Goal: Task Accomplishment & Management: Manage account settings

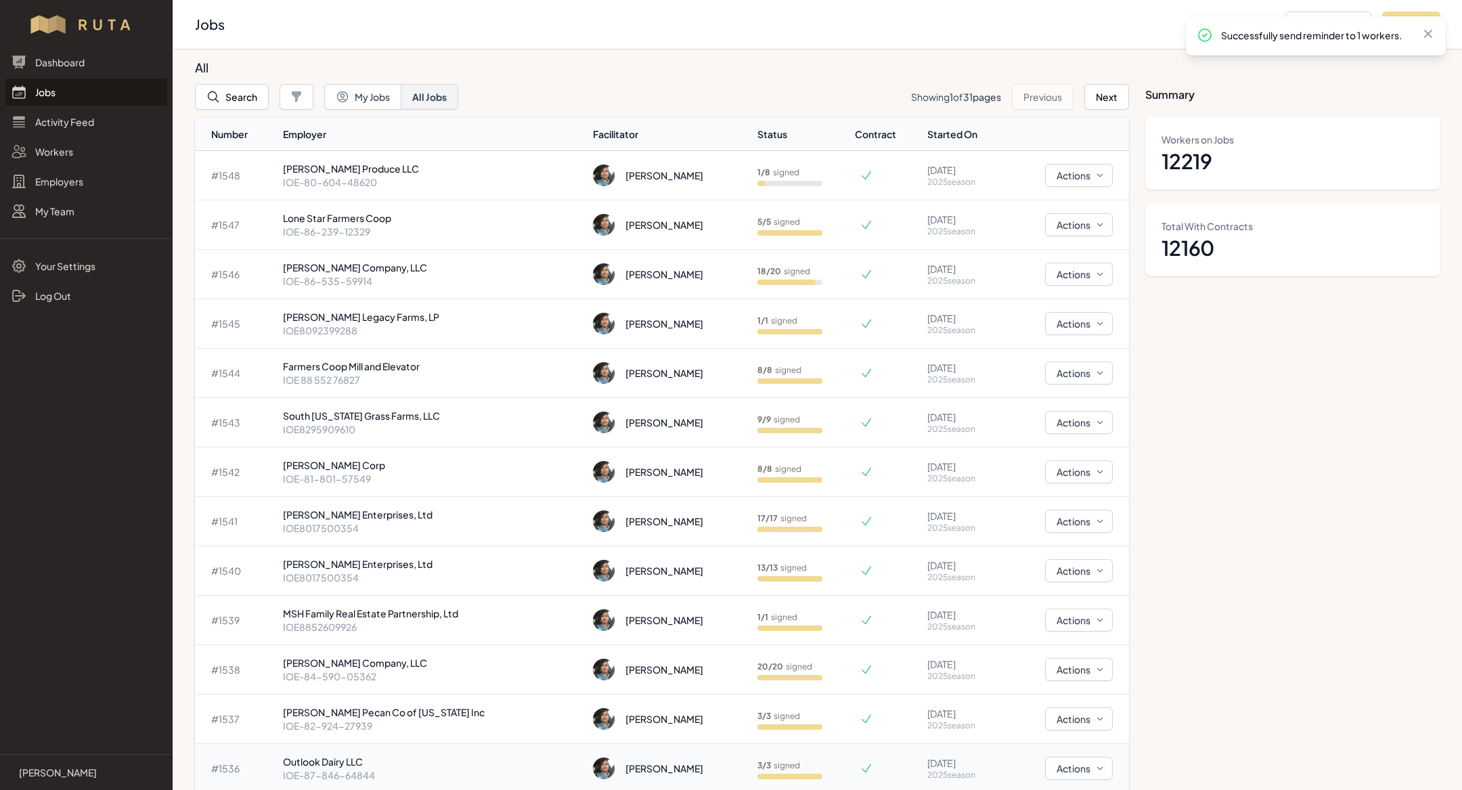
click at [214, 775] on td "# 1536" at bounding box center [236, 768] width 83 height 49
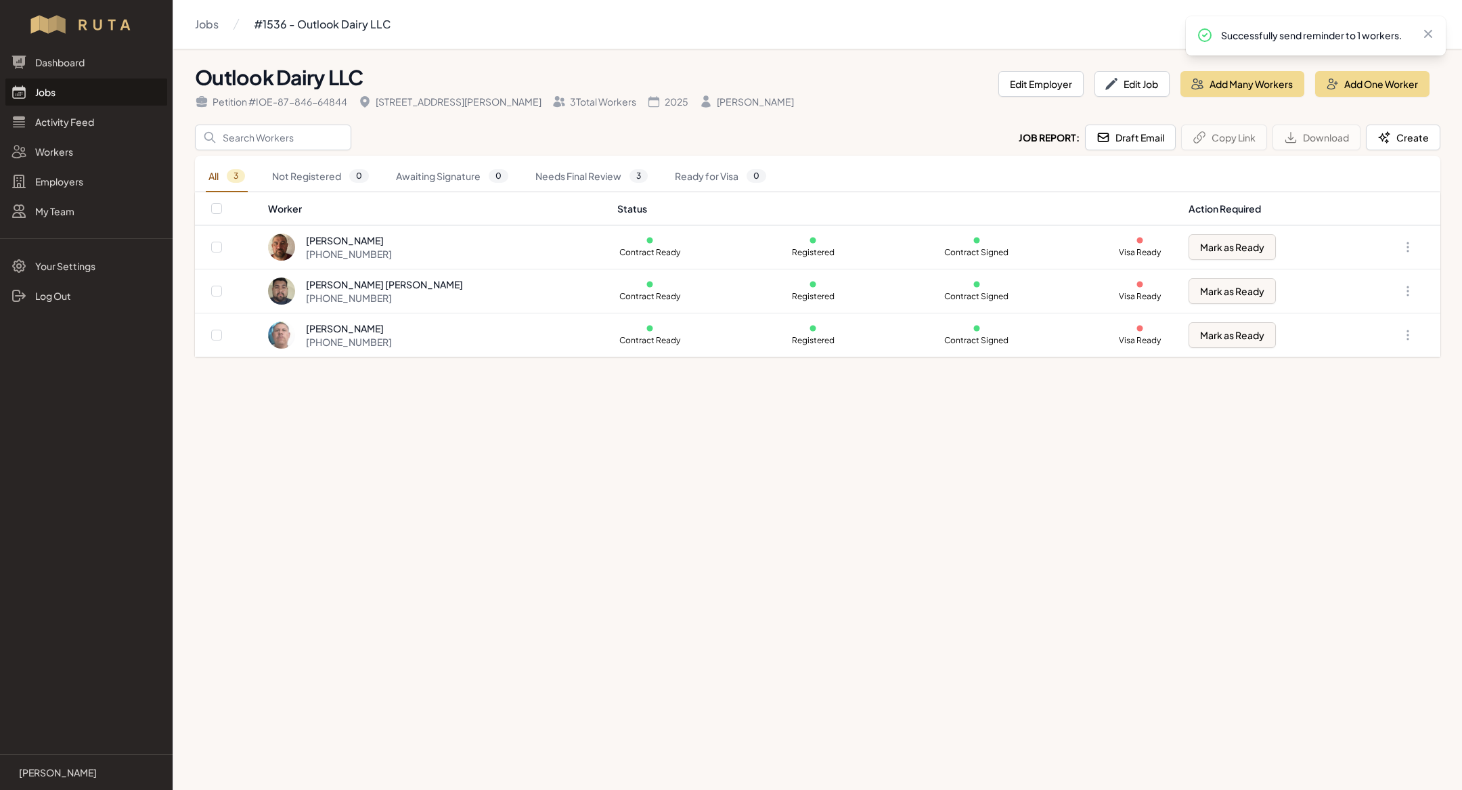
click at [214, 775] on main "Jobs #1536 - Outlook Dairy LLC Outlook Dairy LLC Petition # IOE-87-846-64844 62…" at bounding box center [731, 395] width 1462 height 790
click at [74, 95] on link "Jobs" at bounding box center [86, 92] width 162 height 27
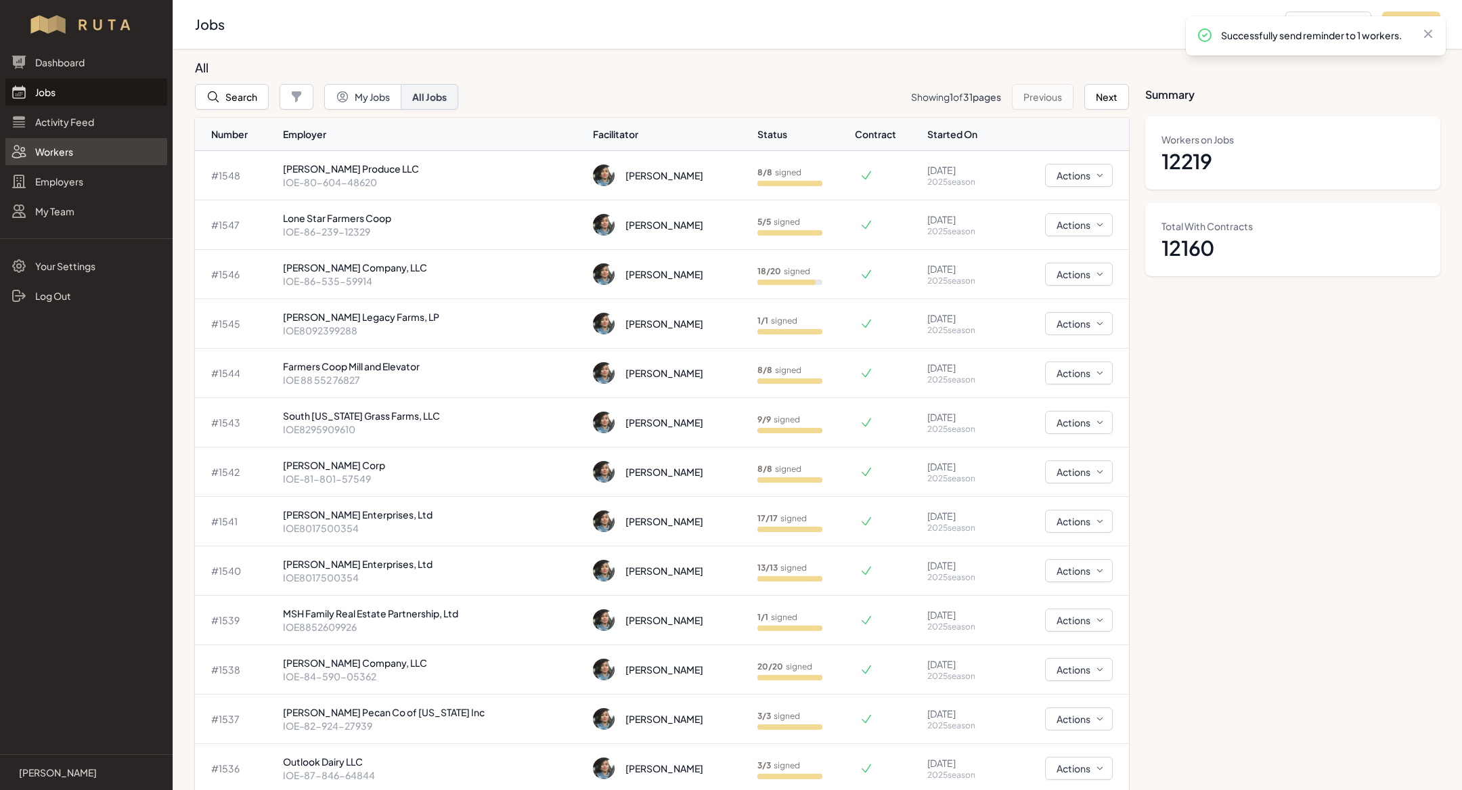
click at [73, 154] on link "Workers" at bounding box center [86, 151] width 162 height 27
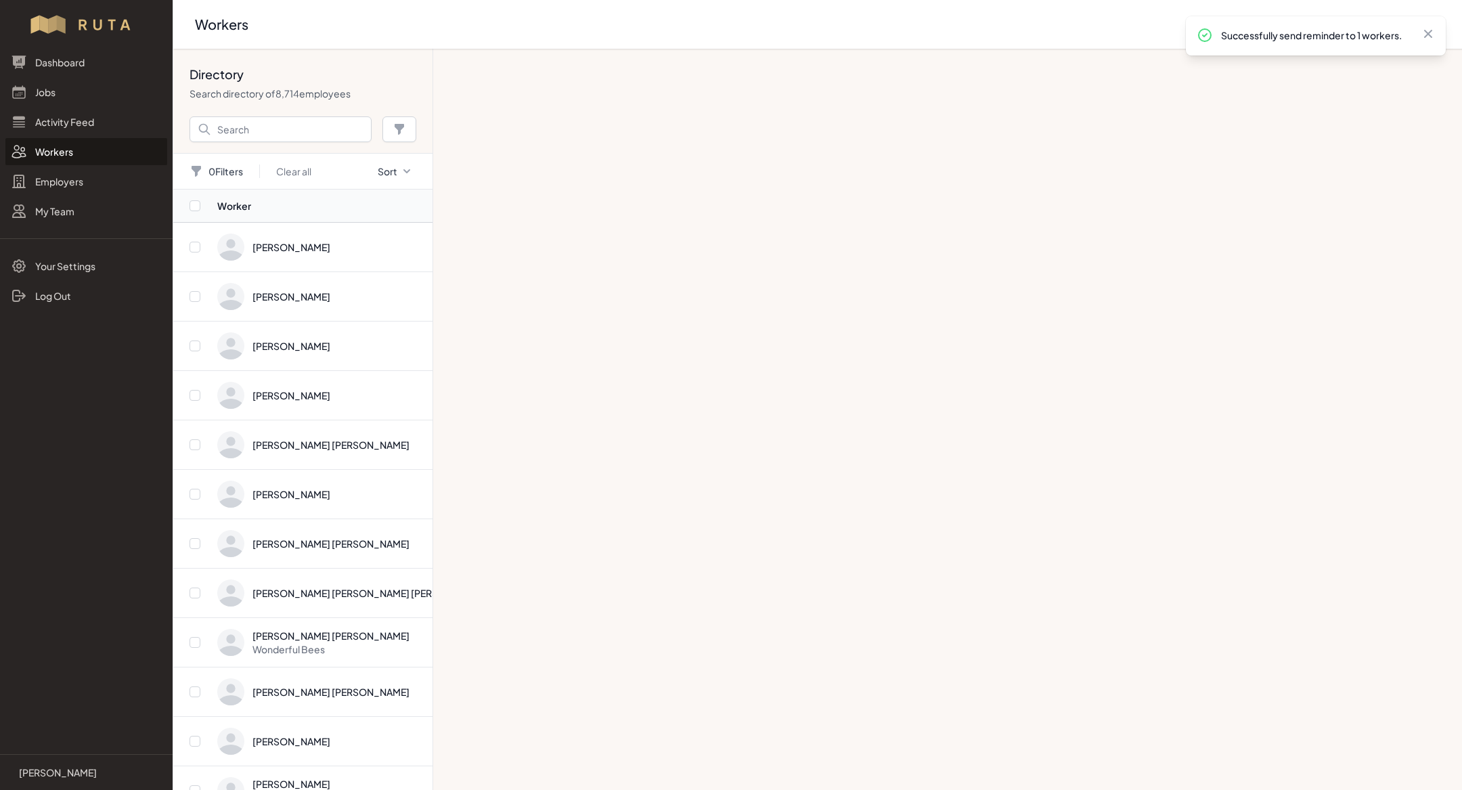
click at [100, 156] on link "Workers" at bounding box center [86, 151] width 162 height 27
click at [233, 134] on input "Search" at bounding box center [281, 129] width 182 height 26
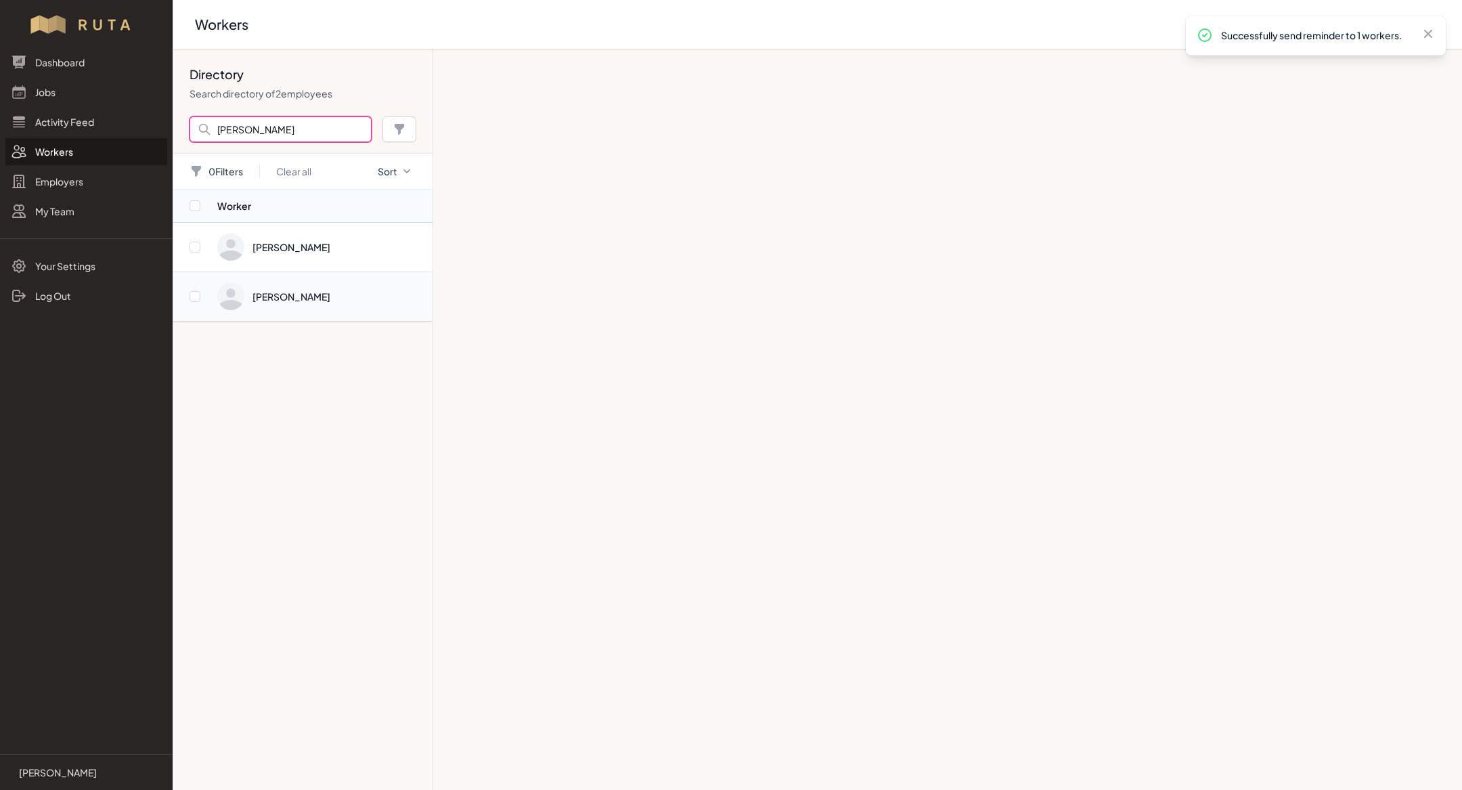
type input "[PERSON_NAME]"
click at [307, 294] on span "Directory" at bounding box center [320, 296] width 207 height 27
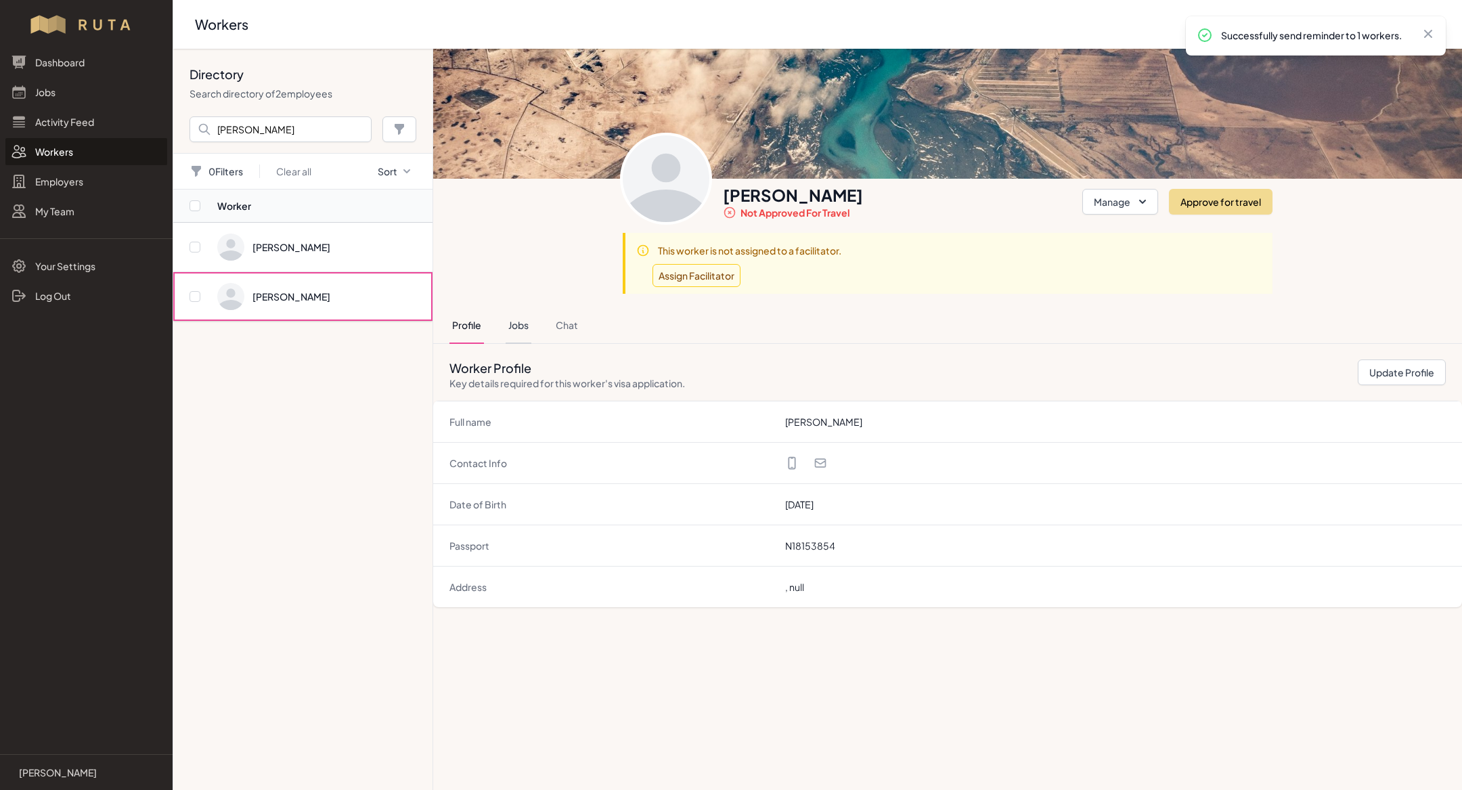
click at [510, 319] on button "Jobs" at bounding box center [519, 325] width 26 height 37
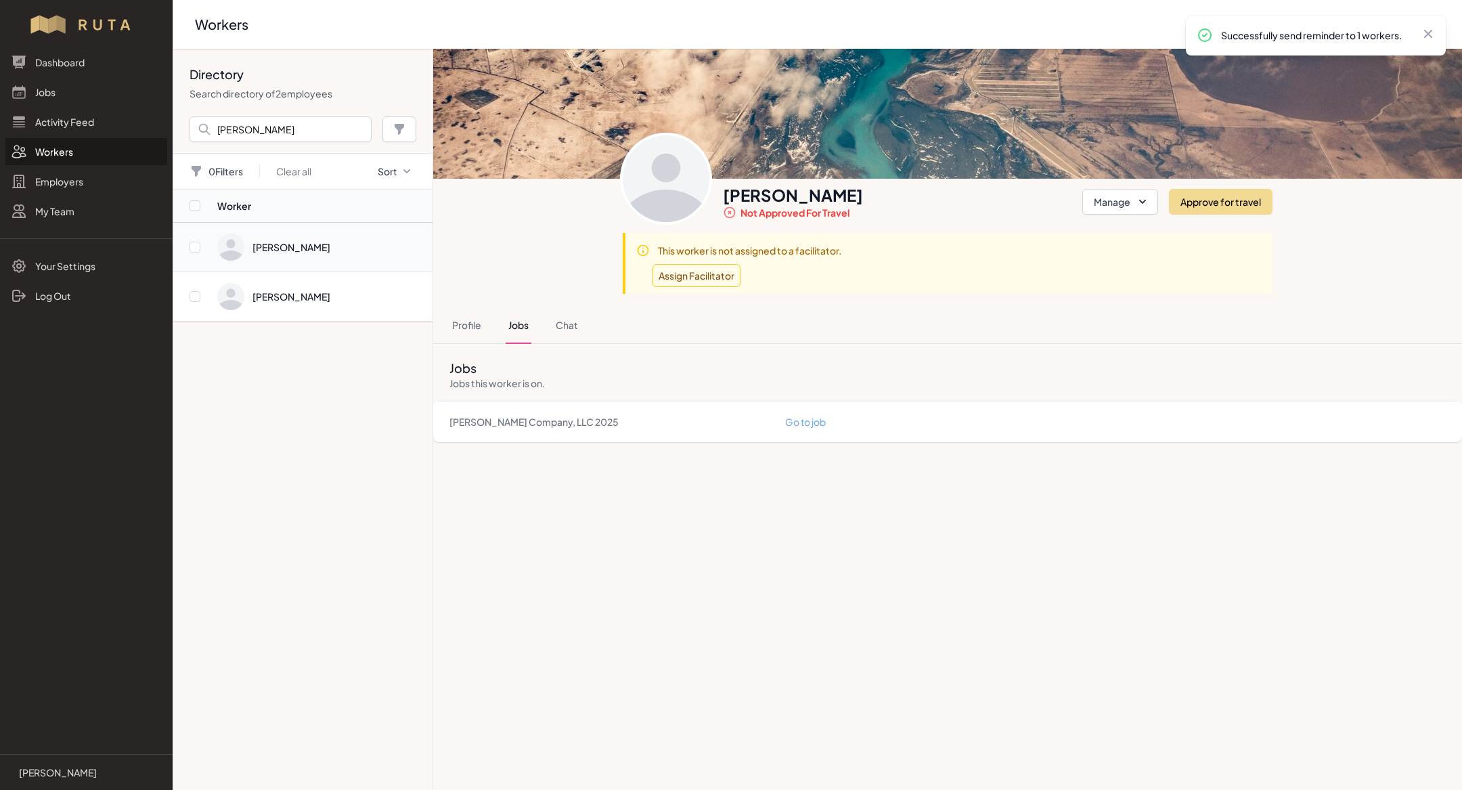
click at [341, 263] on td "[PERSON_NAME]" at bounding box center [325, 247] width 216 height 49
click at [804, 446] on link "Go to job" at bounding box center [805, 446] width 41 height 12
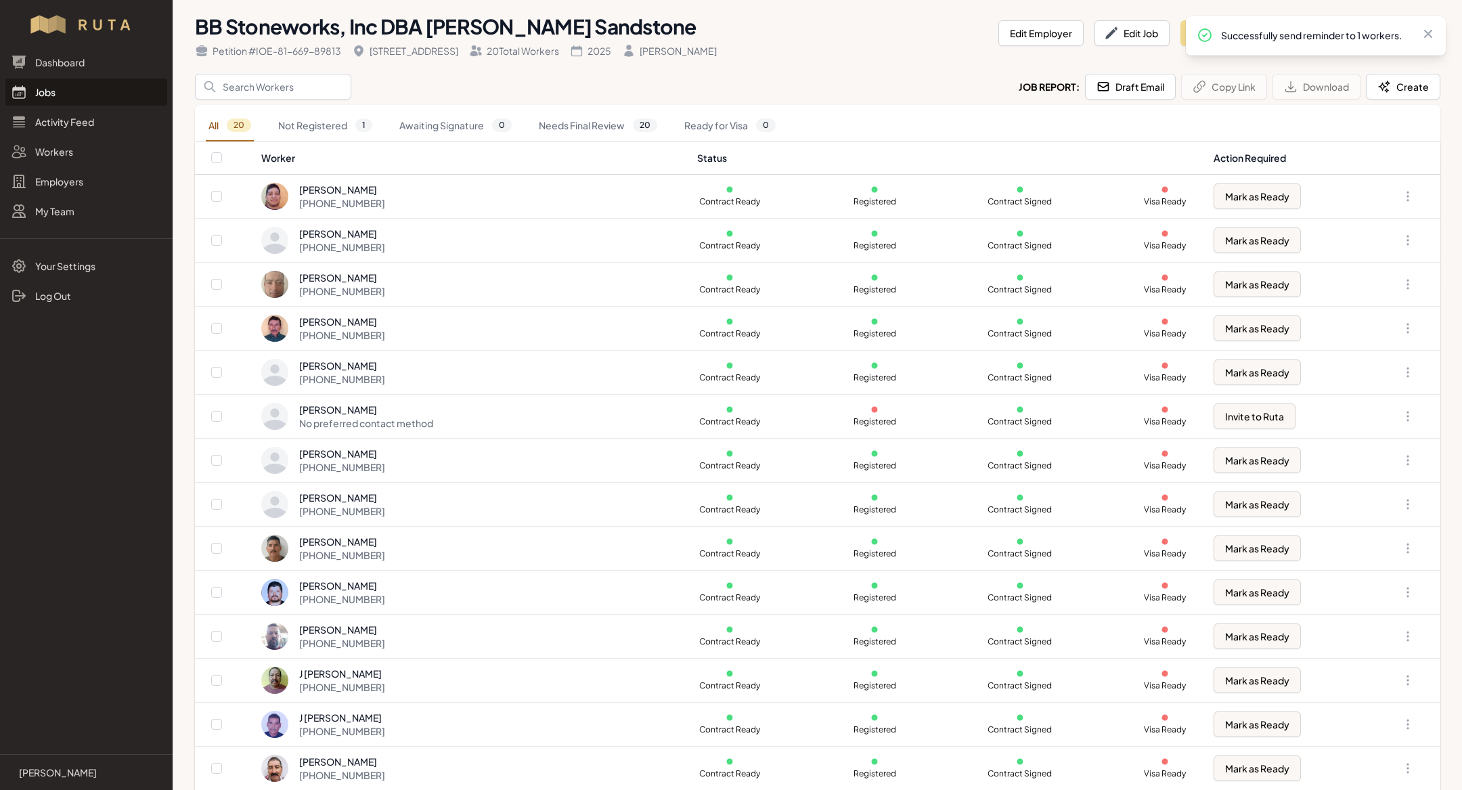
scroll to position [61, 0]
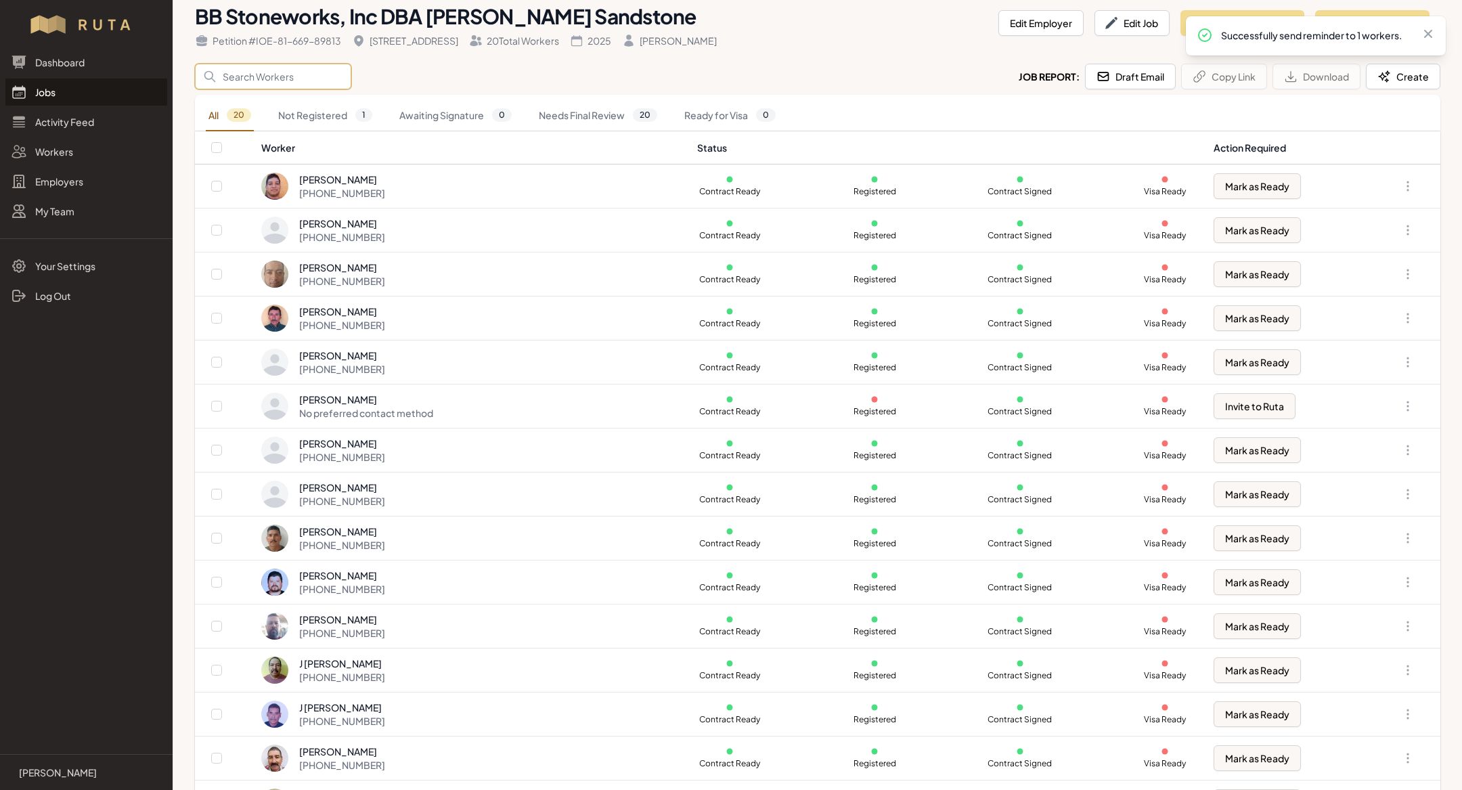
click at [274, 83] on input "Search" at bounding box center [273, 77] width 156 height 26
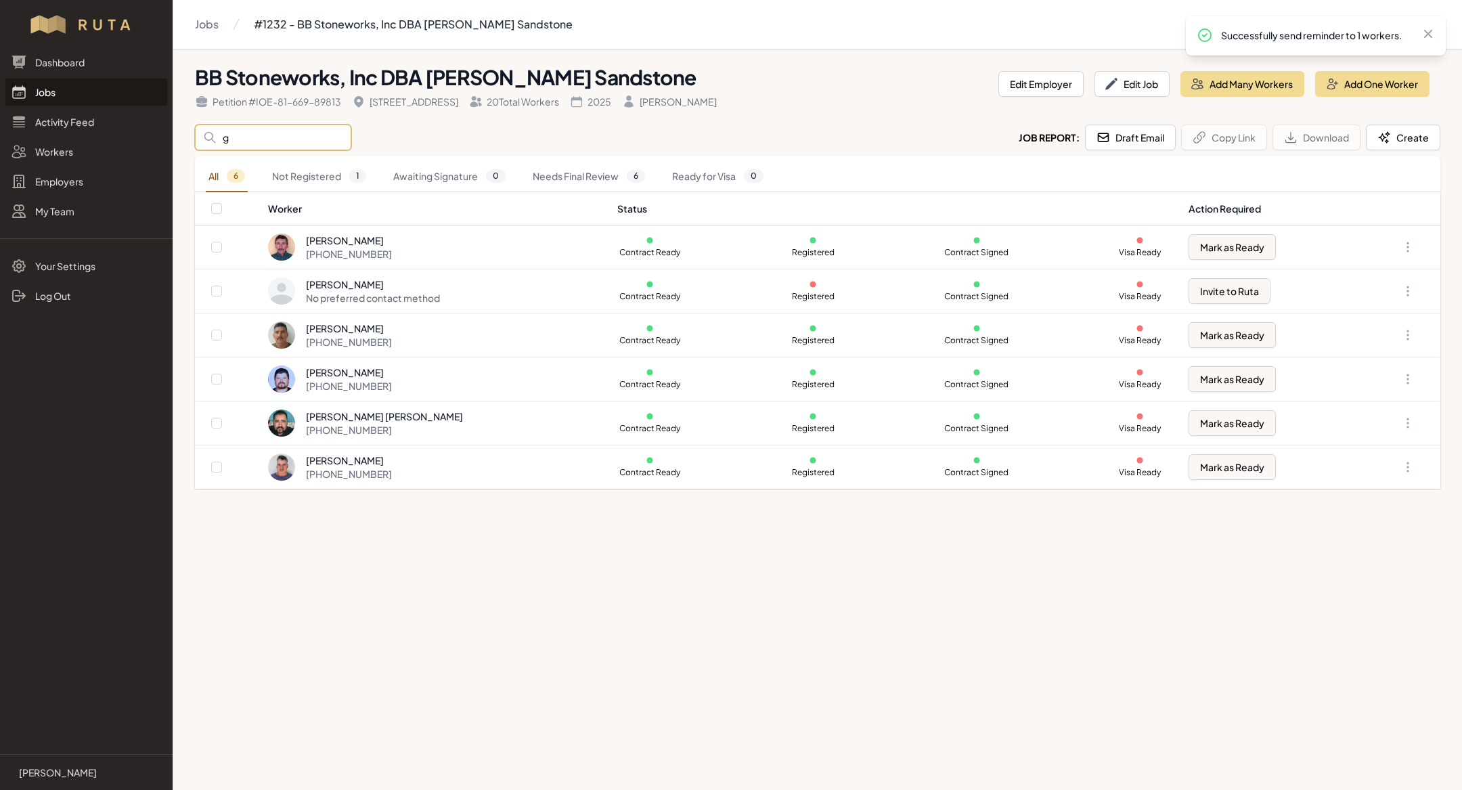
scroll to position [0, 0]
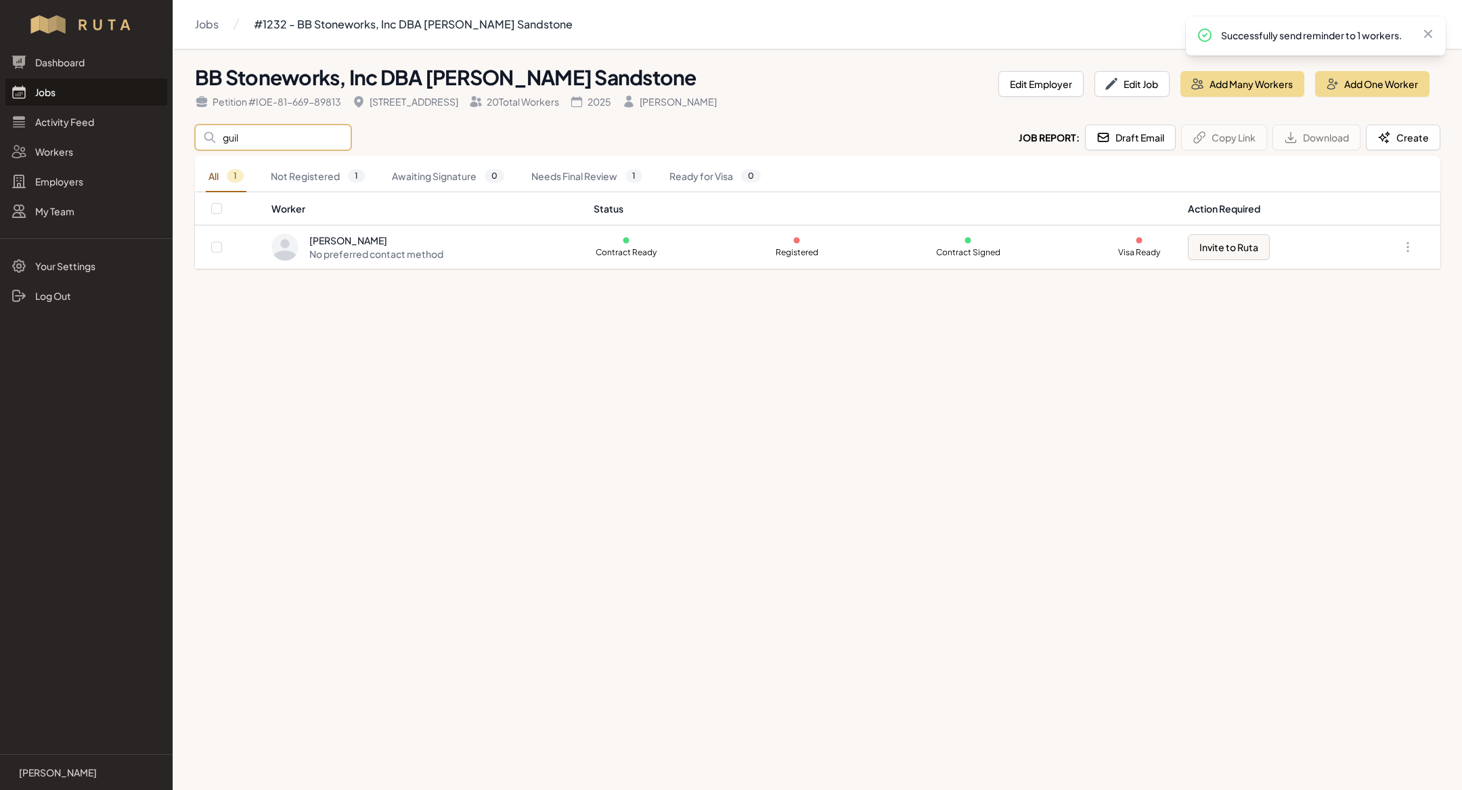
type input "guil"
click at [654, 620] on main "Jobs #1232 - BB Stoneworks, Inc DBA Lyons Sandstone BB Stoneworks, Inc DBA Lyon…" at bounding box center [731, 395] width 1462 height 790
click at [1406, 244] on icon "button" at bounding box center [1408, 247] width 14 height 14
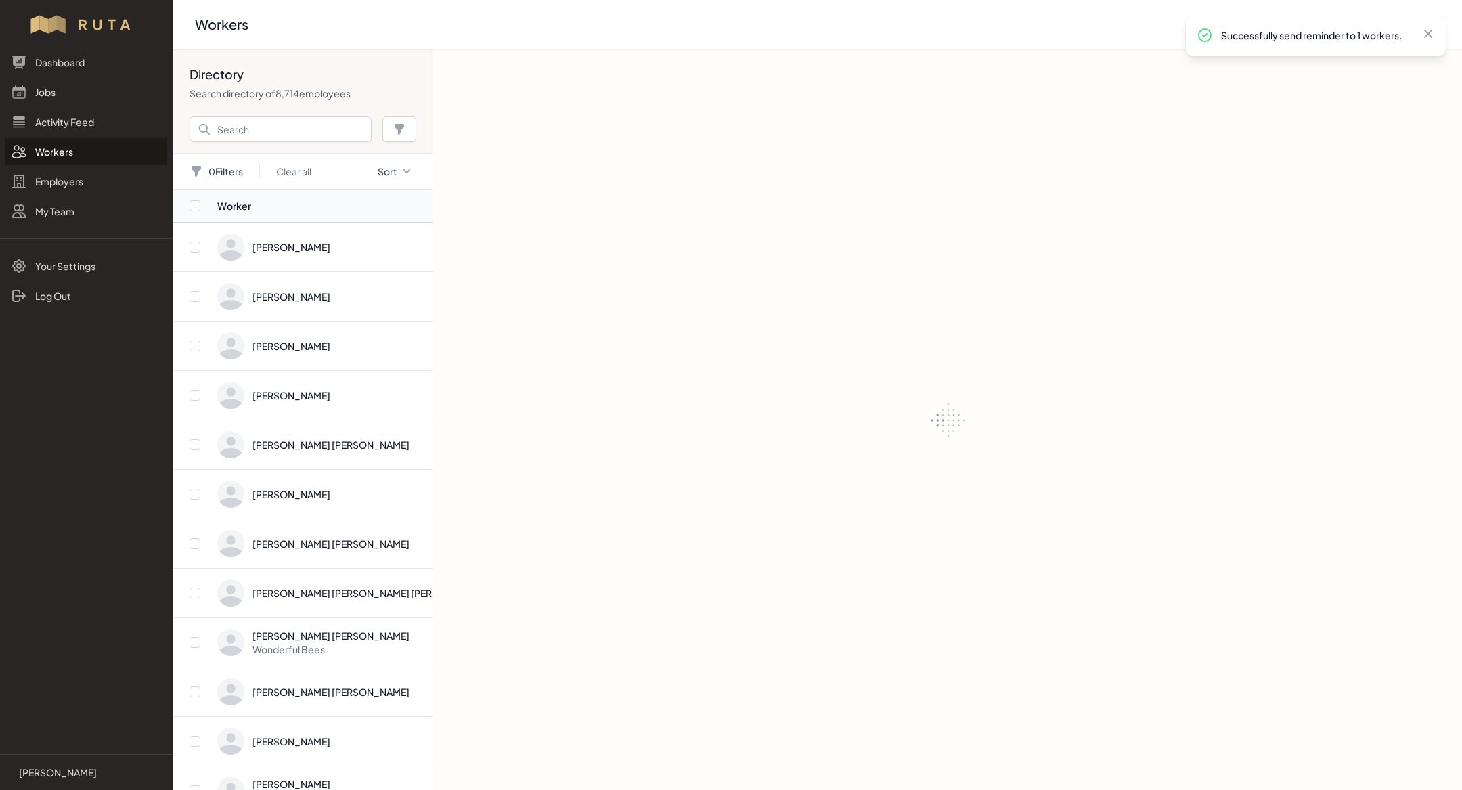
click at [97, 163] on link "Workers" at bounding box center [86, 151] width 162 height 27
click at [217, 126] on input "Search" at bounding box center [281, 129] width 182 height 26
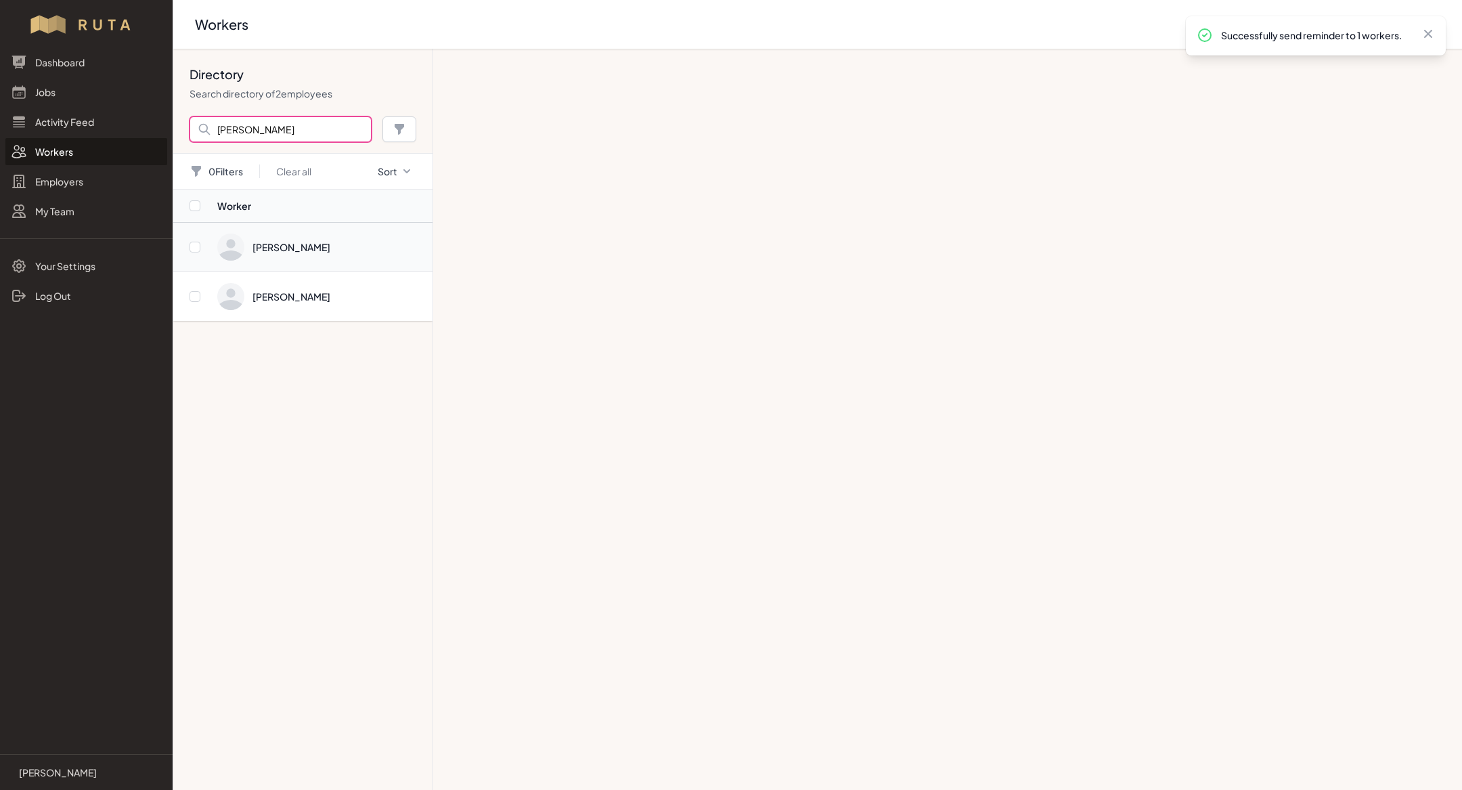
type input "[PERSON_NAME]"
click at [311, 248] on span "Directory" at bounding box center [320, 247] width 207 height 27
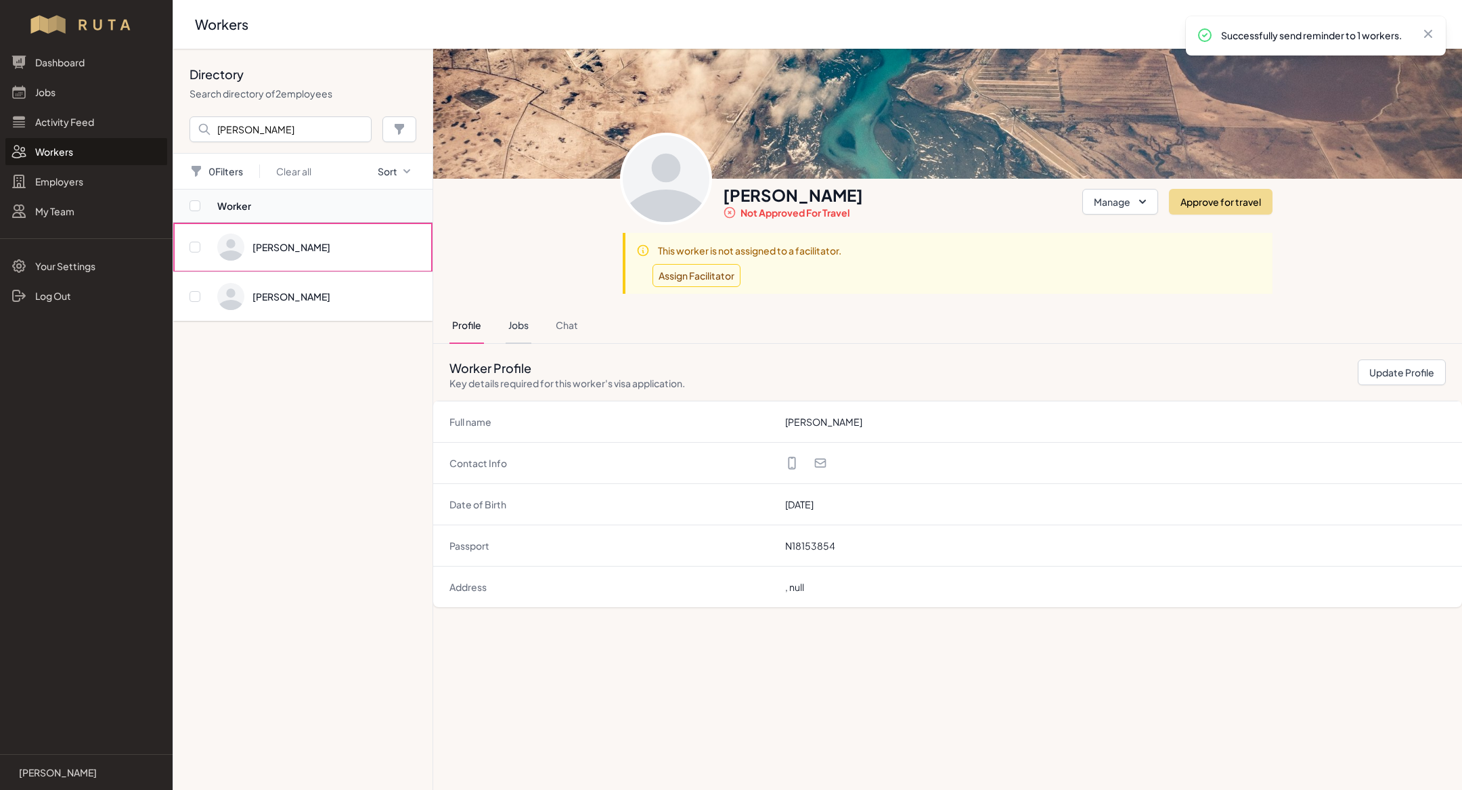
click at [519, 330] on button "Jobs" at bounding box center [519, 325] width 26 height 37
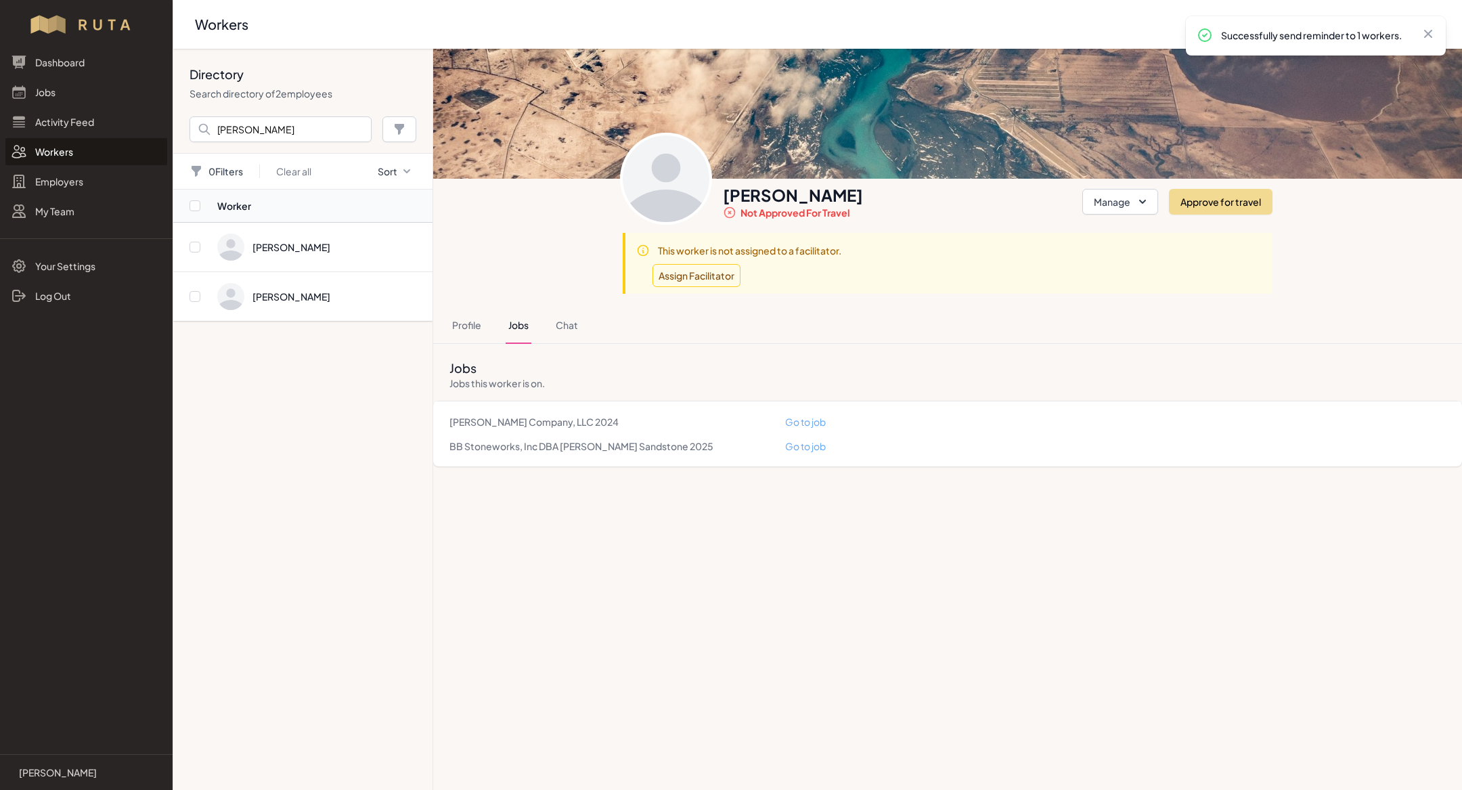
click at [802, 418] on link "Go to job" at bounding box center [805, 422] width 41 height 12
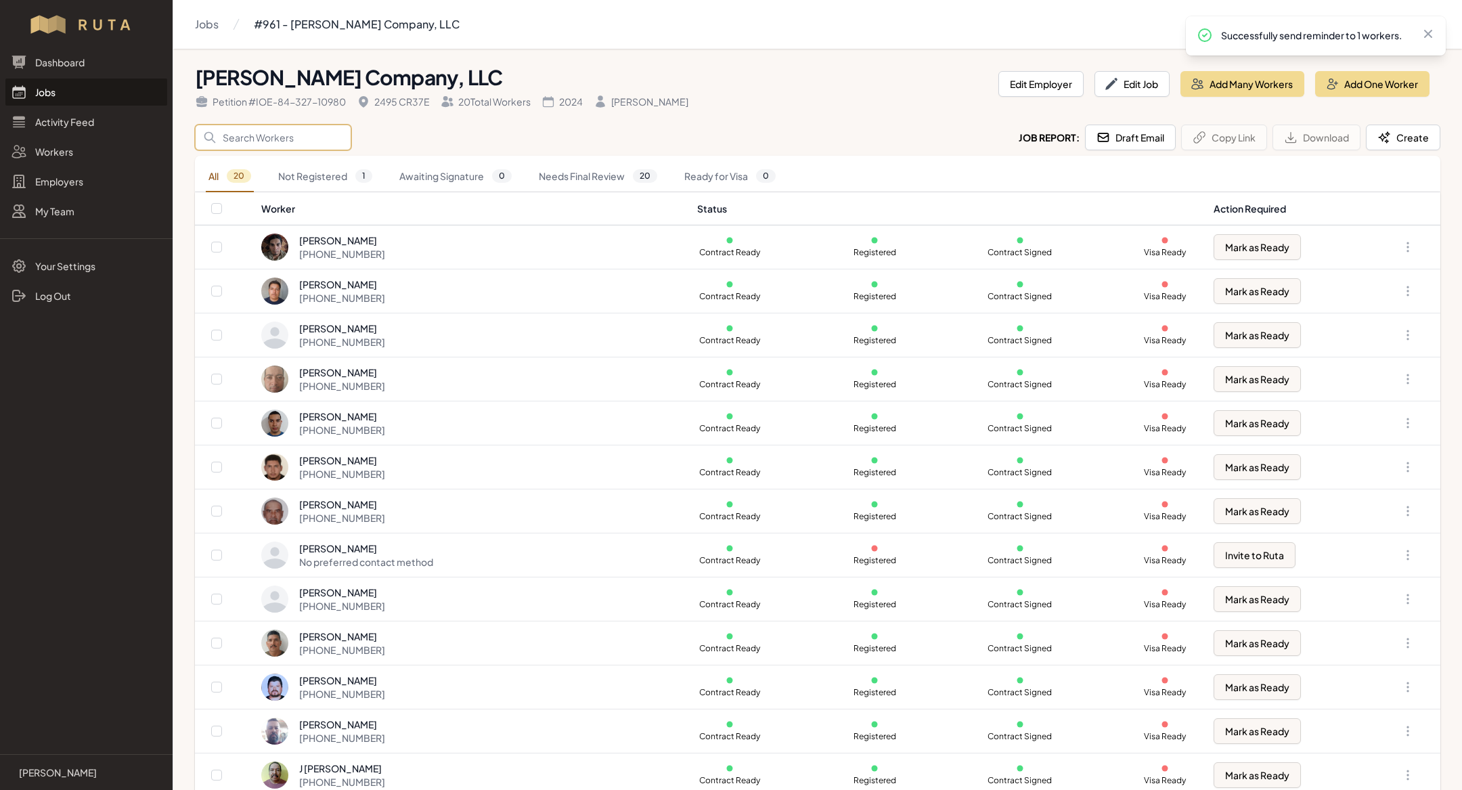
click at [303, 137] on input "Search" at bounding box center [273, 138] width 156 height 26
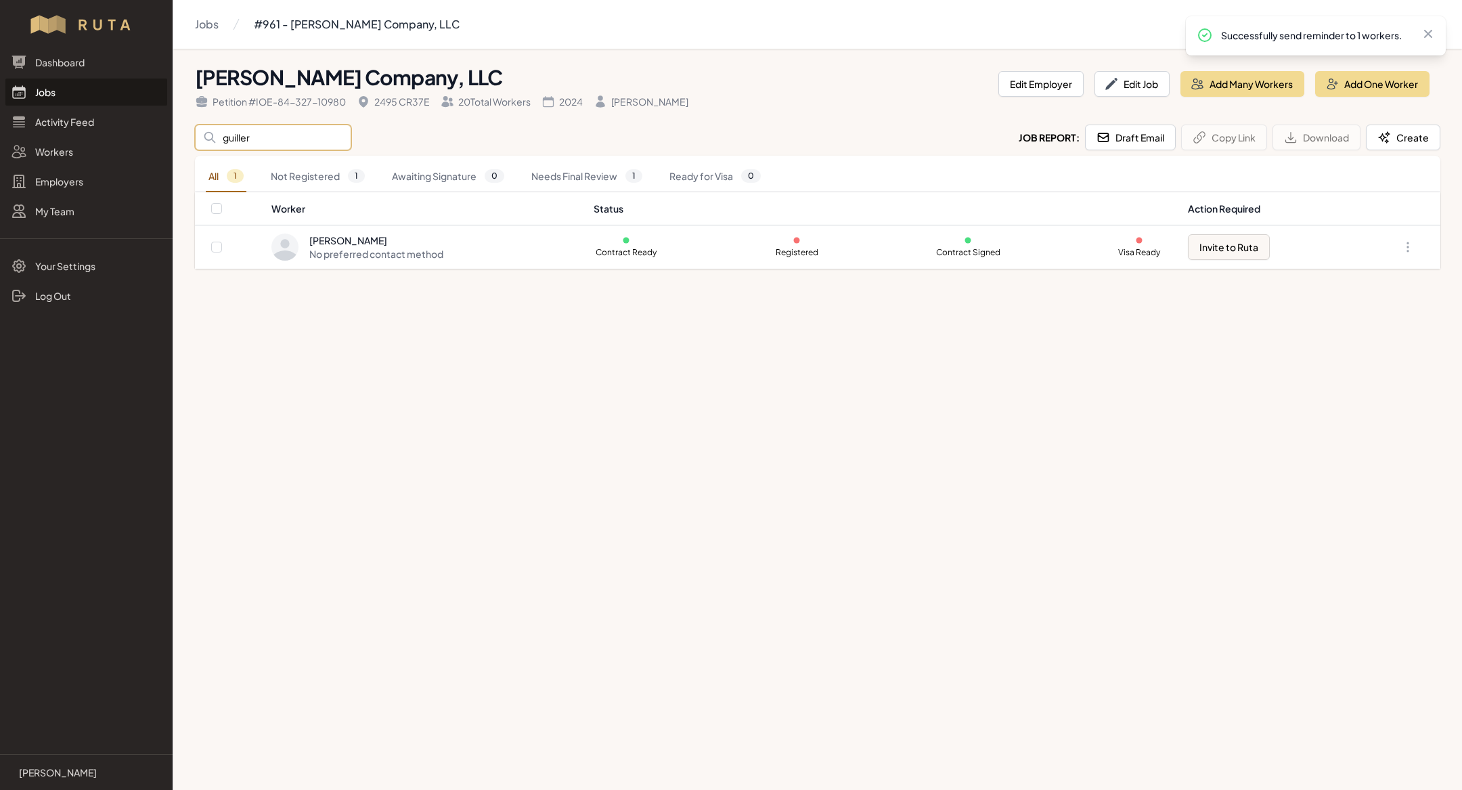
type input "guiller"
click at [542, 373] on main "Jobs #961 - Milagro Stone Company, LLC Milagro Stone Company, LLC Petition # IO…" at bounding box center [731, 395] width 1462 height 790
click at [65, 87] on link "Jobs" at bounding box center [86, 92] width 162 height 27
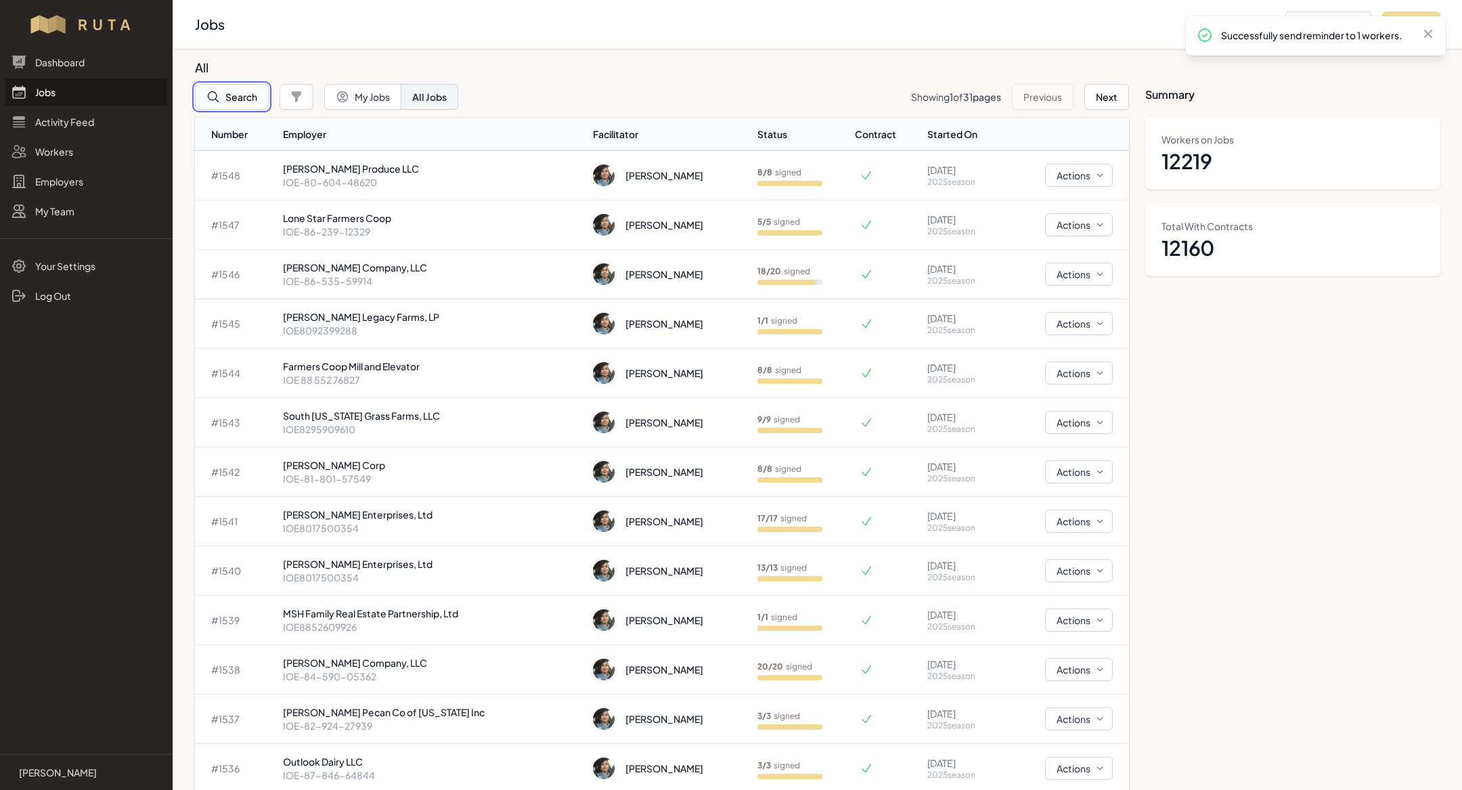
click at [230, 93] on button "Search" at bounding box center [232, 97] width 74 height 26
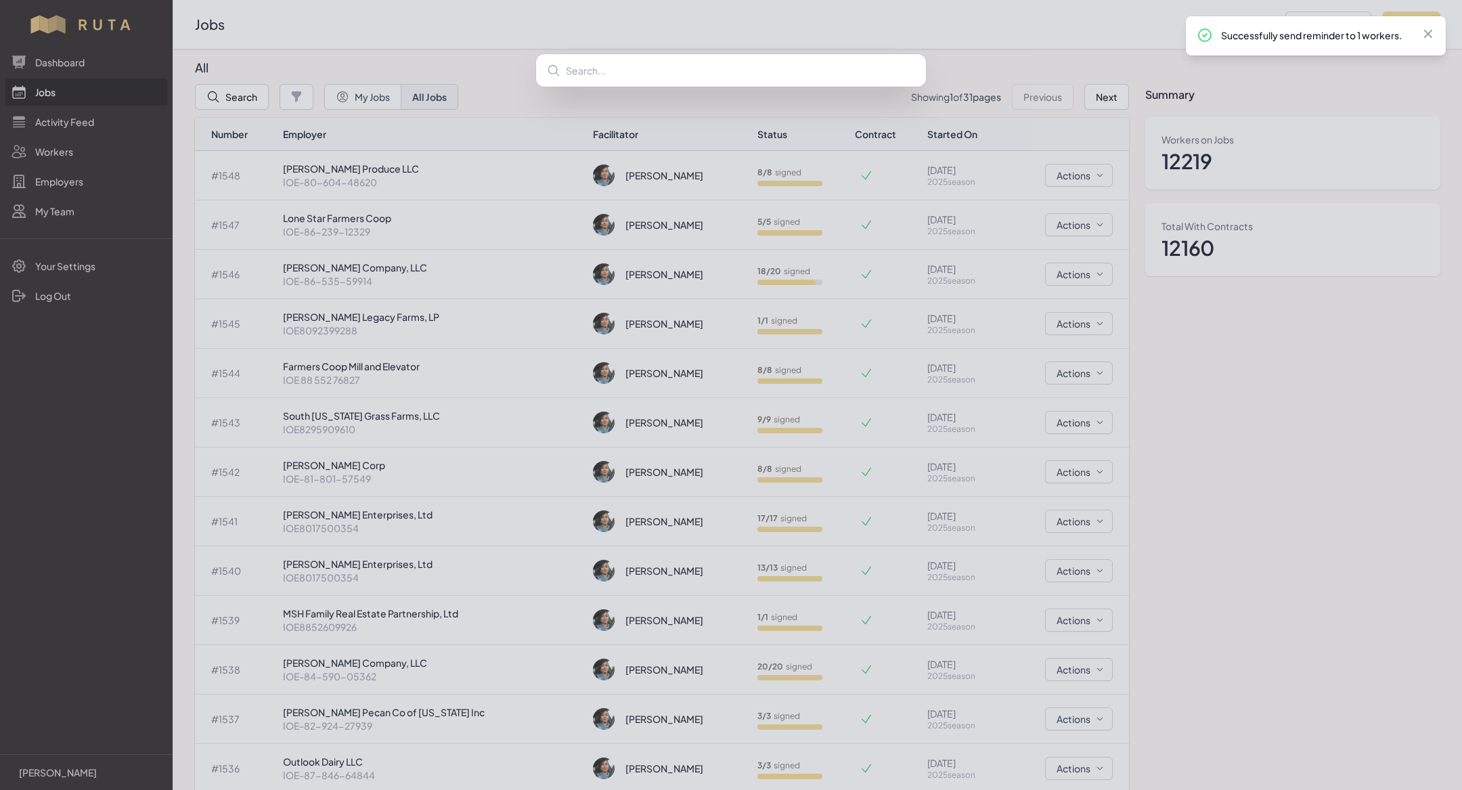
click at [277, 324] on div at bounding box center [731, 395] width 1462 height 790
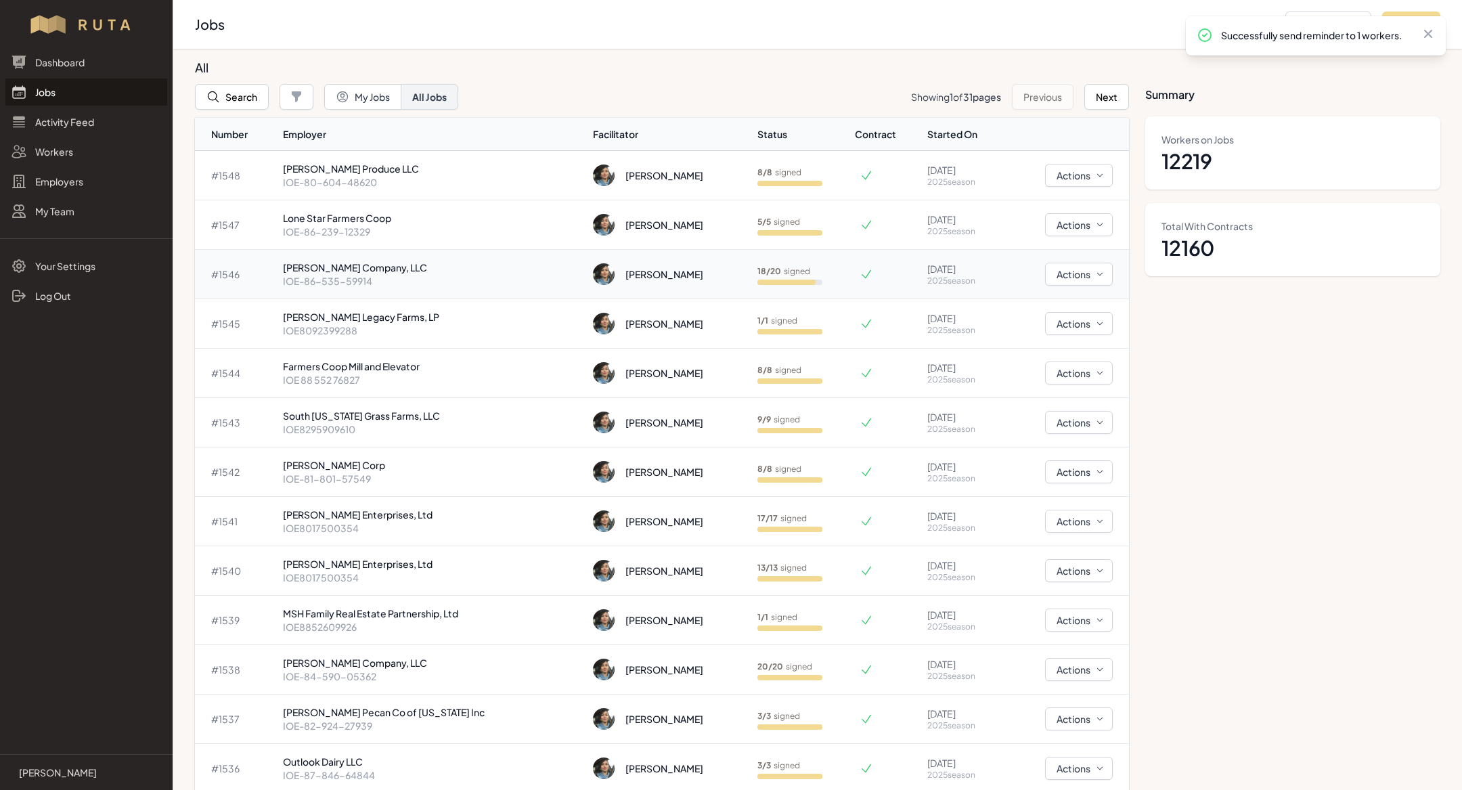
click at [357, 277] on p "IOE-86-535-59914" at bounding box center [433, 281] width 300 height 14
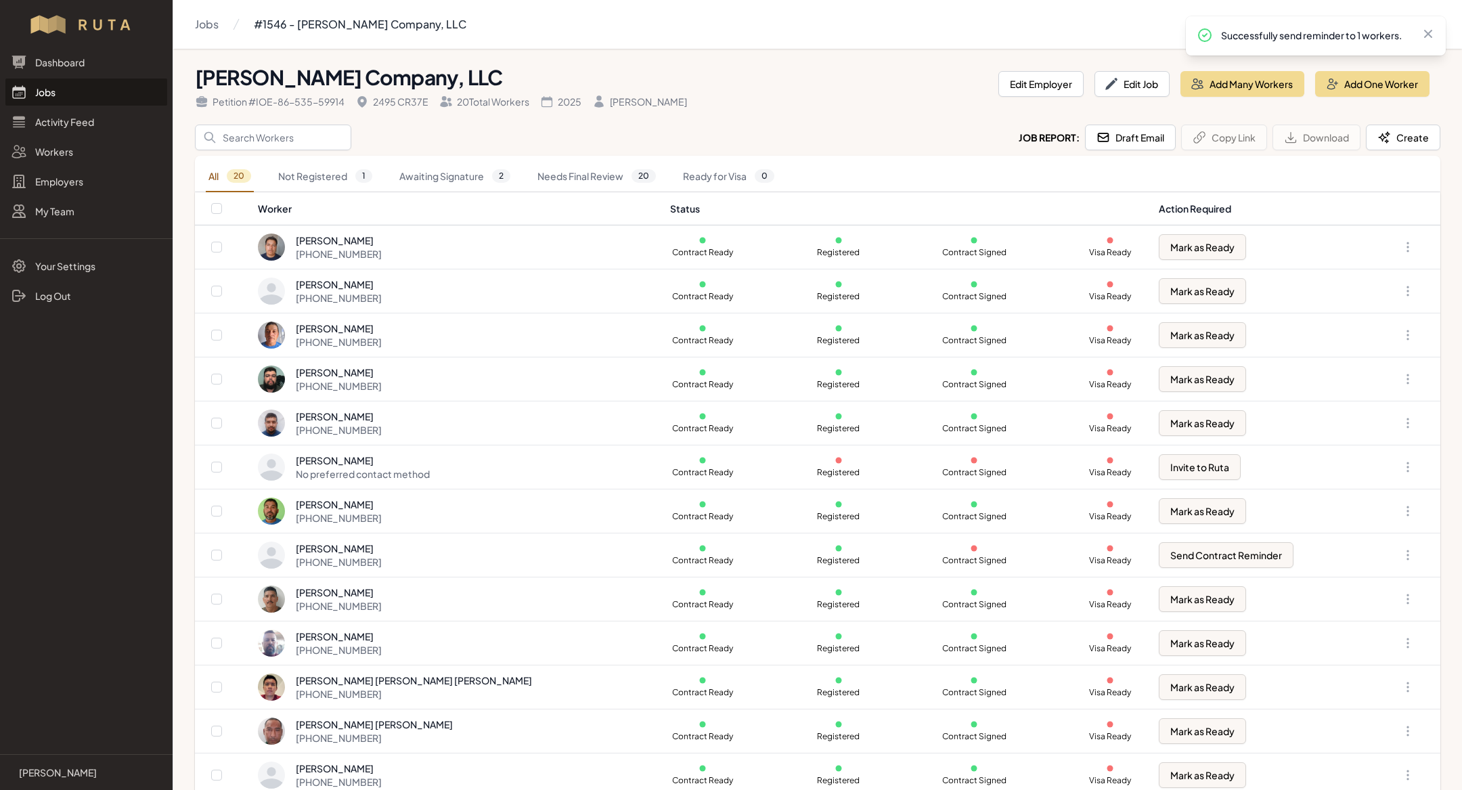
click at [434, 160] on div "All 20 Not Registered 1 Awaiting Signature 2 Needs Final Review 20 Ready for Vi…" at bounding box center [818, 174] width 1246 height 37
click at [441, 181] on link "Awaiting Signature 2" at bounding box center [455, 176] width 116 height 31
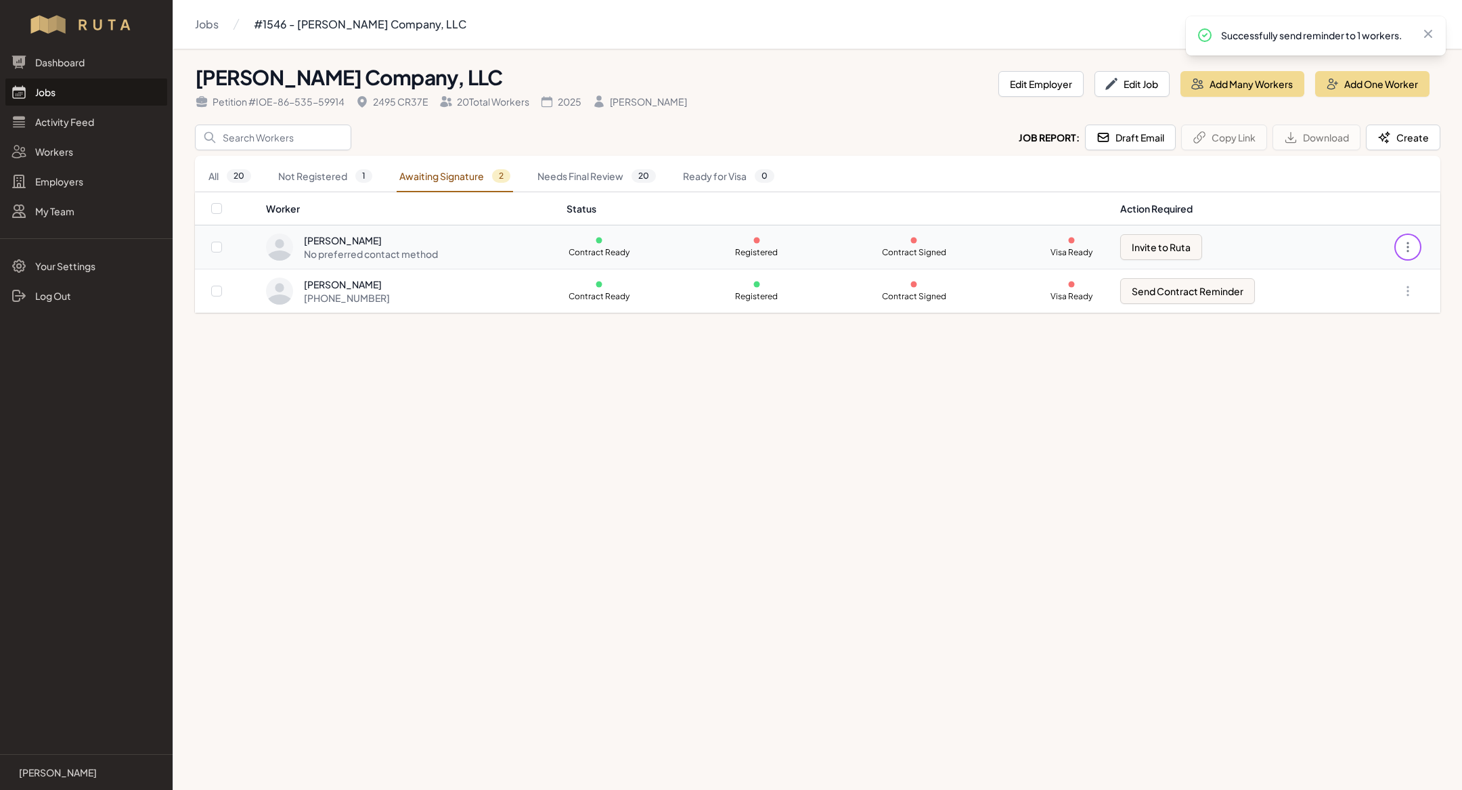
click at [1404, 248] on icon "button" at bounding box center [1408, 247] width 14 height 14
click at [1319, 426] on link "Remove from Job" at bounding box center [1340, 428] width 130 height 24
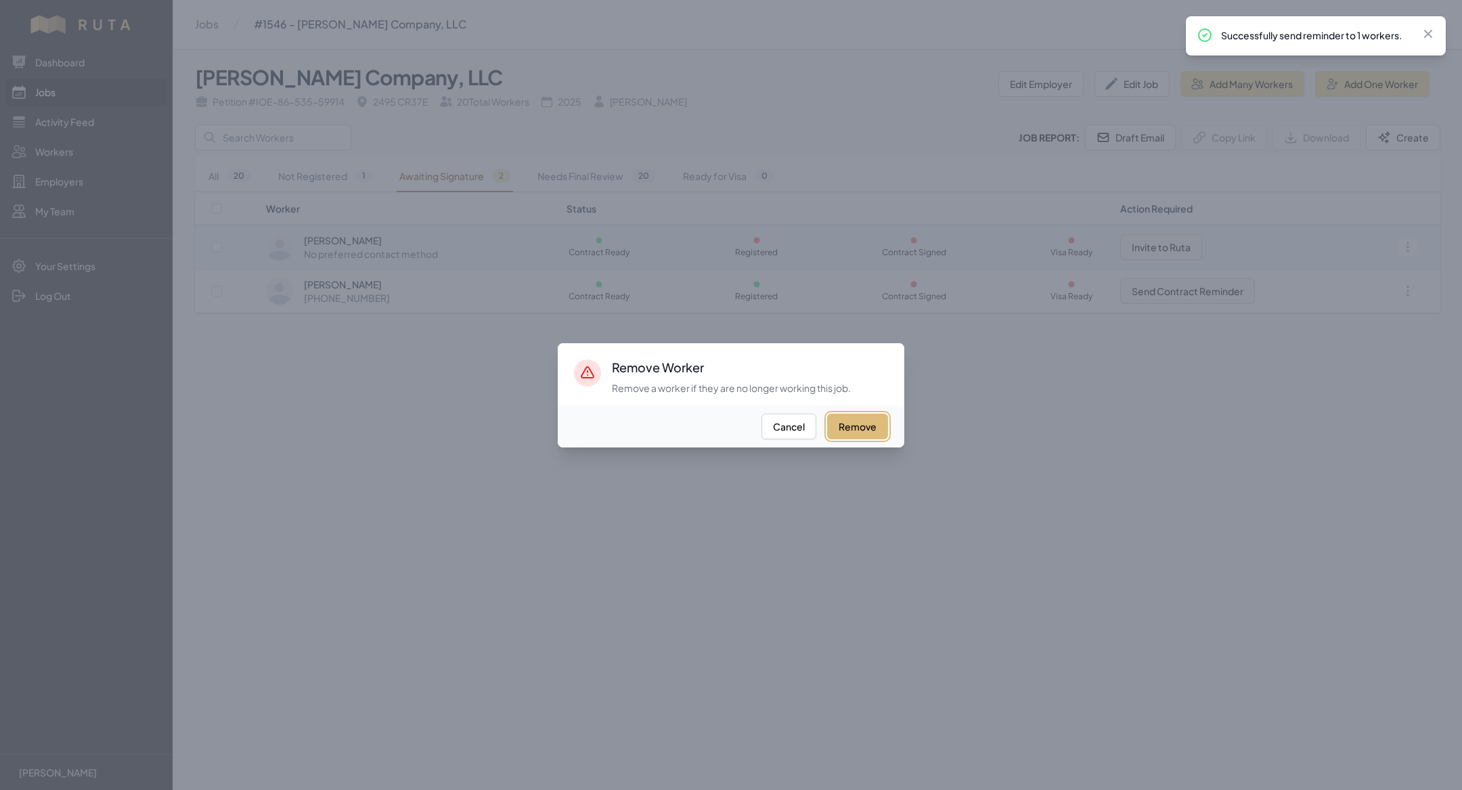
click at [856, 426] on button "Remove" at bounding box center [857, 427] width 61 height 26
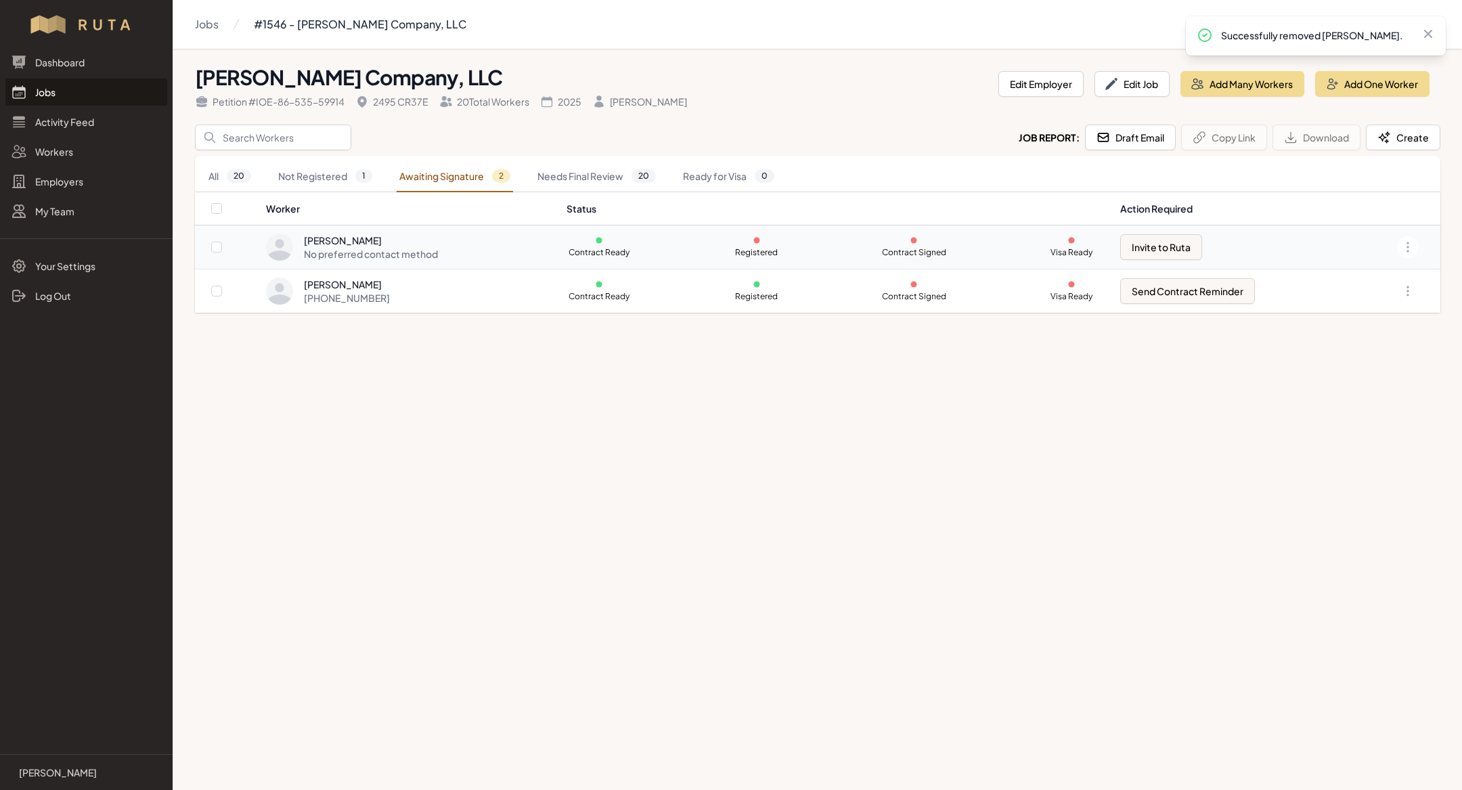
click at [61, 86] on link "Jobs" at bounding box center [86, 92] width 162 height 27
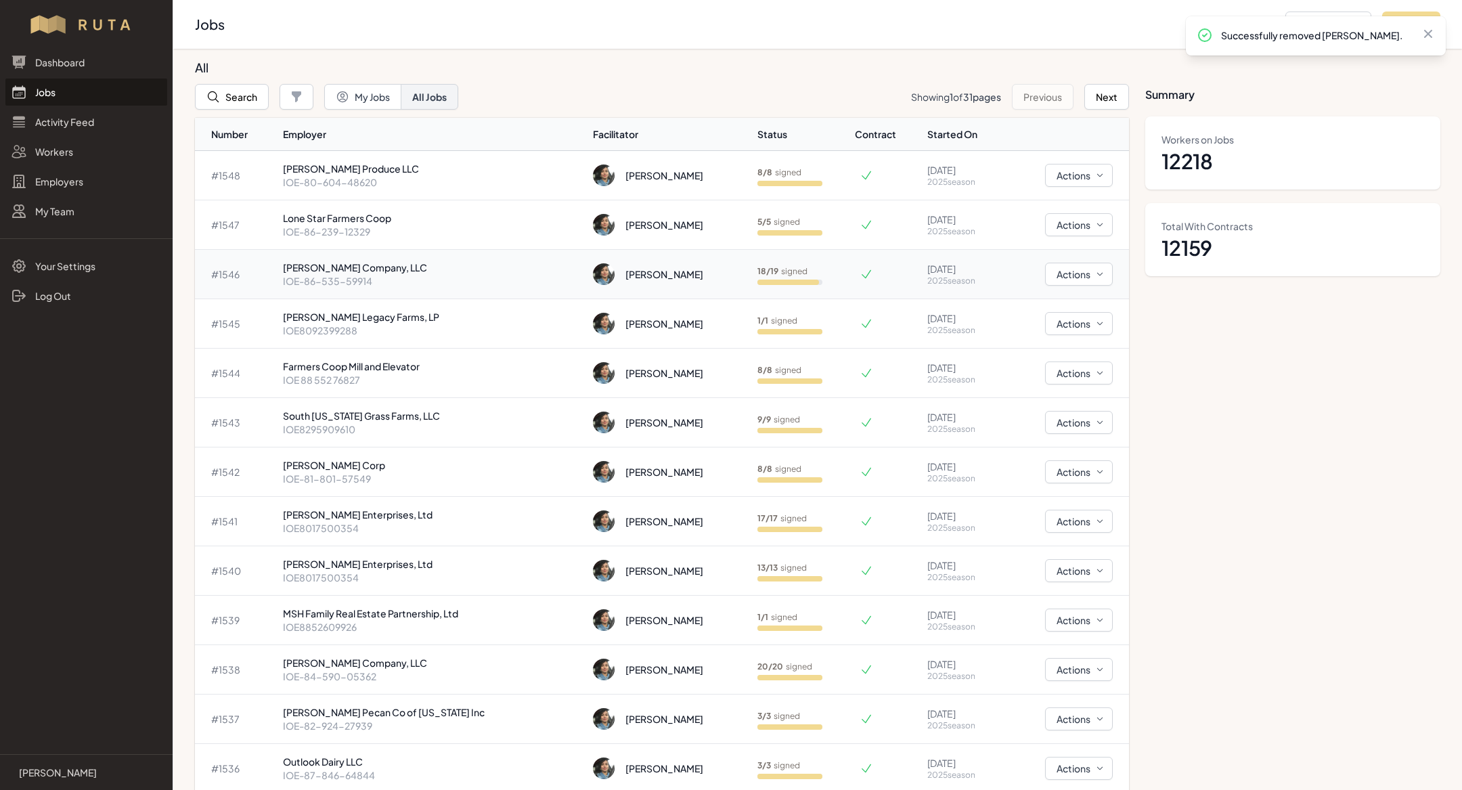
click at [369, 287] on td "Milagro Stone Company, LLC IOE-86-535-59914" at bounding box center [433, 274] width 311 height 49
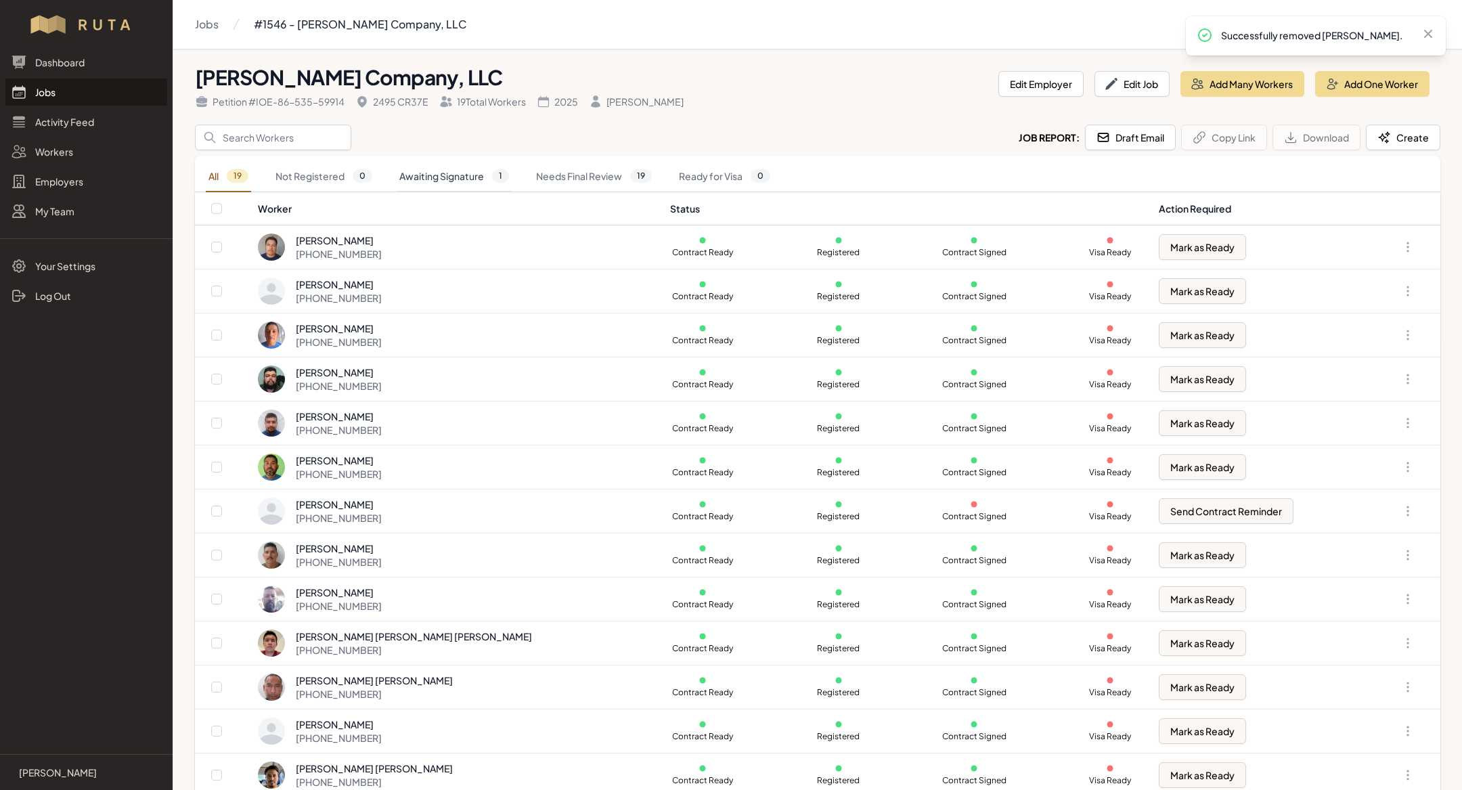
click at [477, 167] on link "Awaiting Signature 1" at bounding box center [454, 176] width 115 height 31
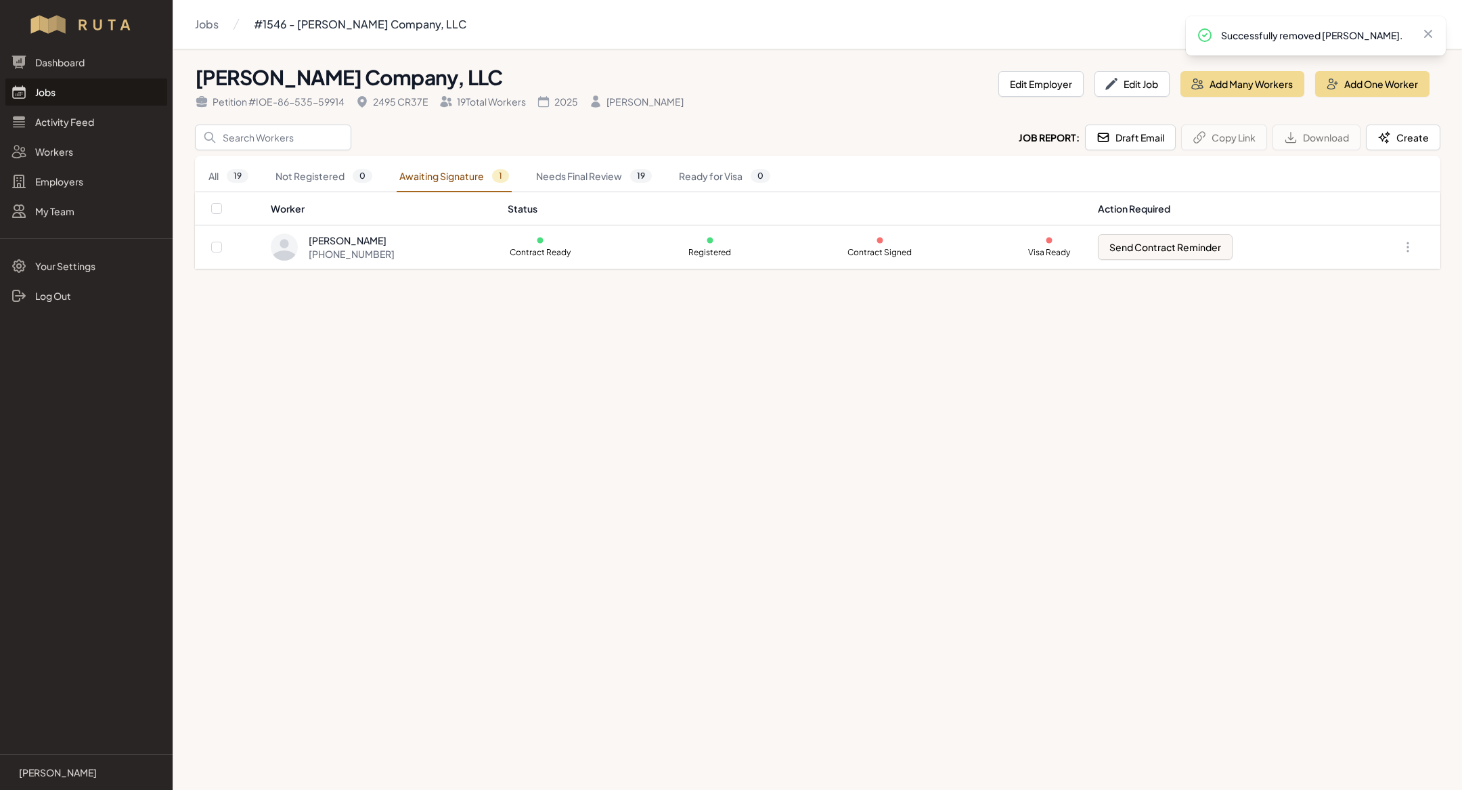
click at [85, 90] on link "Jobs" at bounding box center [86, 92] width 162 height 27
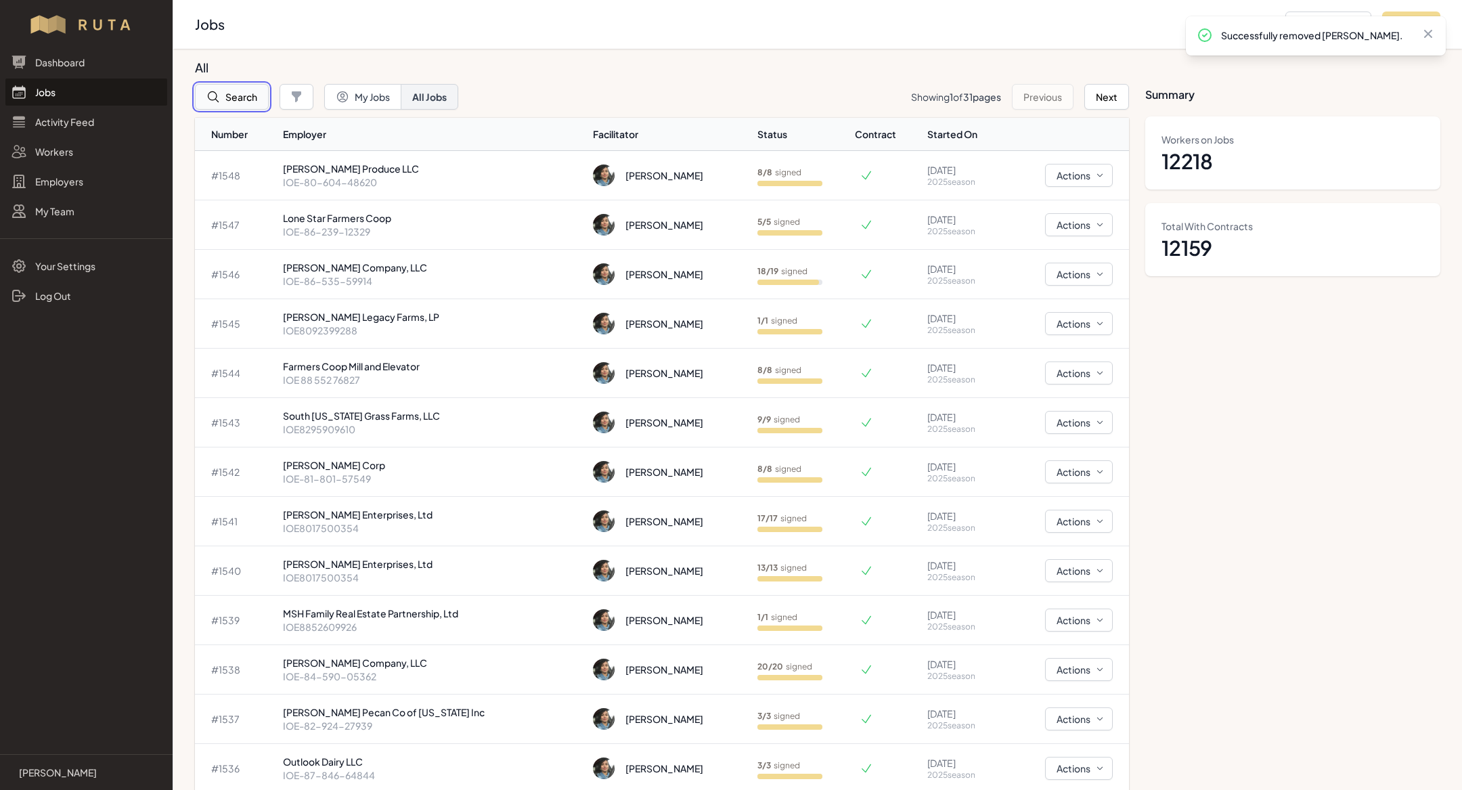
click at [248, 102] on button "Search" at bounding box center [232, 97] width 74 height 26
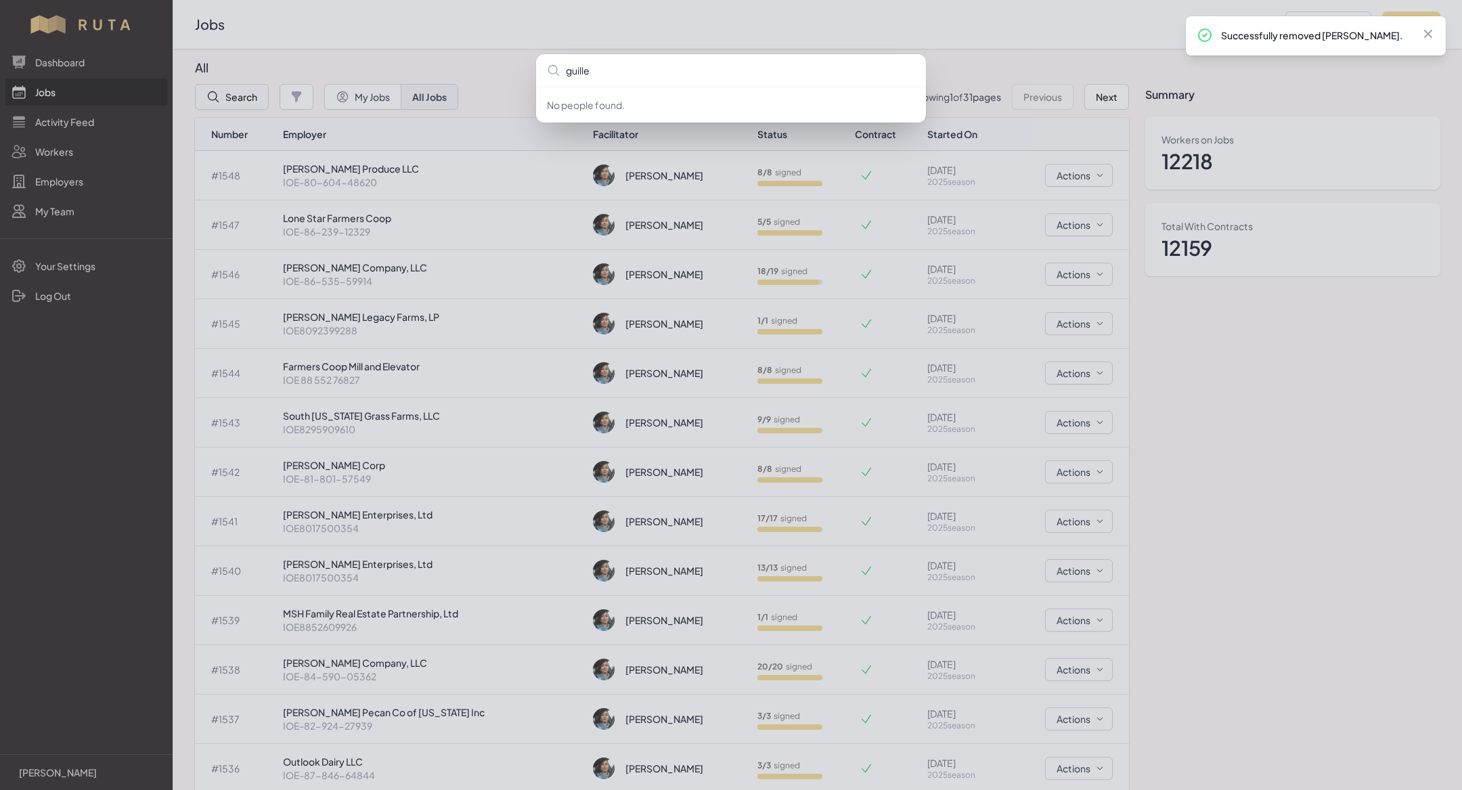
type input "guiller"
click at [72, 160] on div "guiller No people found." at bounding box center [731, 395] width 1462 height 790
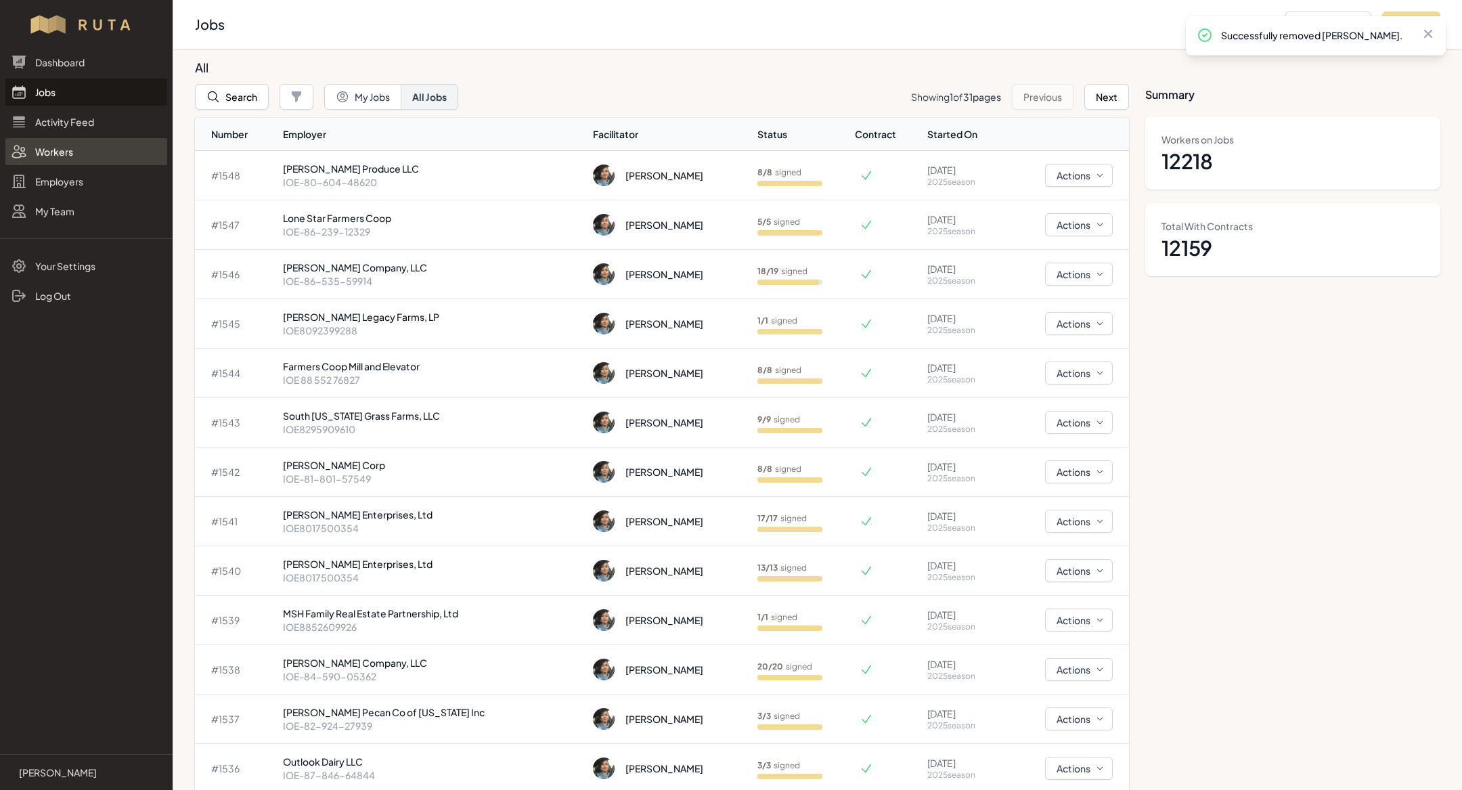
click at [62, 152] on link "Workers" at bounding box center [86, 151] width 162 height 27
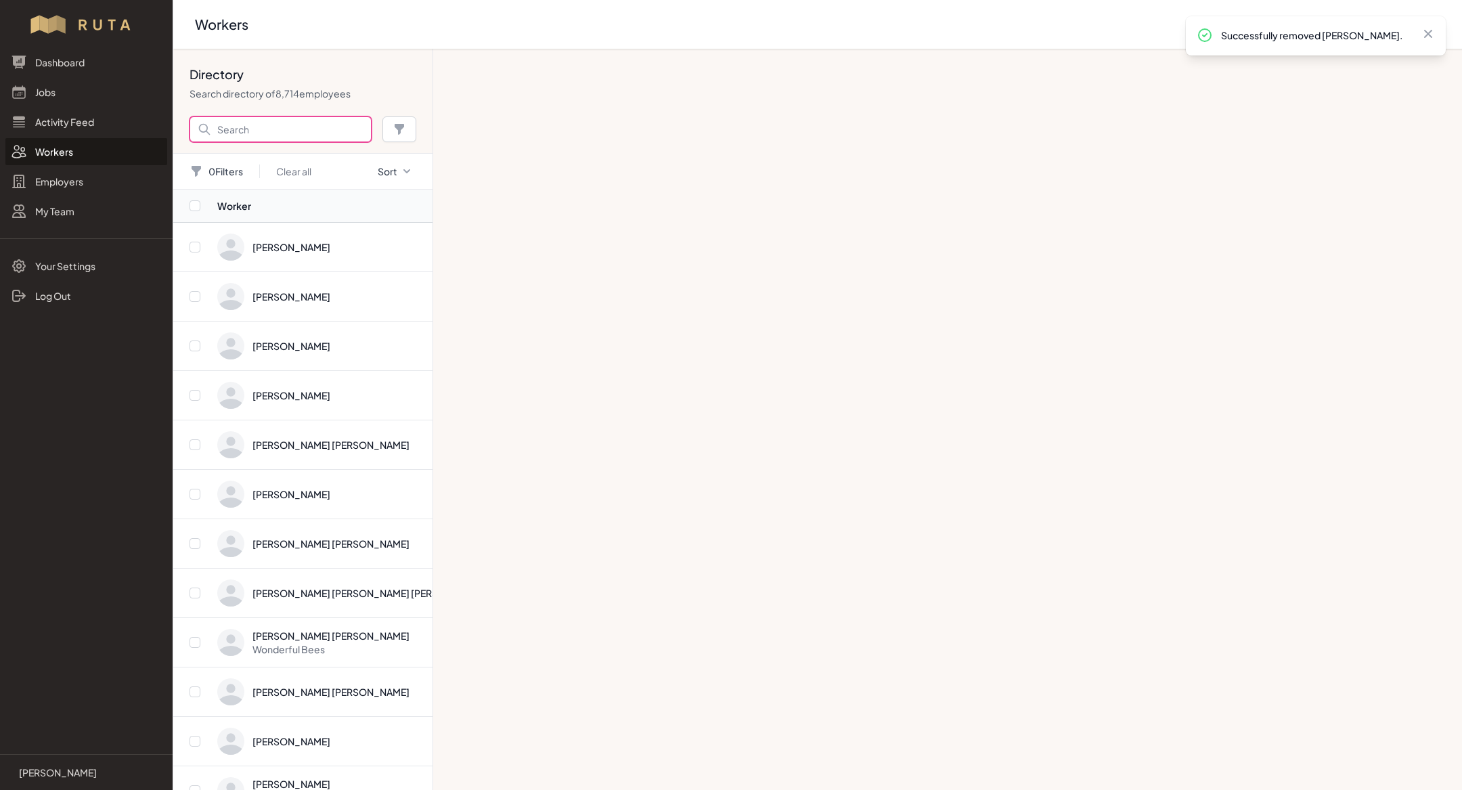
click at [322, 131] on input "Search" at bounding box center [281, 129] width 182 height 26
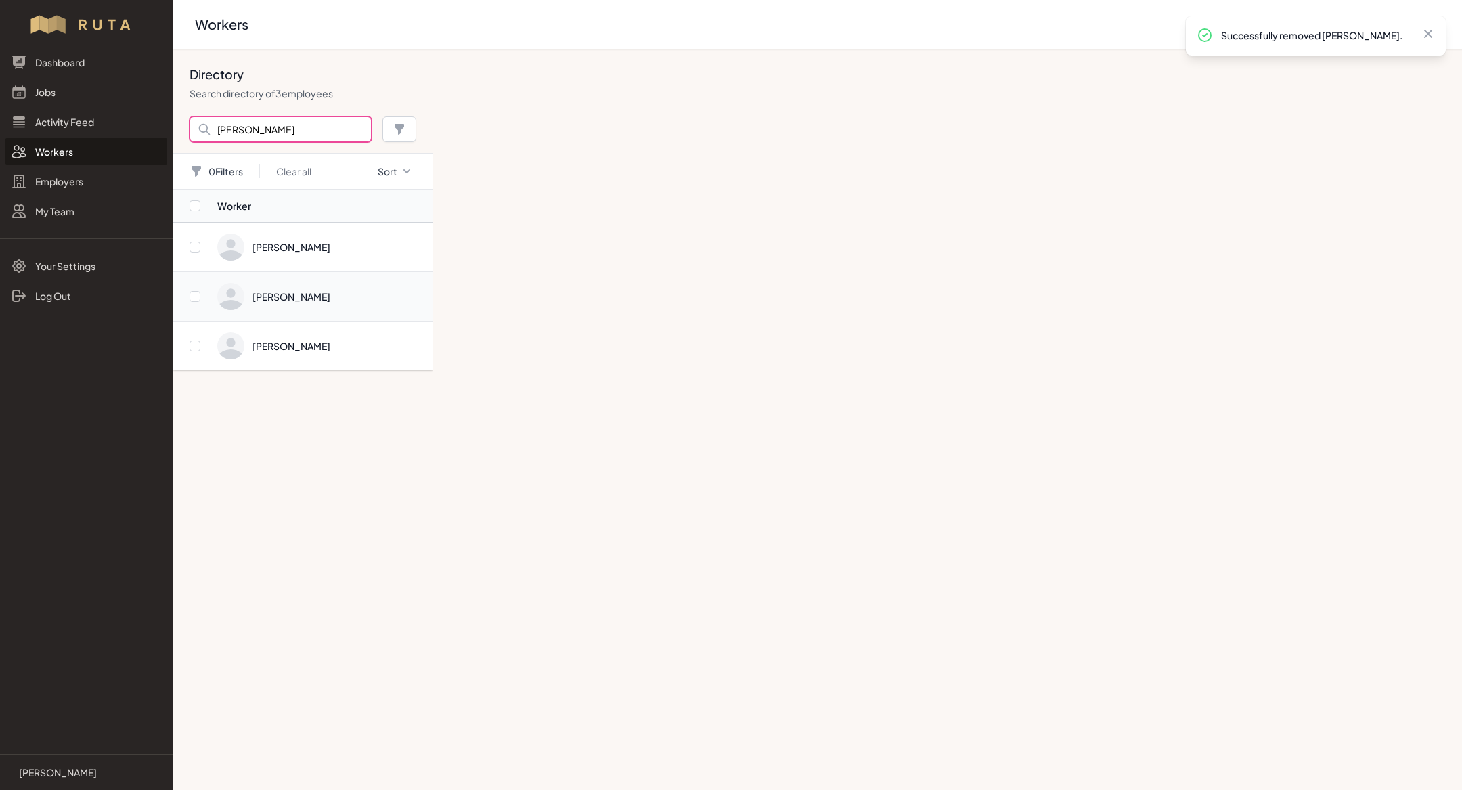
type input "[PERSON_NAME]"
click at [345, 307] on span "Directory" at bounding box center [320, 296] width 207 height 27
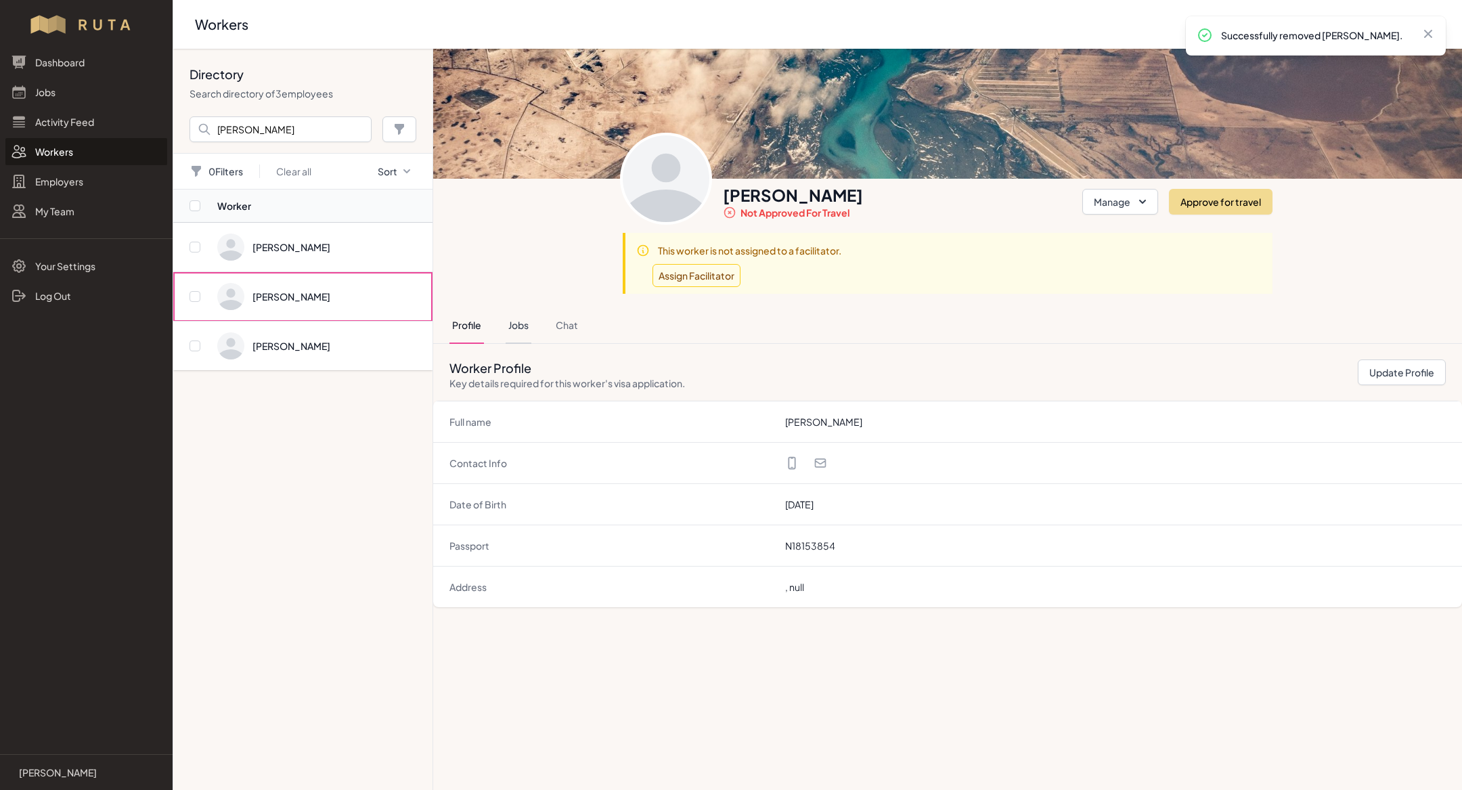
click at [521, 327] on button "Jobs" at bounding box center [519, 325] width 26 height 37
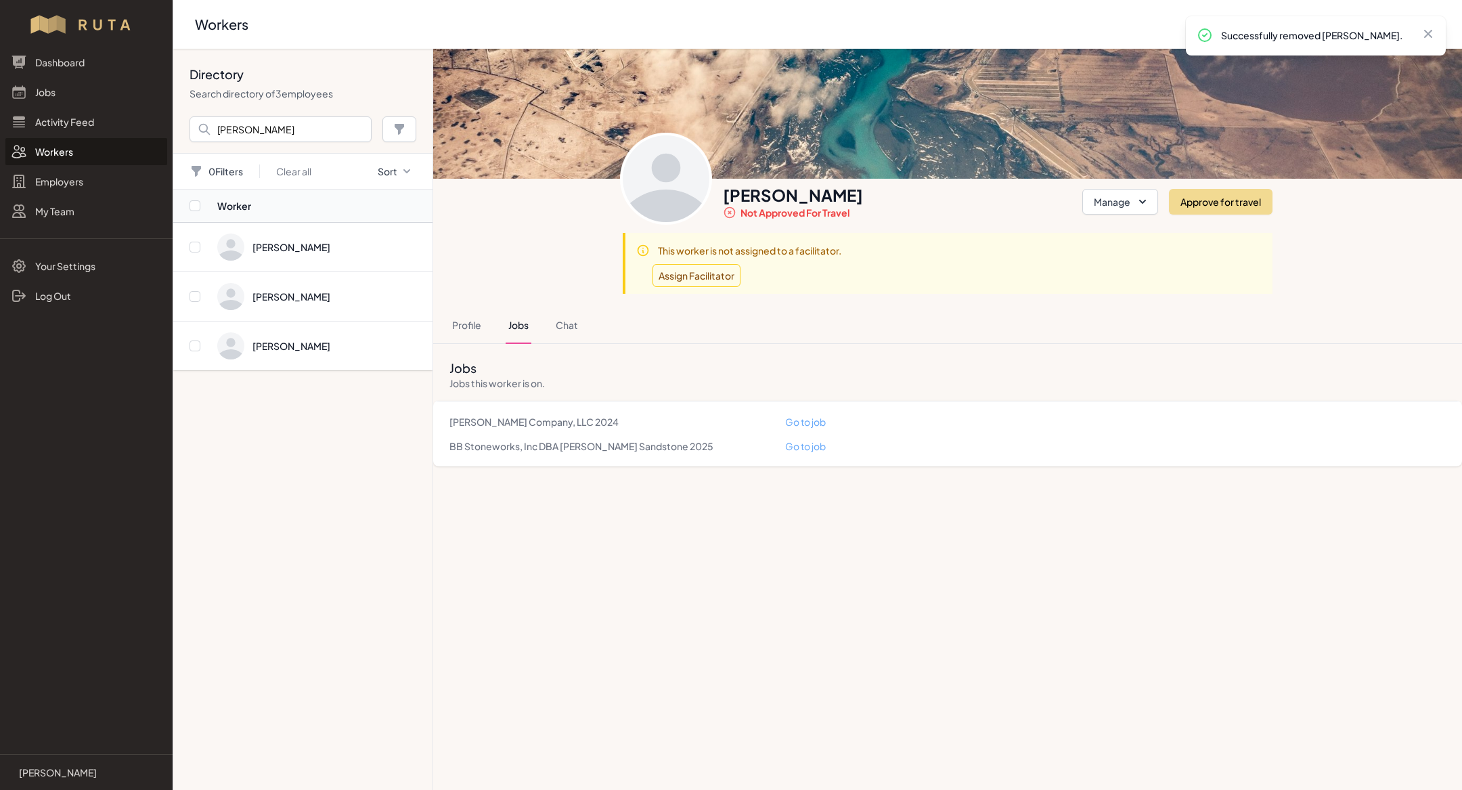
click at [805, 419] on link "Go to job" at bounding box center [805, 422] width 41 height 12
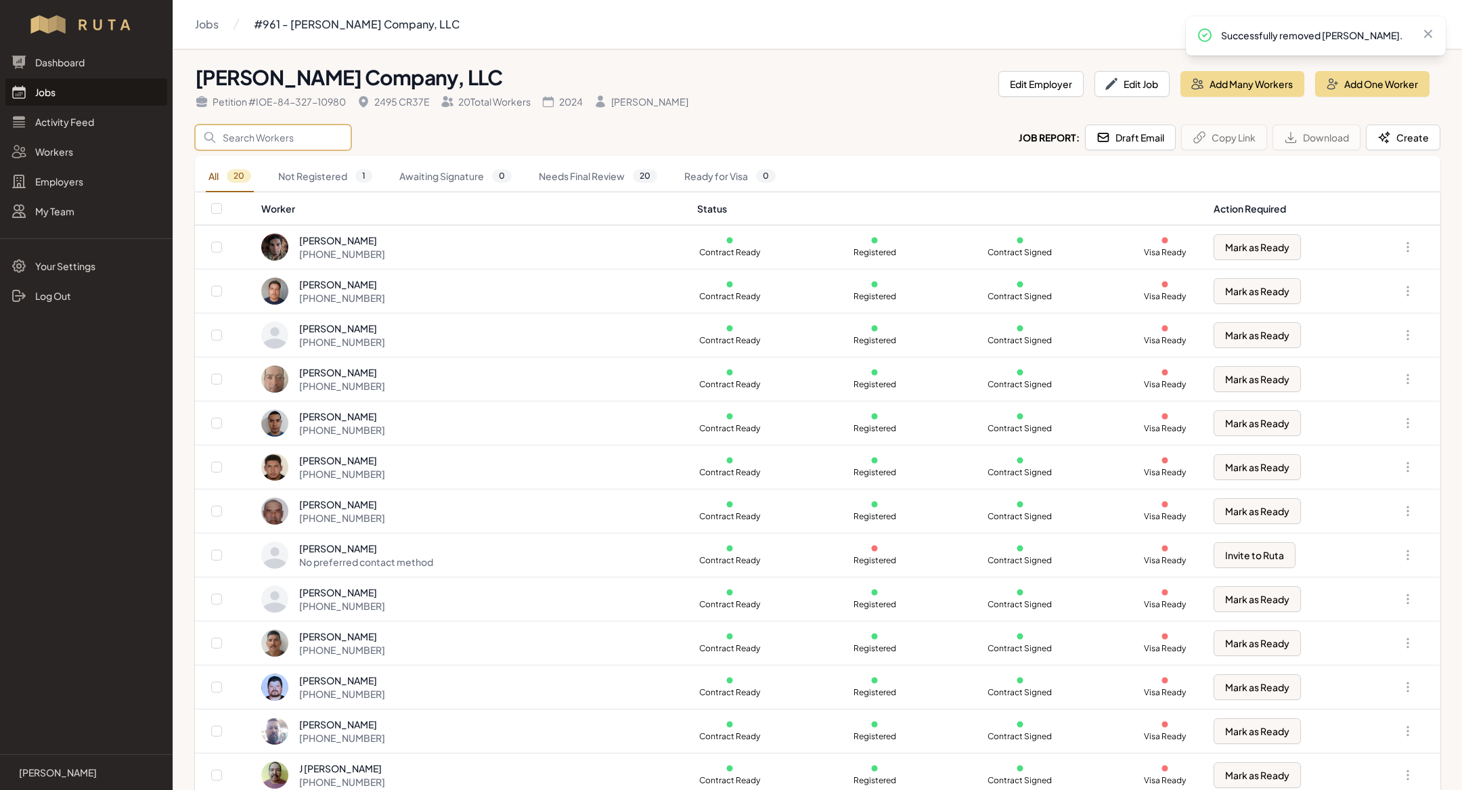
click at [286, 137] on input "Search" at bounding box center [273, 138] width 156 height 26
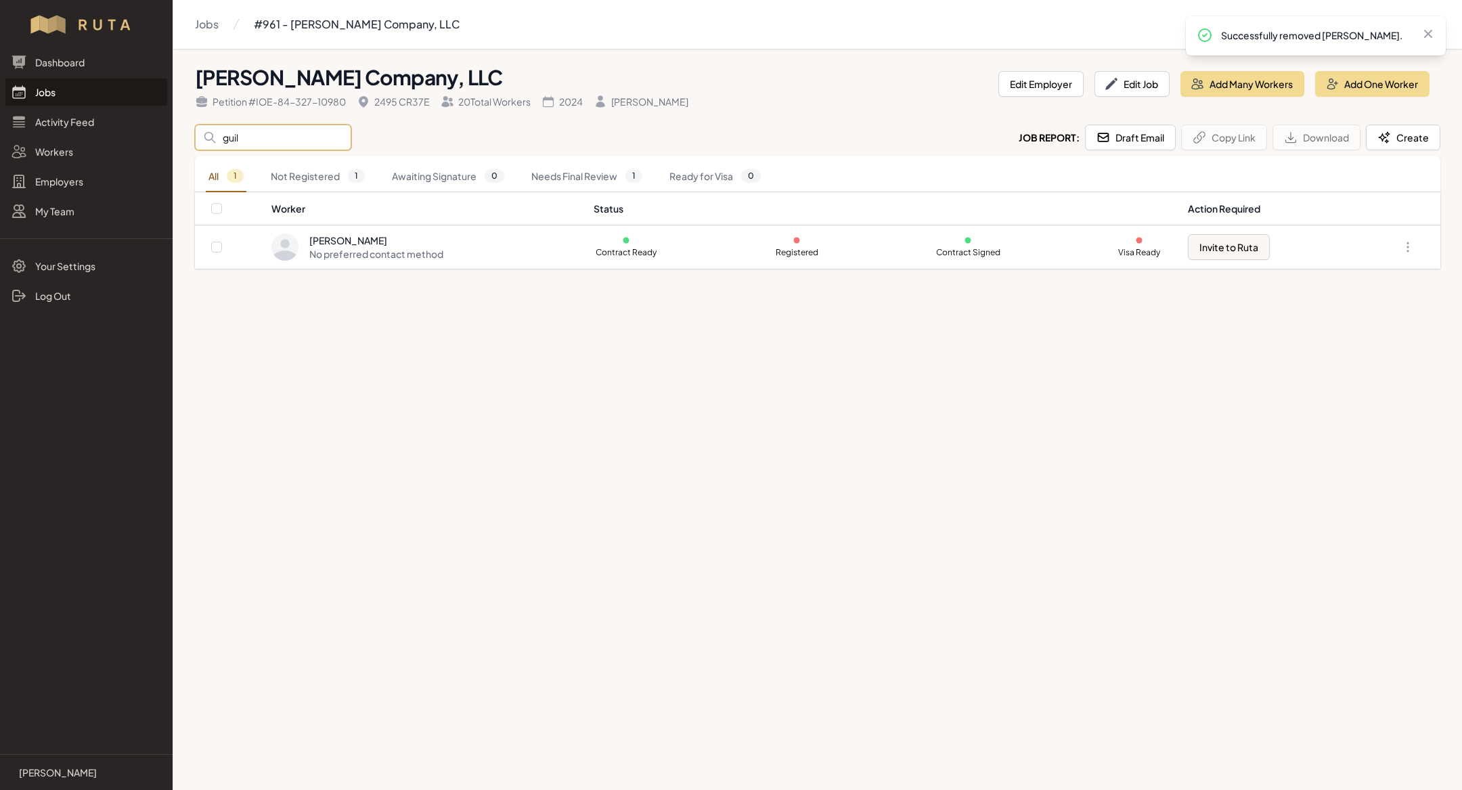
type input "guil"
click at [619, 460] on main "Jobs #961 - Milagro Stone Company, LLC Milagro Stone Company, LLC Petition # IO…" at bounding box center [731, 395] width 1462 height 790
click at [1402, 251] on icon "button" at bounding box center [1408, 247] width 14 height 14
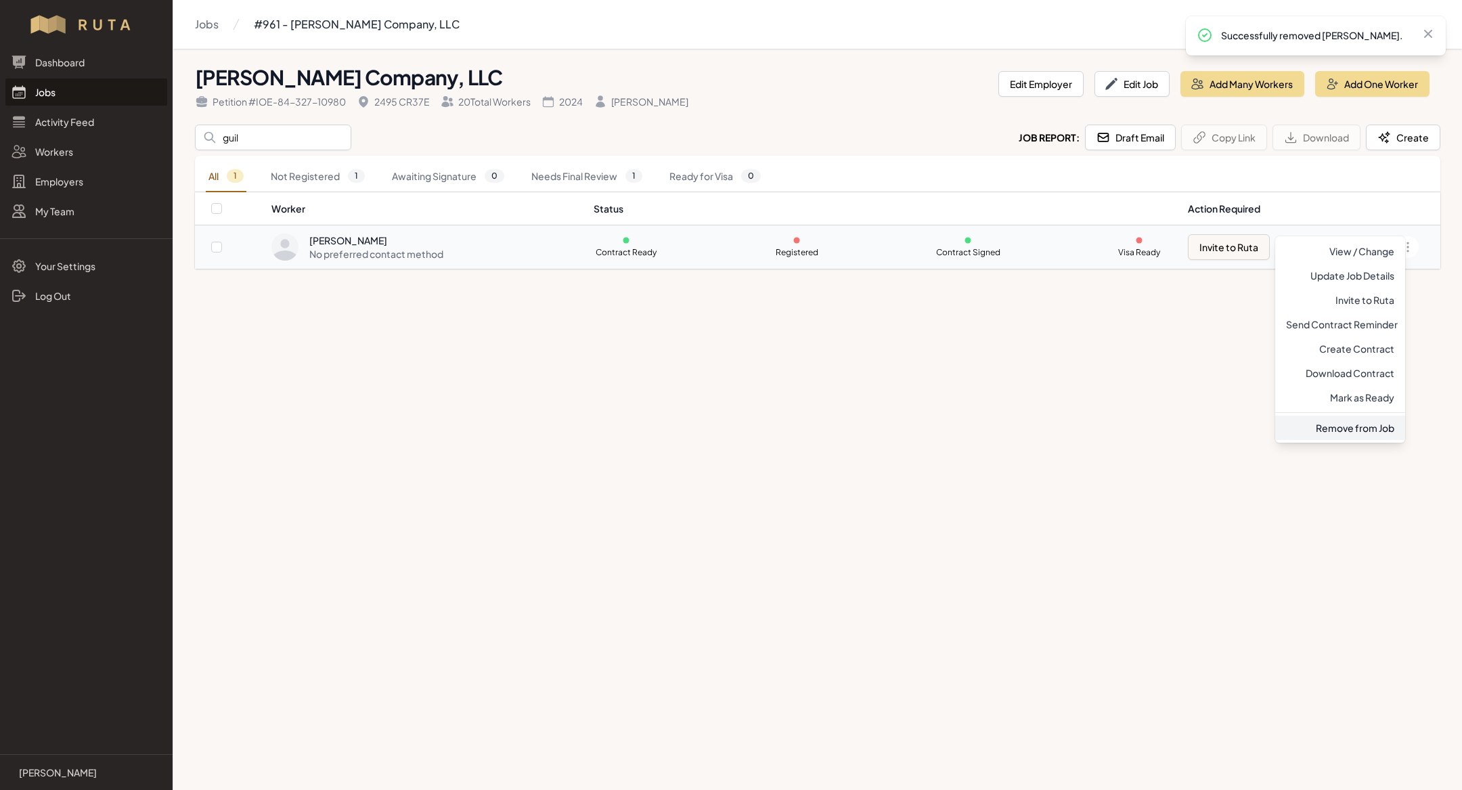
click at [1332, 424] on link "Remove from Job" at bounding box center [1340, 428] width 130 height 24
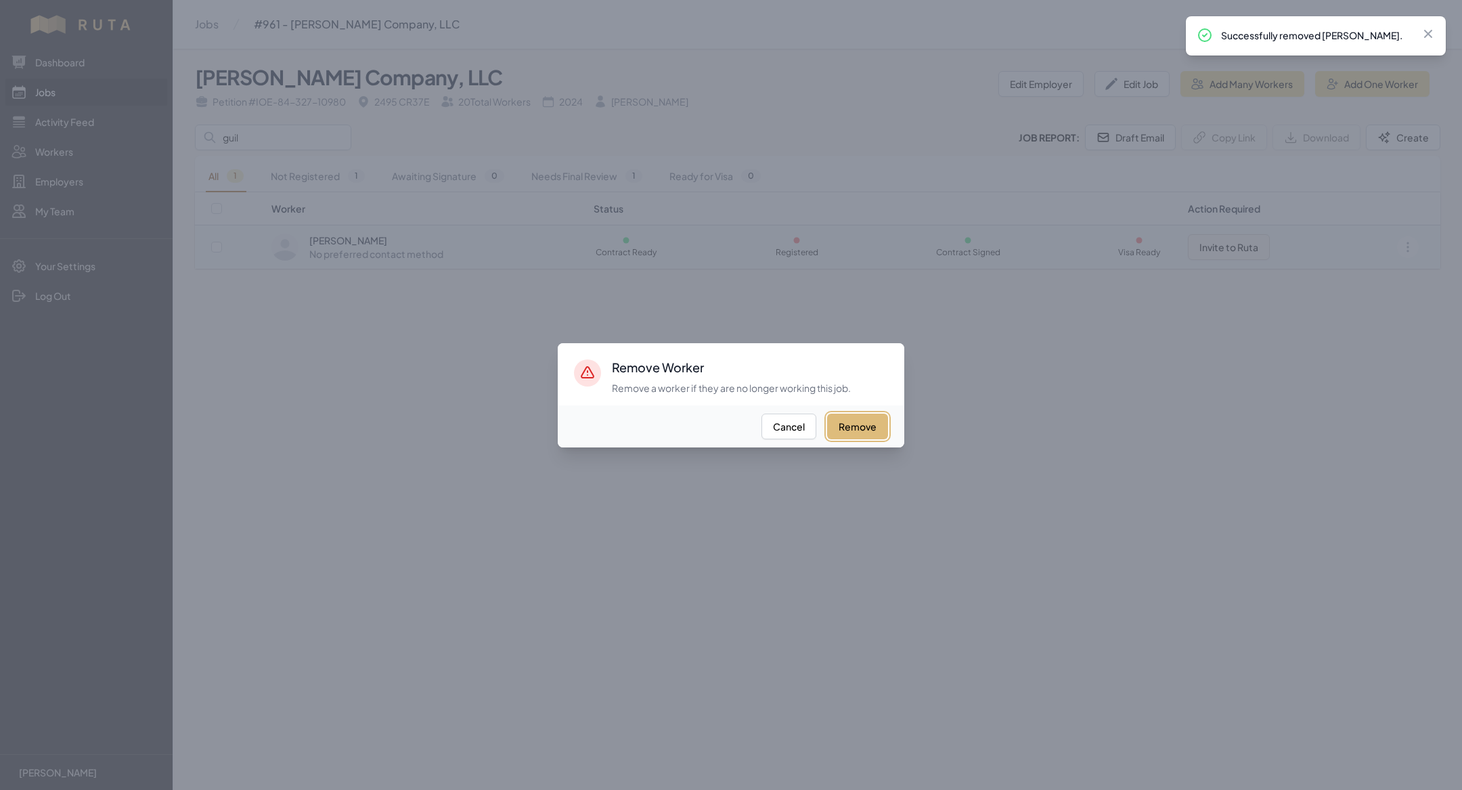
click at [883, 429] on button "Remove" at bounding box center [857, 427] width 61 height 26
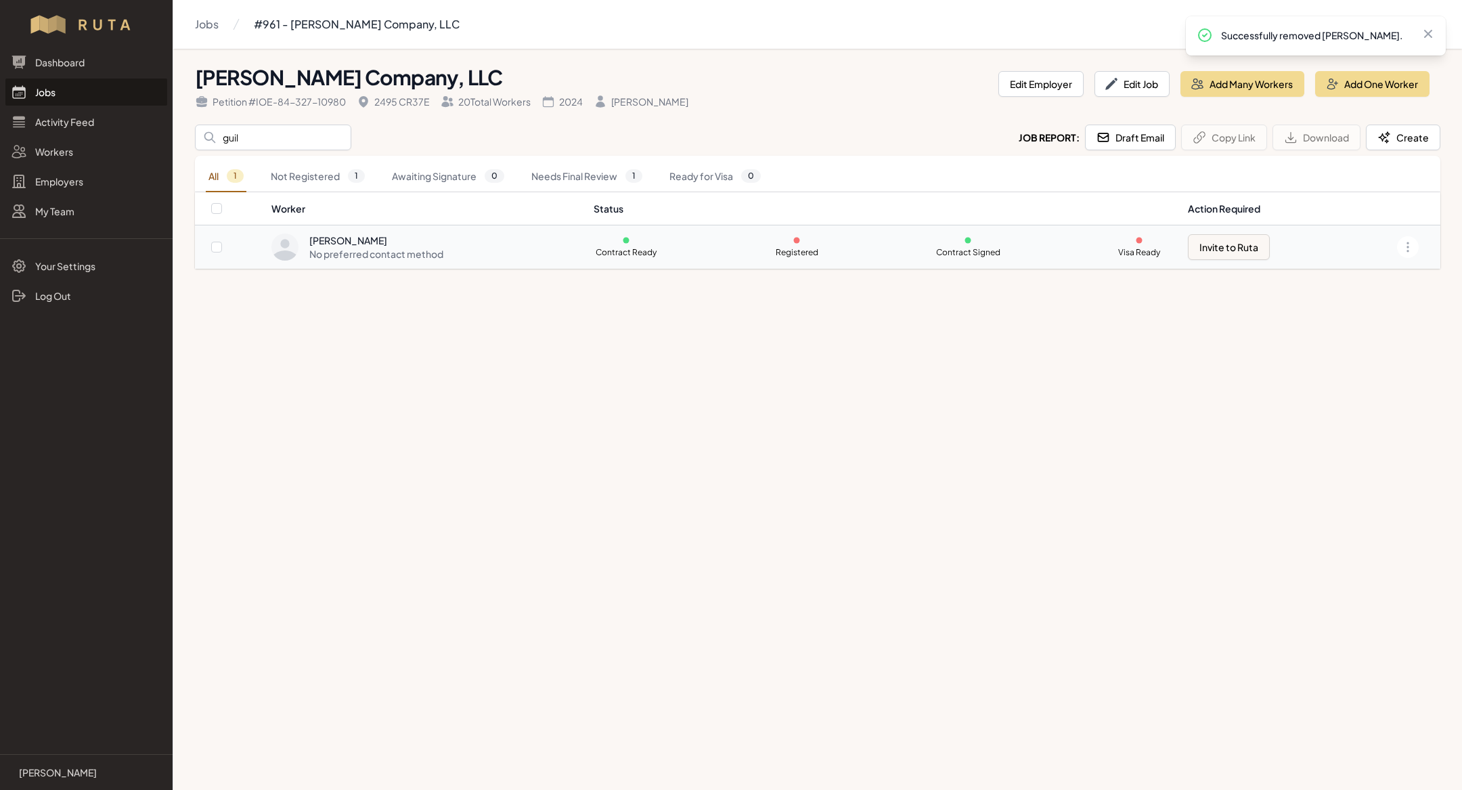
click at [77, 83] on link "Jobs" at bounding box center [86, 92] width 162 height 27
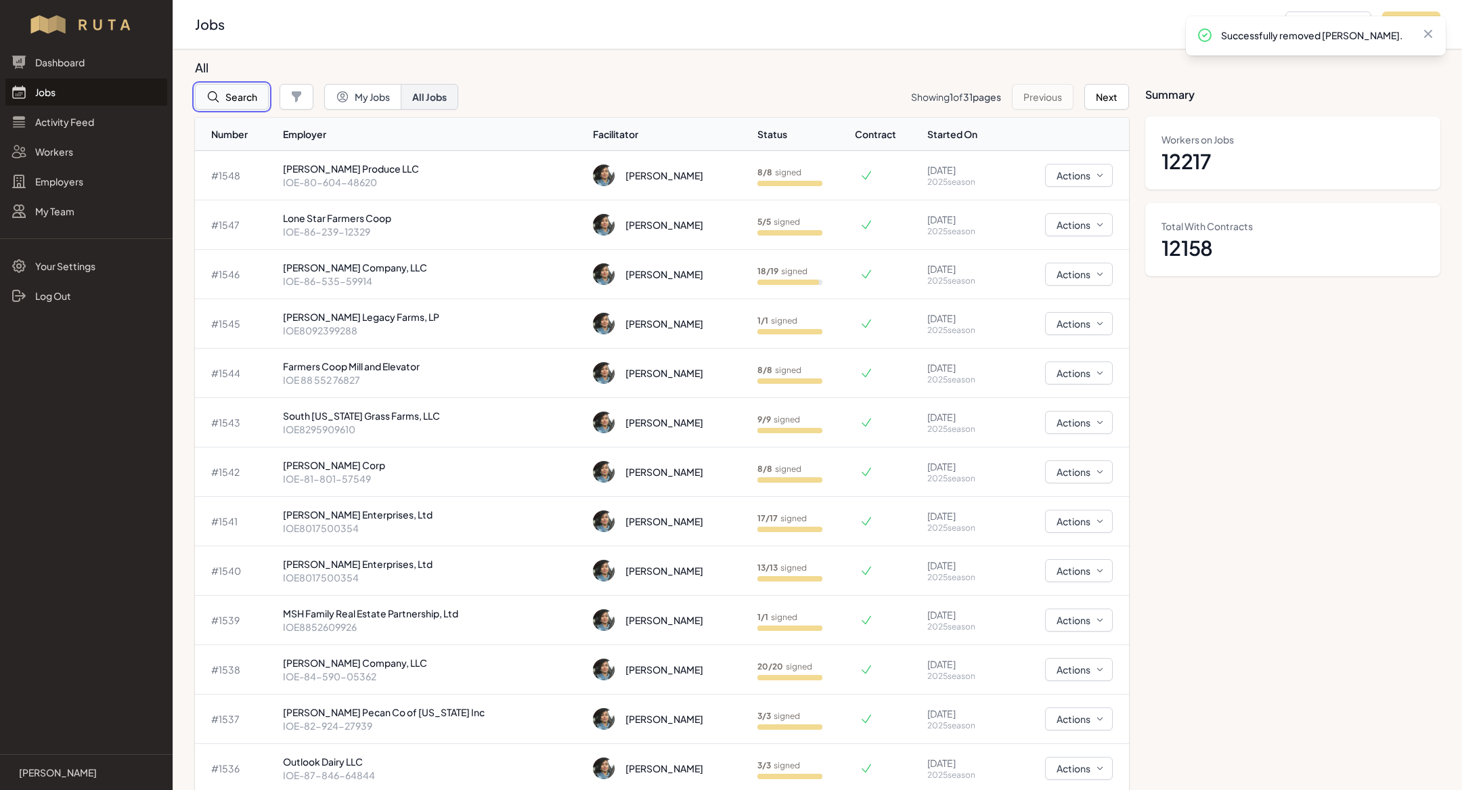
click at [248, 100] on button "Search" at bounding box center [232, 97] width 74 height 26
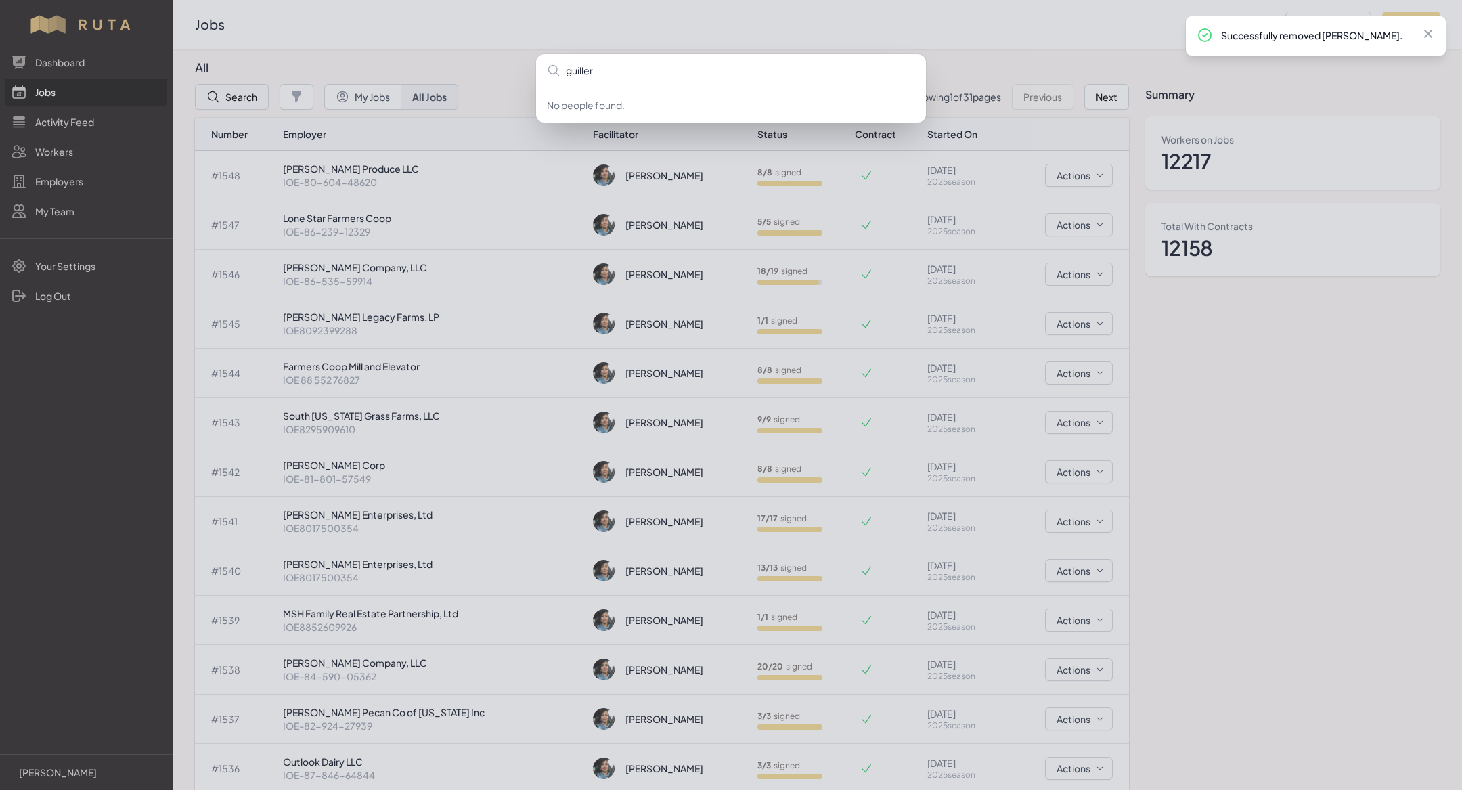
type input "[PERSON_NAME]"
click at [81, 91] on div "guillerm No people found." at bounding box center [731, 395] width 1462 height 790
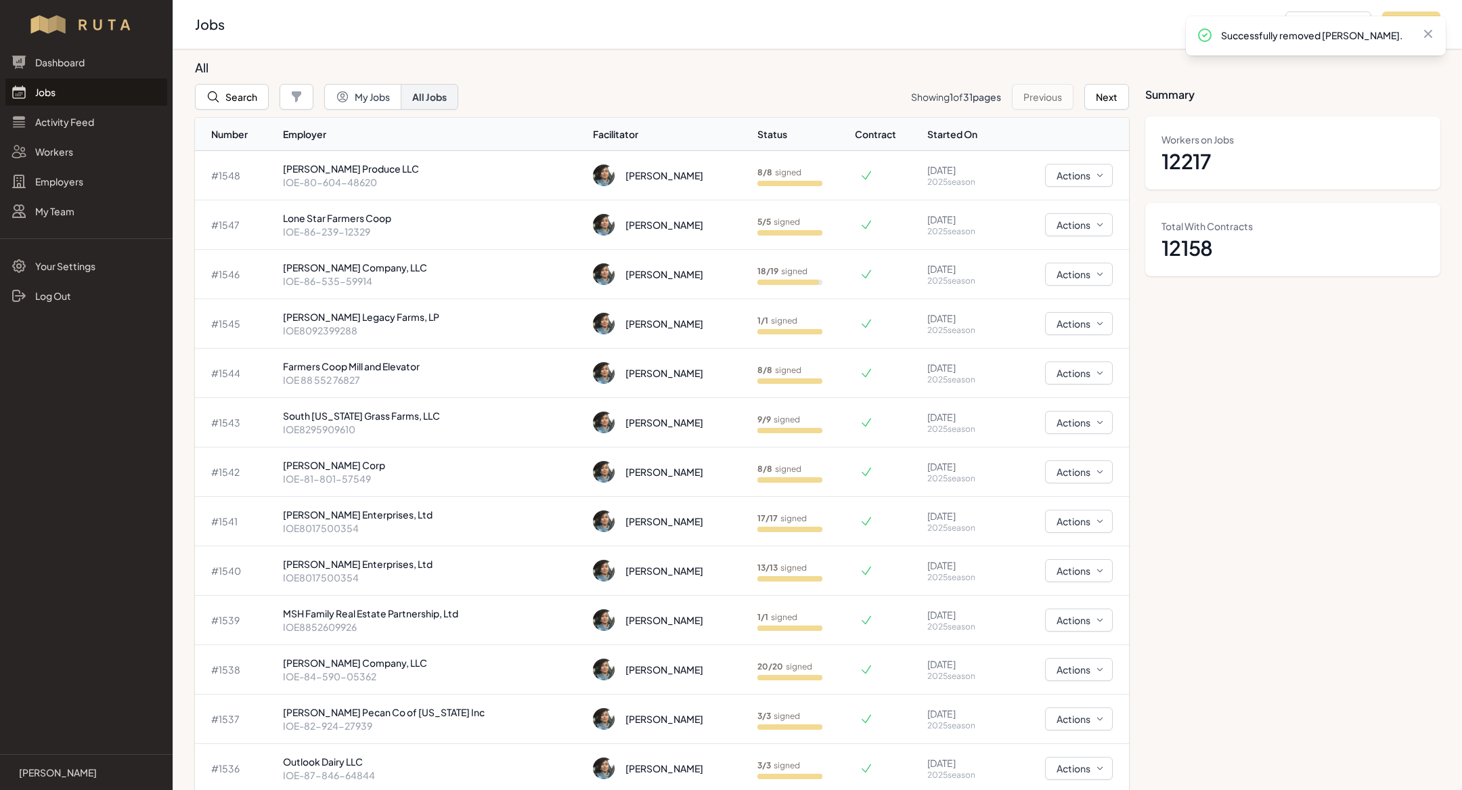
click at [60, 91] on link "Jobs" at bounding box center [86, 92] width 162 height 27
click at [388, 264] on p "[PERSON_NAME] Company, LLC" at bounding box center [433, 268] width 300 height 14
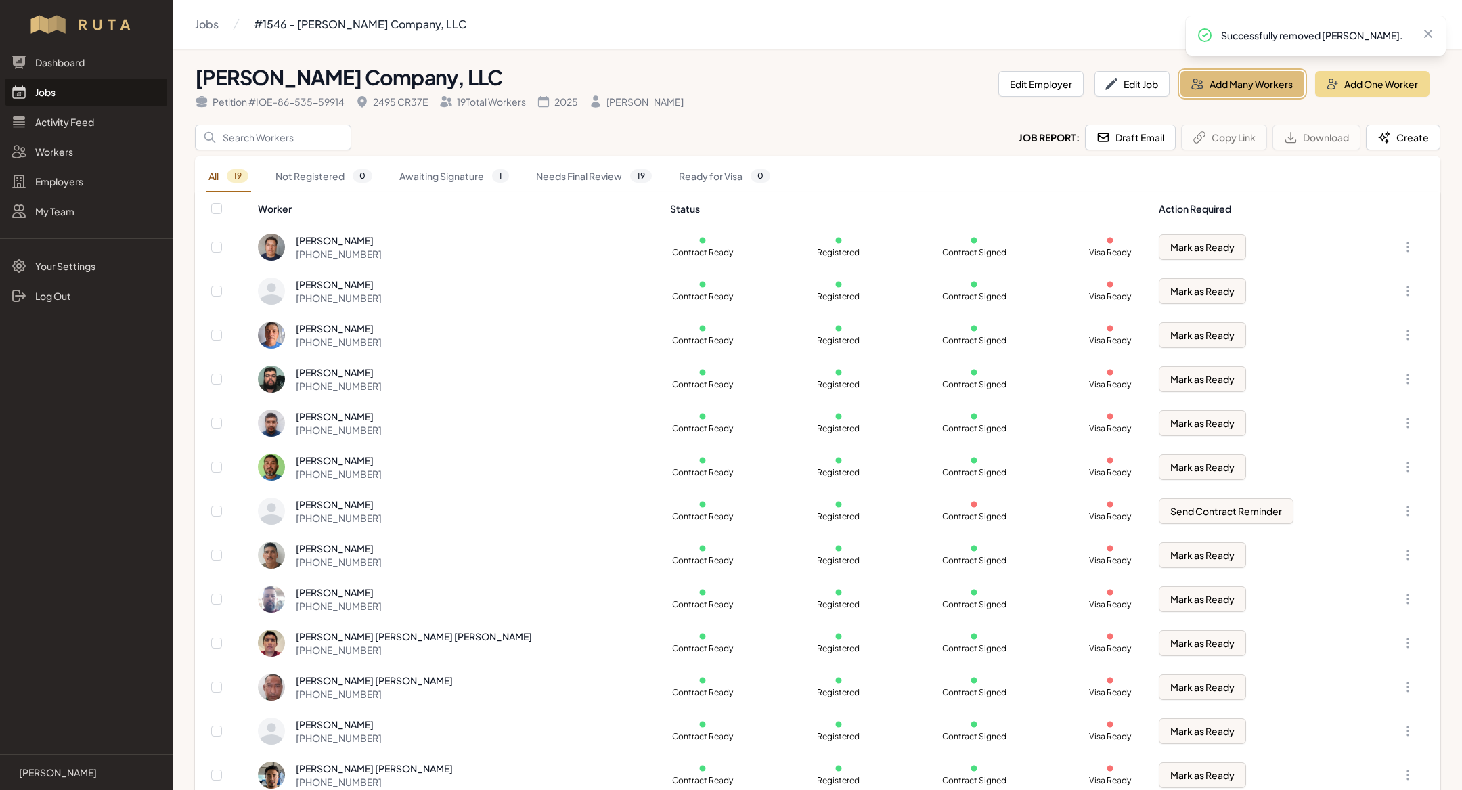
click at [1234, 81] on button "Add Many Workers" at bounding box center [1243, 84] width 124 height 26
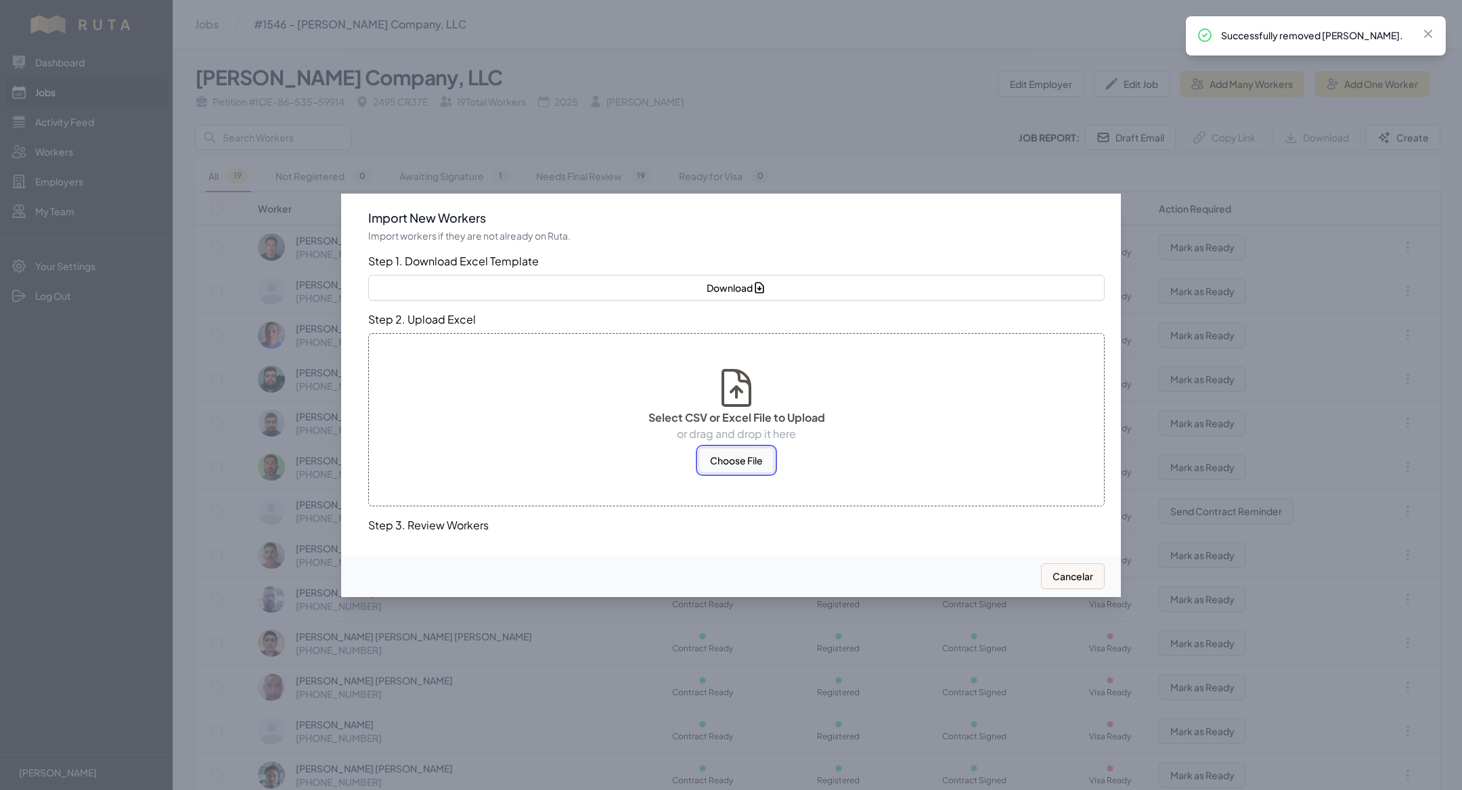
click at [718, 456] on button "Choose File" at bounding box center [737, 460] width 76 height 26
select select "US"
select select "MX"
select select "US"
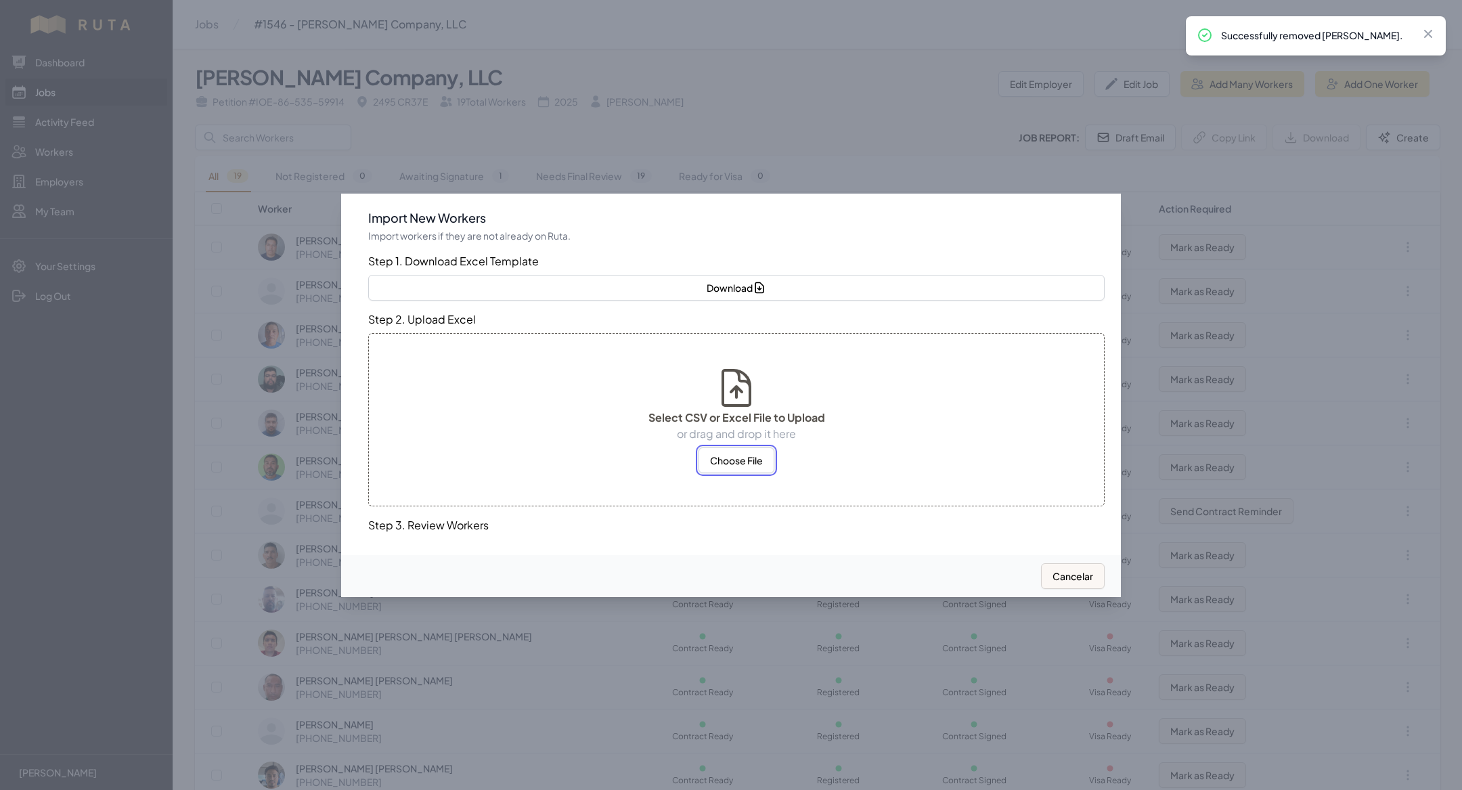
select select "MX"
select select "US"
select select "MX"
select select "US"
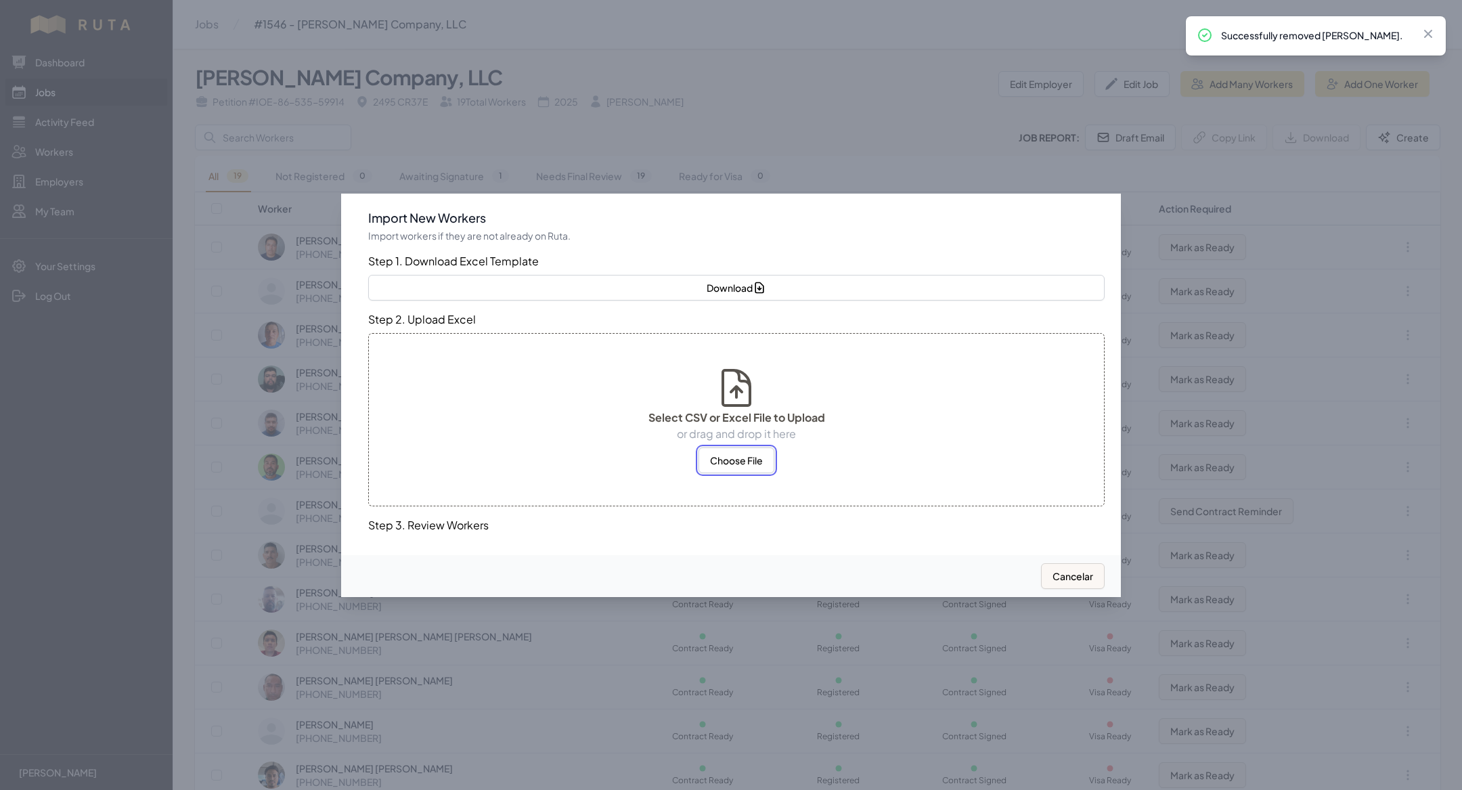
select select "MX"
select select "US"
select select "MX"
select select "US"
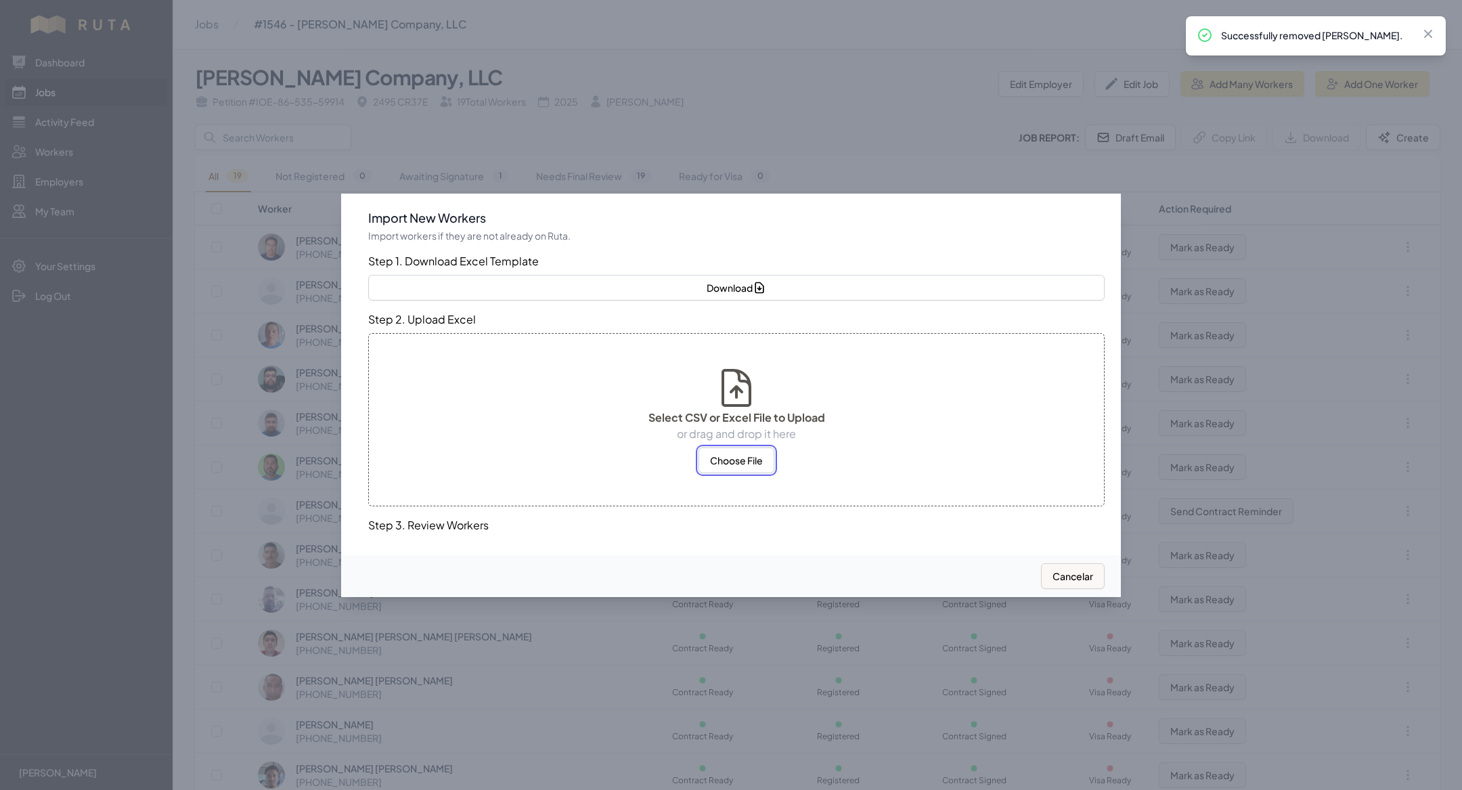
select select "US"
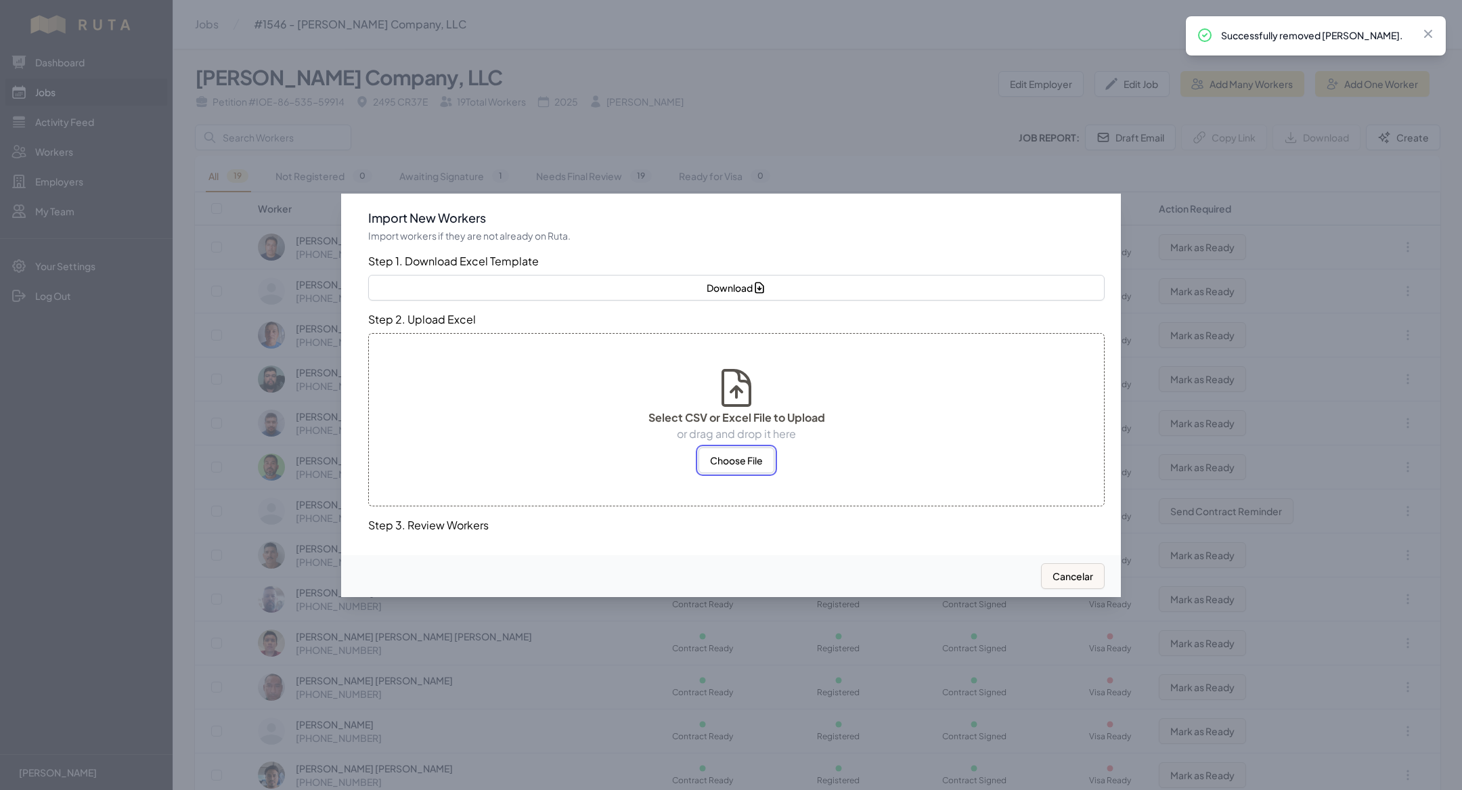
select select "MX"
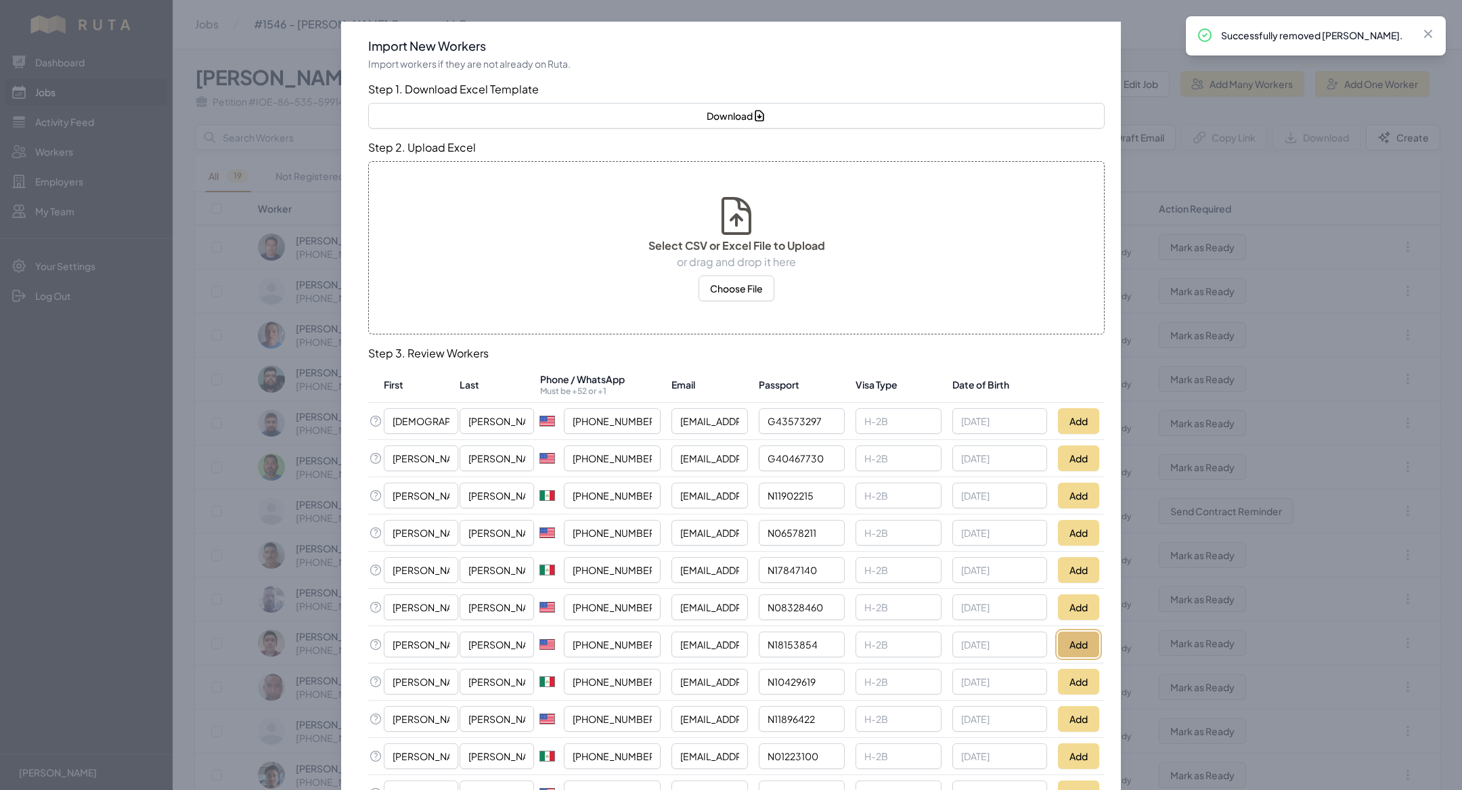
click at [1081, 646] on button "Add" at bounding box center [1078, 645] width 41 height 26
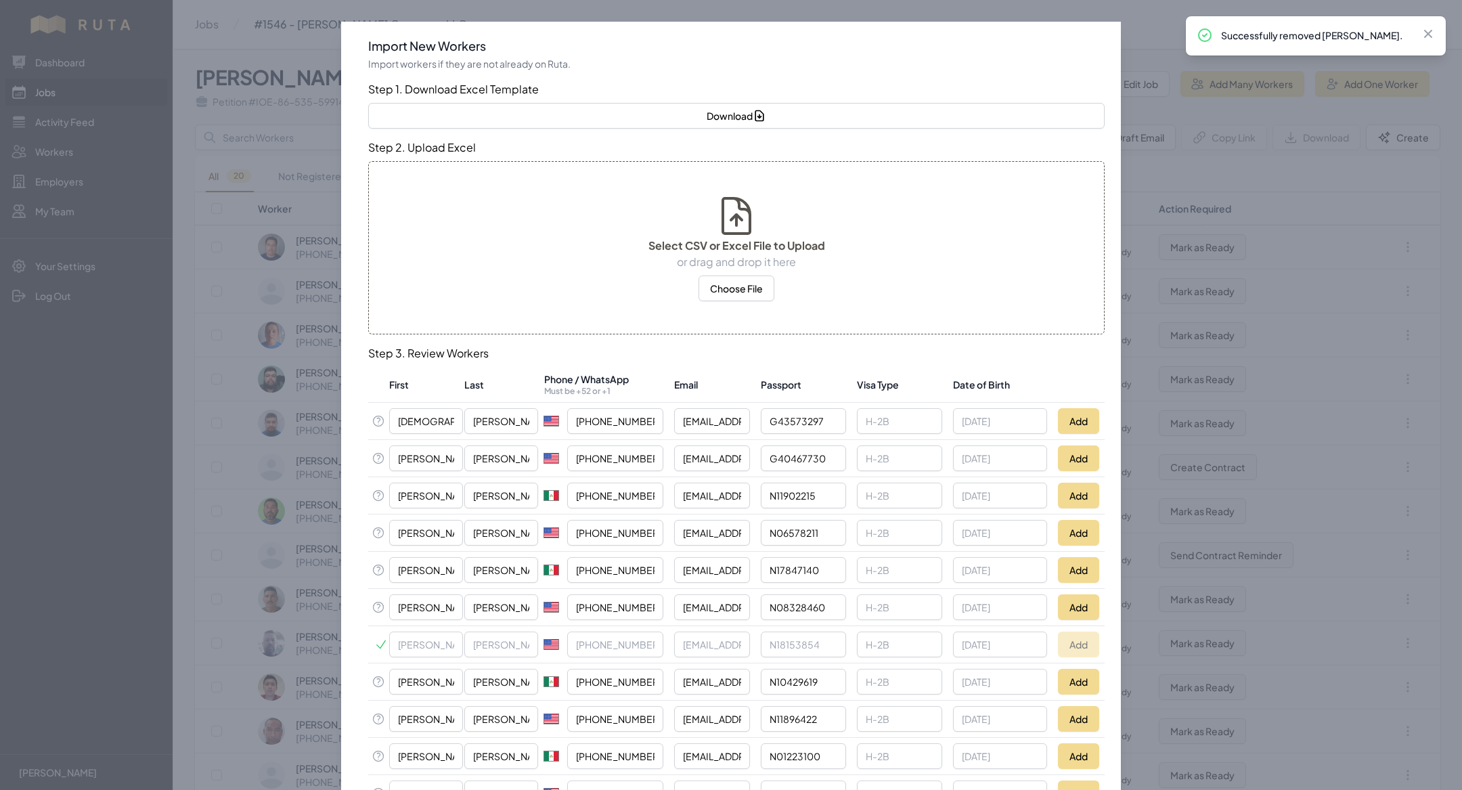
click at [250, 476] on div at bounding box center [731, 395] width 1462 height 790
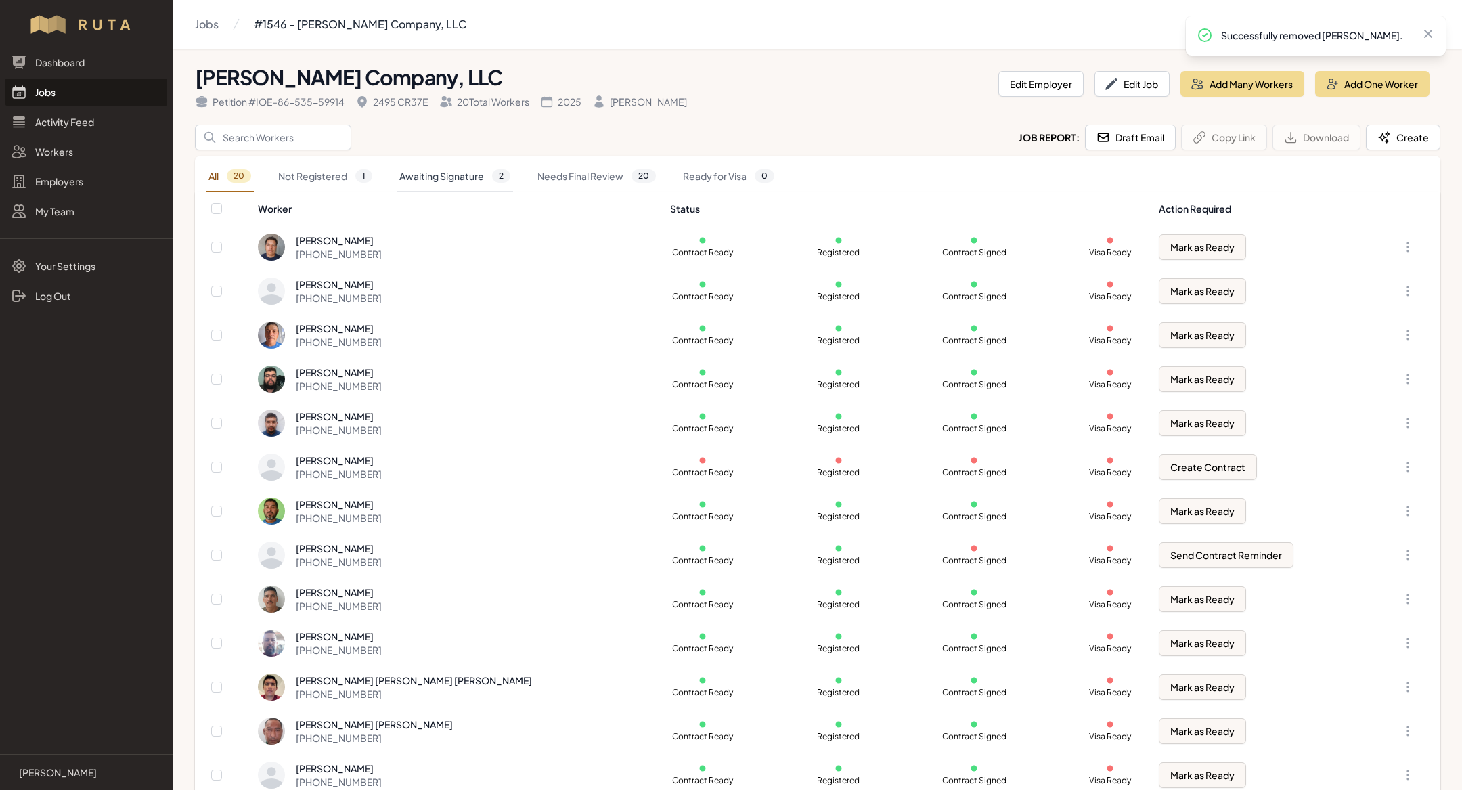
click at [466, 172] on link "Awaiting Signature 2" at bounding box center [455, 176] width 116 height 31
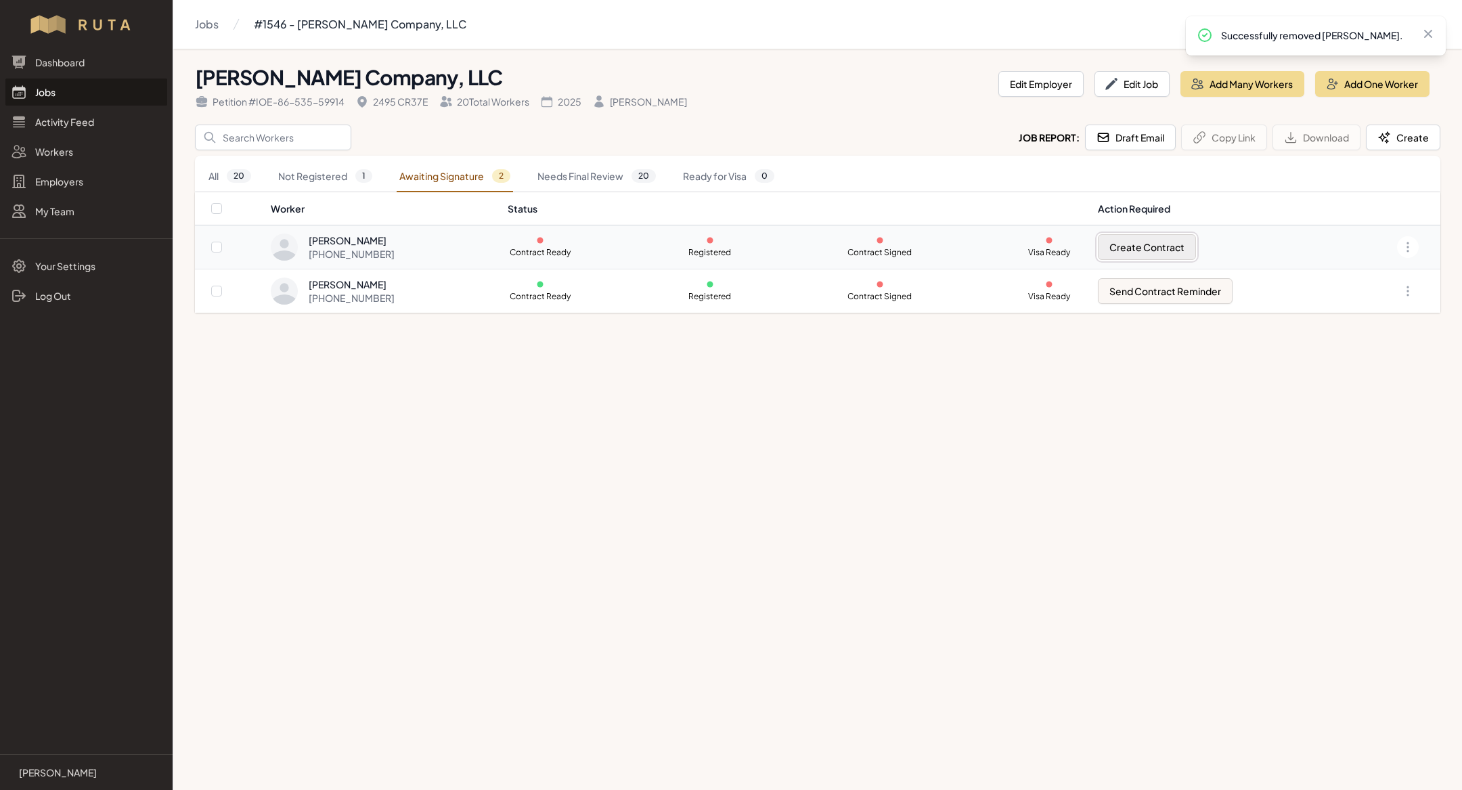
click at [1161, 250] on button "Create Contract" at bounding box center [1147, 247] width 98 height 26
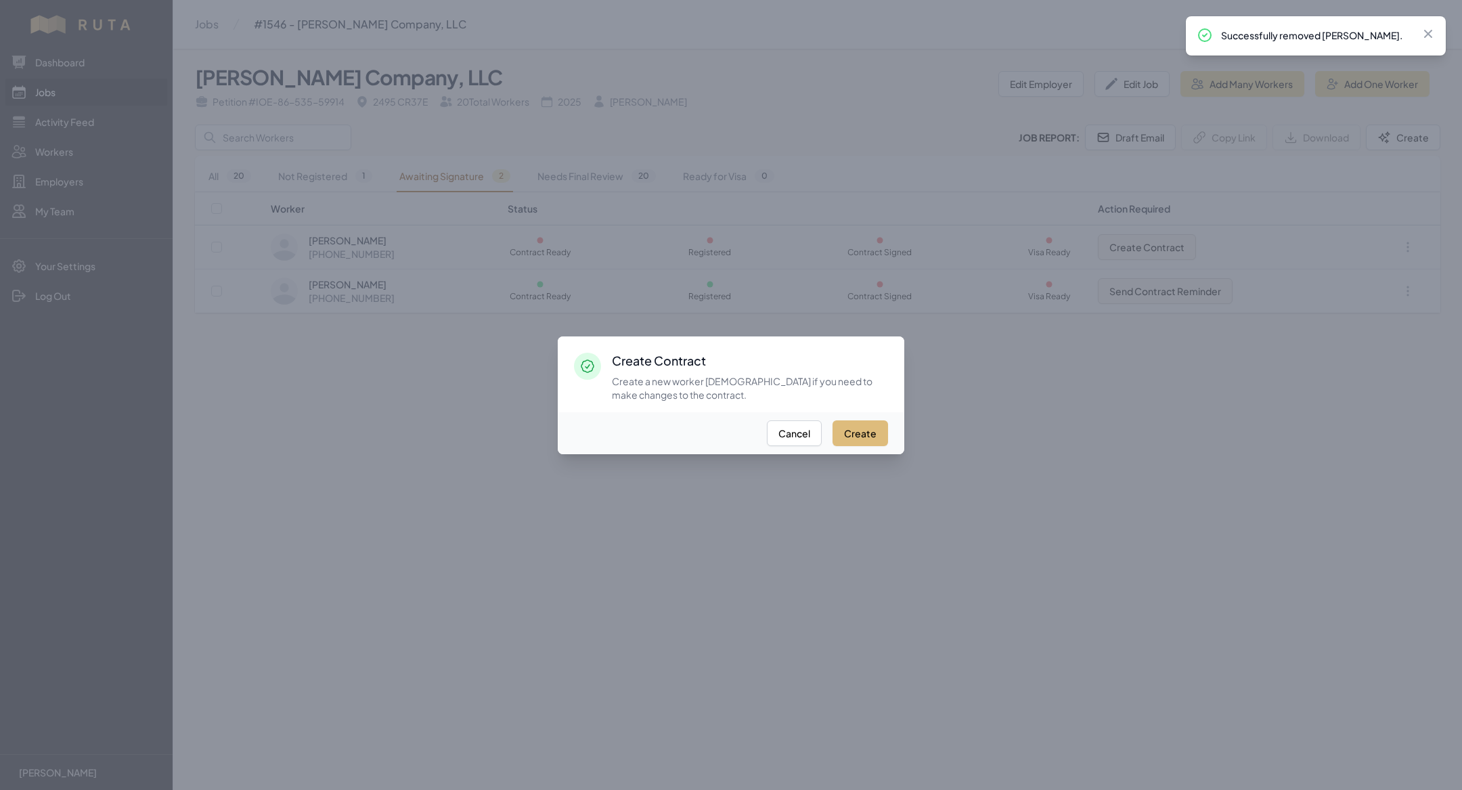
click at [884, 437] on button "Create" at bounding box center [861, 433] width 56 height 26
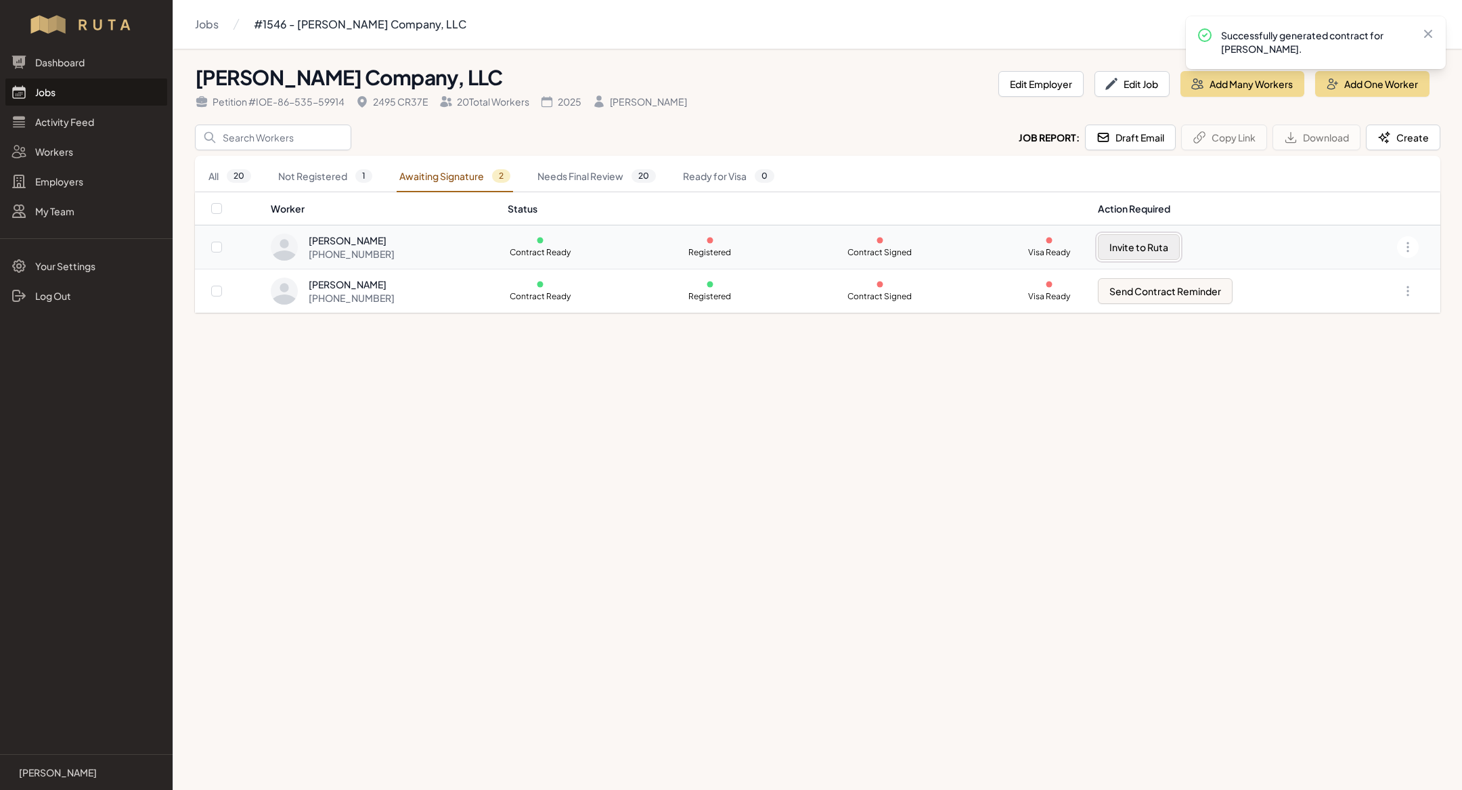
click at [1170, 239] on button "Invite to Ruta" at bounding box center [1139, 247] width 82 height 26
checkbox input "true"
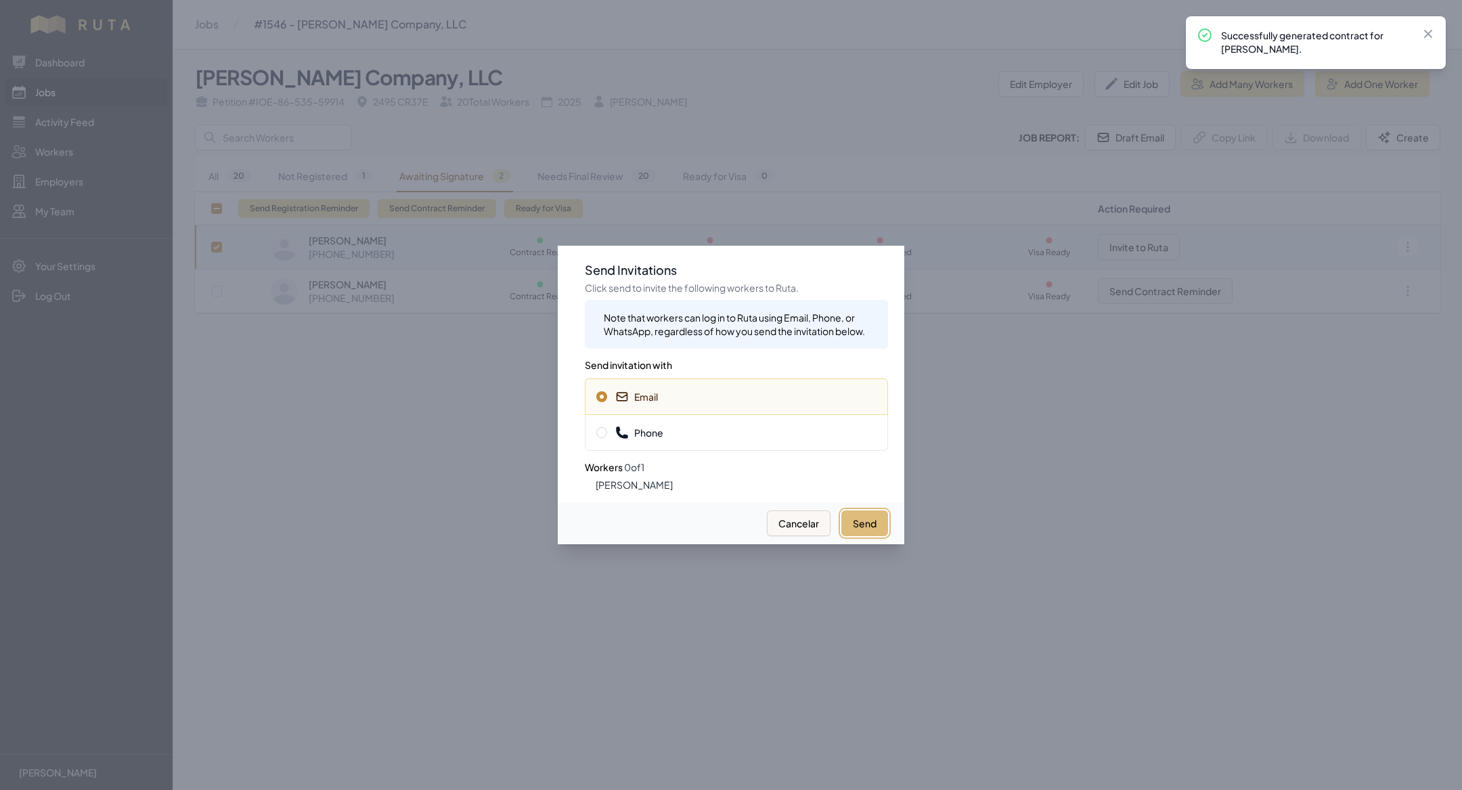
click at [845, 525] on button "Send" at bounding box center [864, 523] width 47 height 26
click at [737, 443] on div "Phone" at bounding box center [736, 432] width 303 height 37
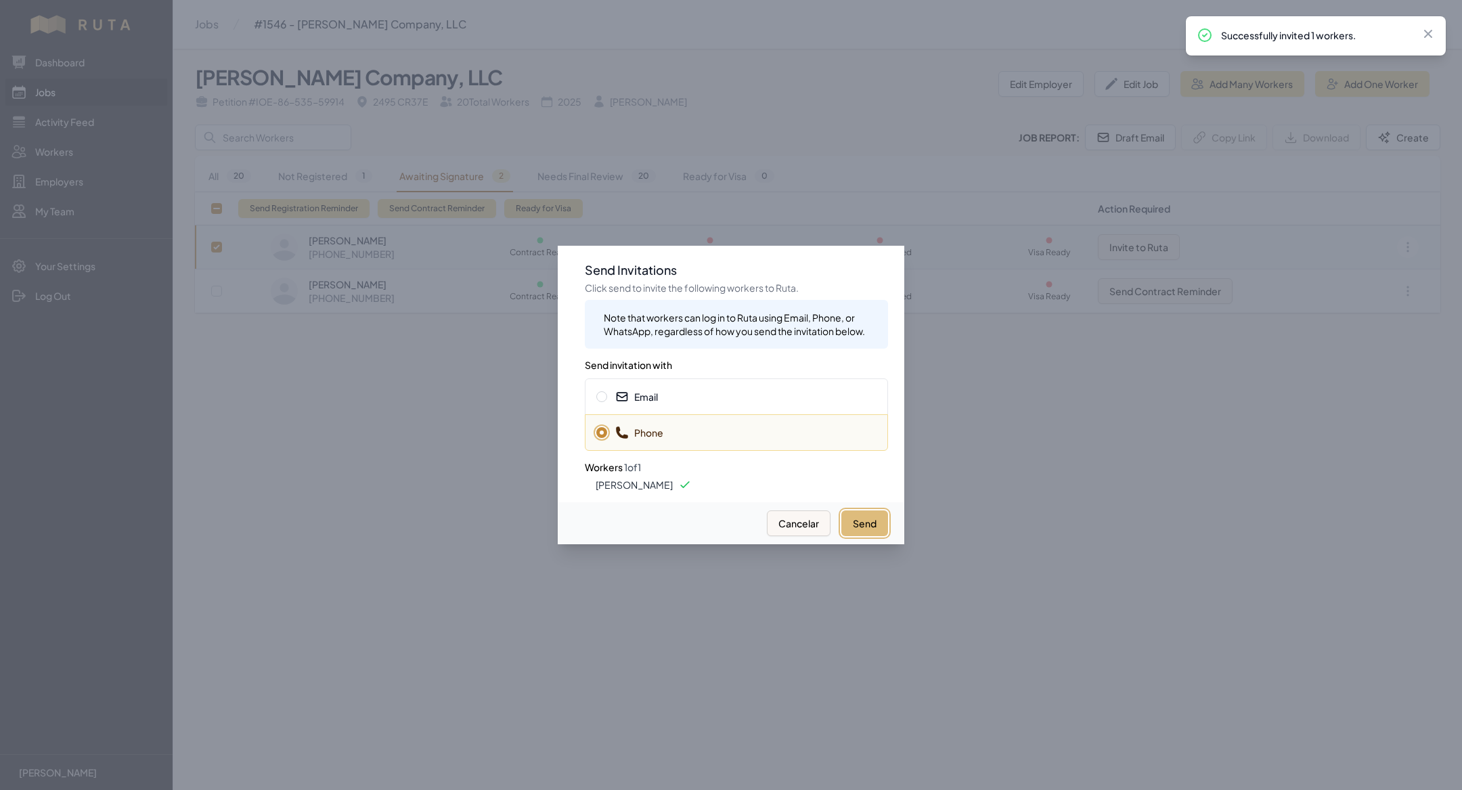
click at [879, 527] on button "Send" at bounding box center [864, 523] width 47 height 26
click at [829, 404] on div "Email" at bounding box center [736, 396] width 303 height 37
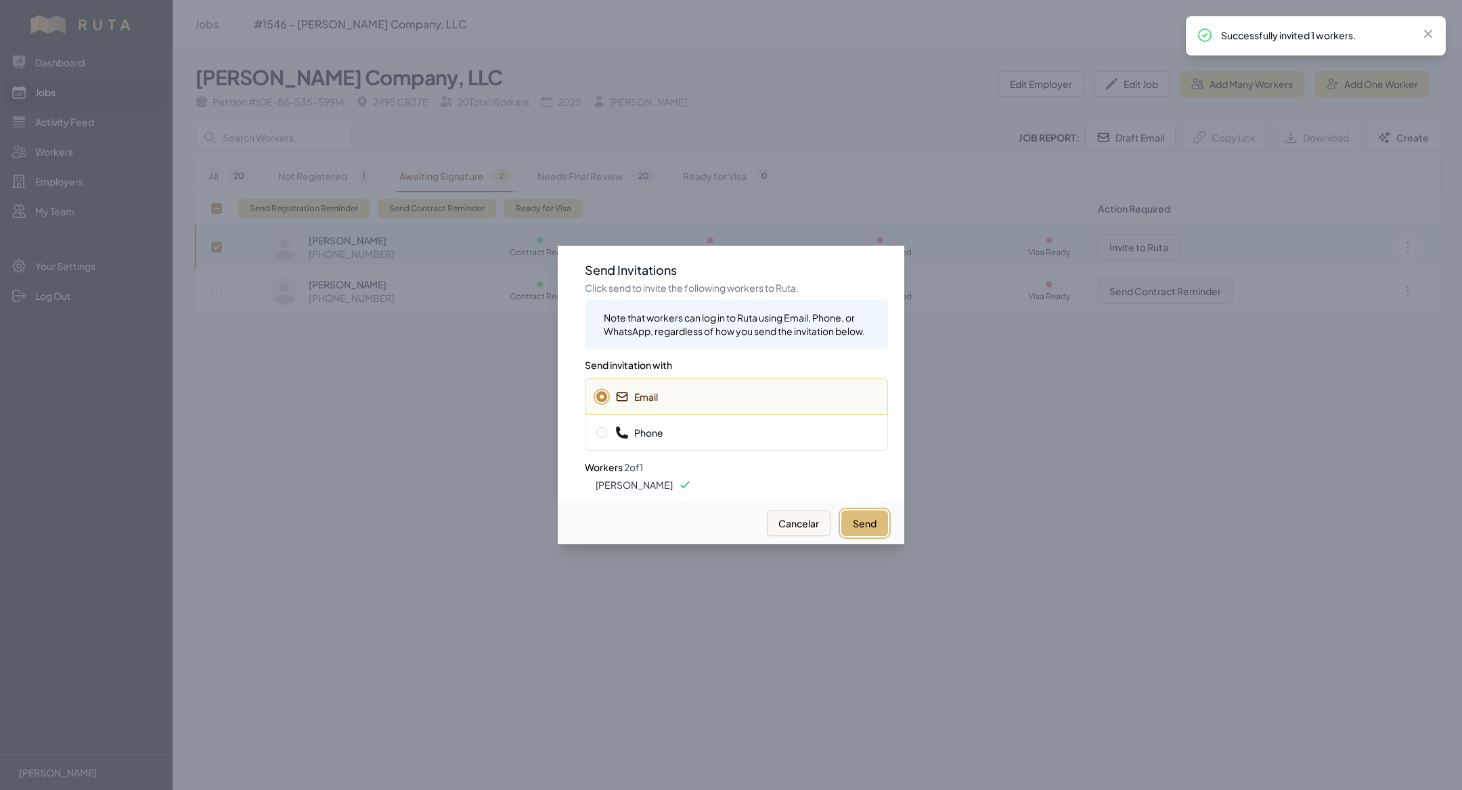
click at [876, 521] on button "Send" at bounding box center [864, 523] width 47 height 26
click at [440, 569] on div at bounding box center [731, 395] width 1462 height 790
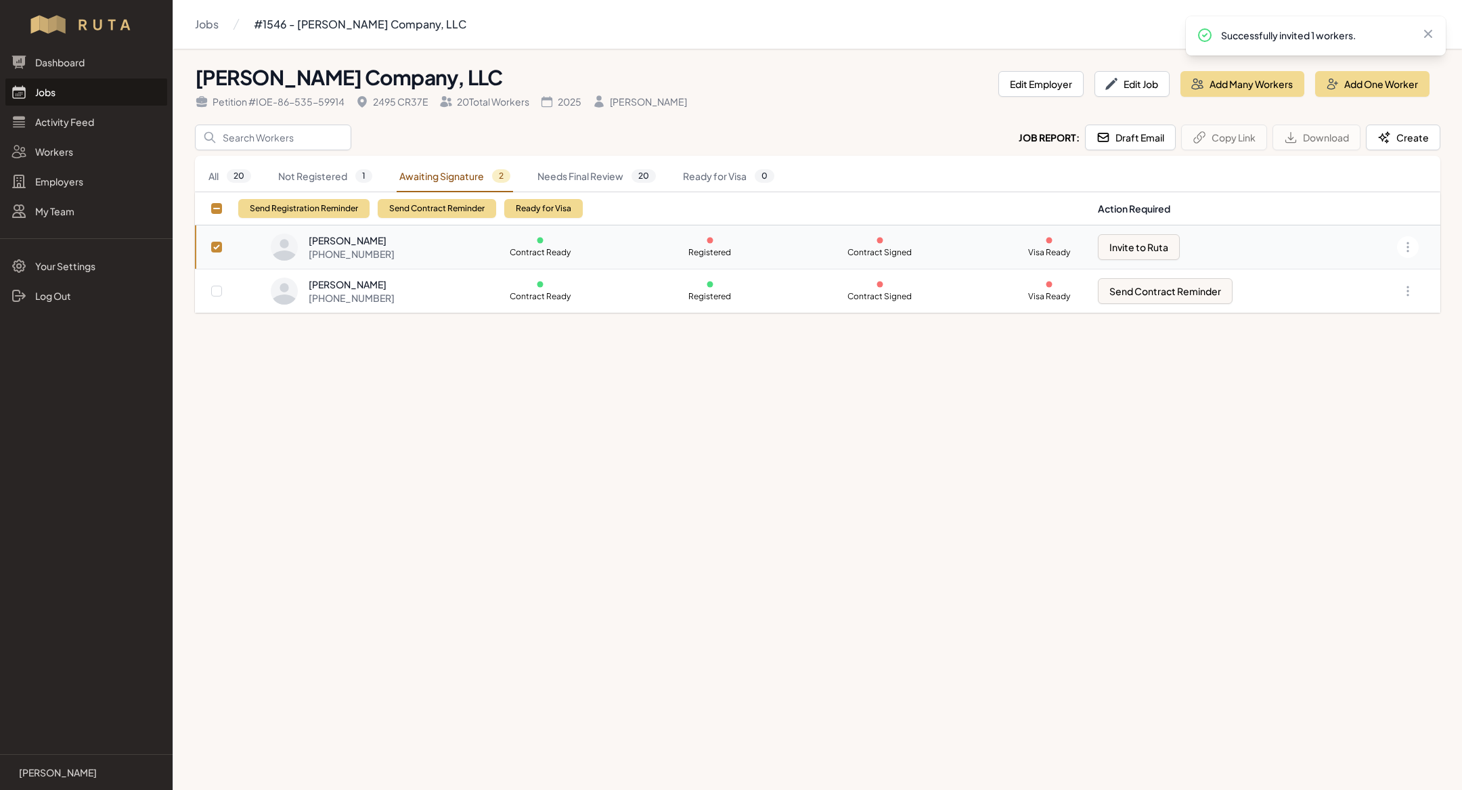
click at [64, 100] on link "Jobs" at bounding box center [86, 92] width 162 height 27
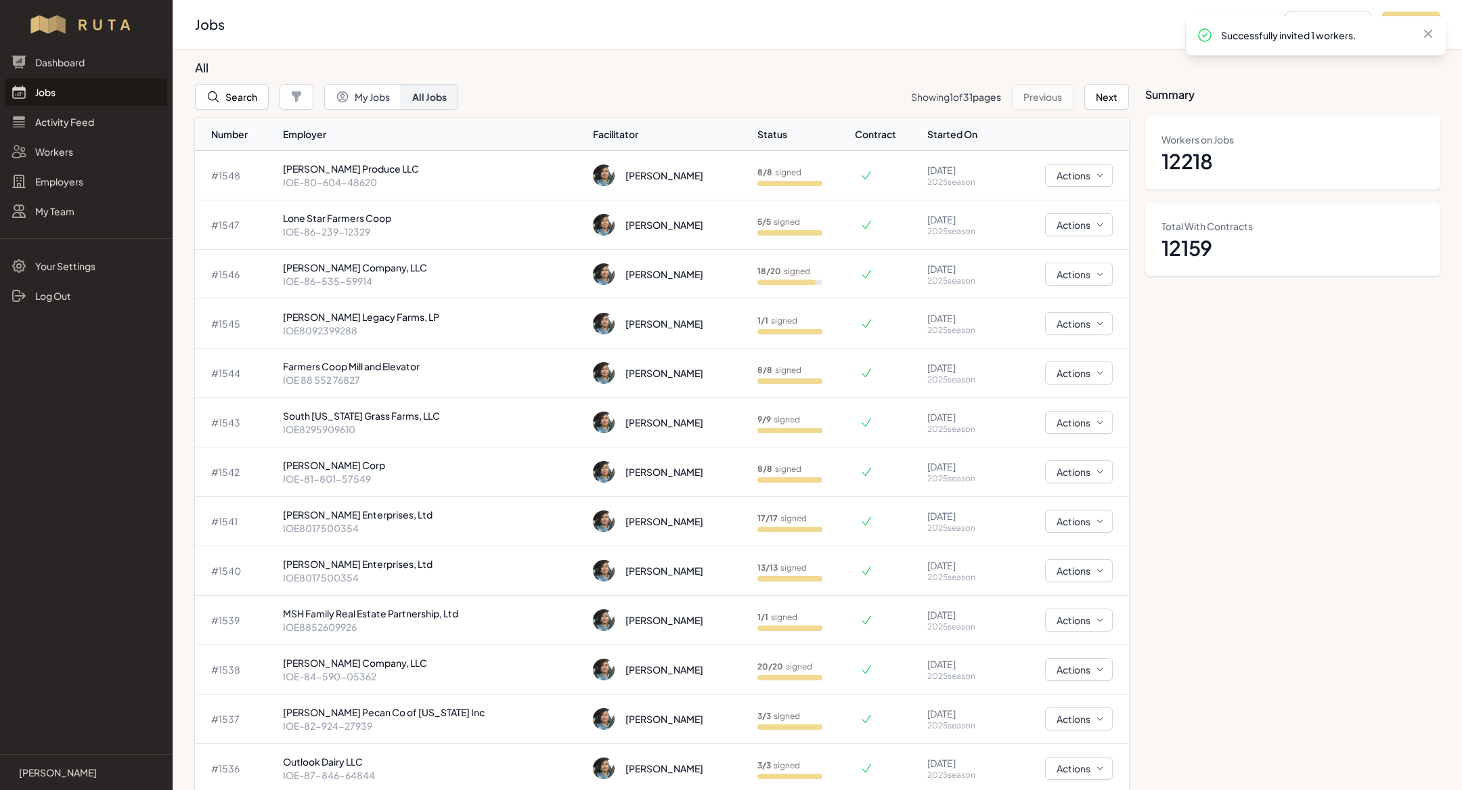
click at [100, 93] on link "Jobs" at bounding box center [86, 92] width 162 height 27
click at [83, 85] on link "Jobs" at bounding box center [86, 92] width 162 height 27
click at [53, 95] on link "Jobs" at bounding box center [86, 92] width 162 height 27
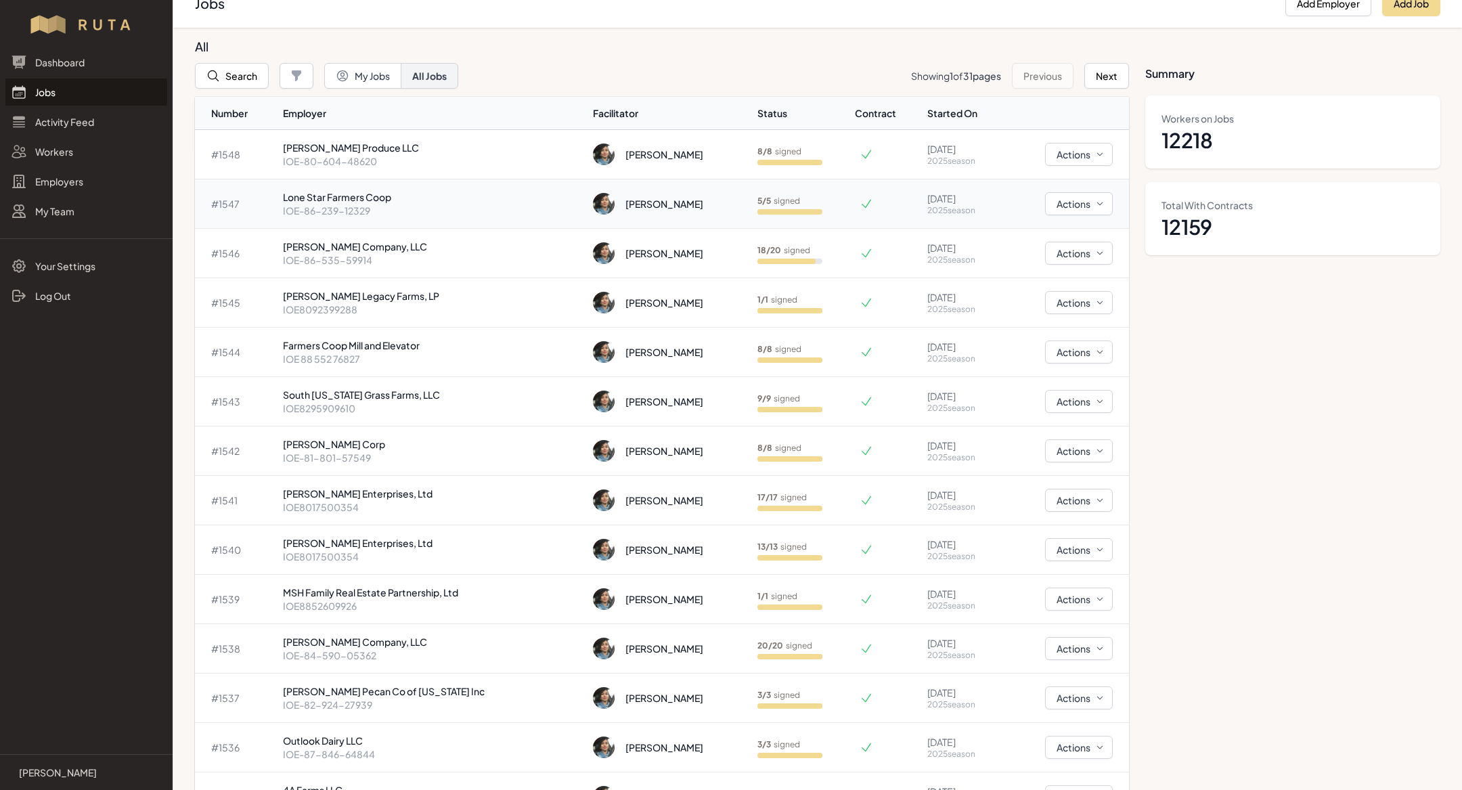
scroll to position [23, 0]
click at [370, 246] on p "[PERSON_NAME] Company, LLC" at bounding box center [433, 245] width 300 height 14
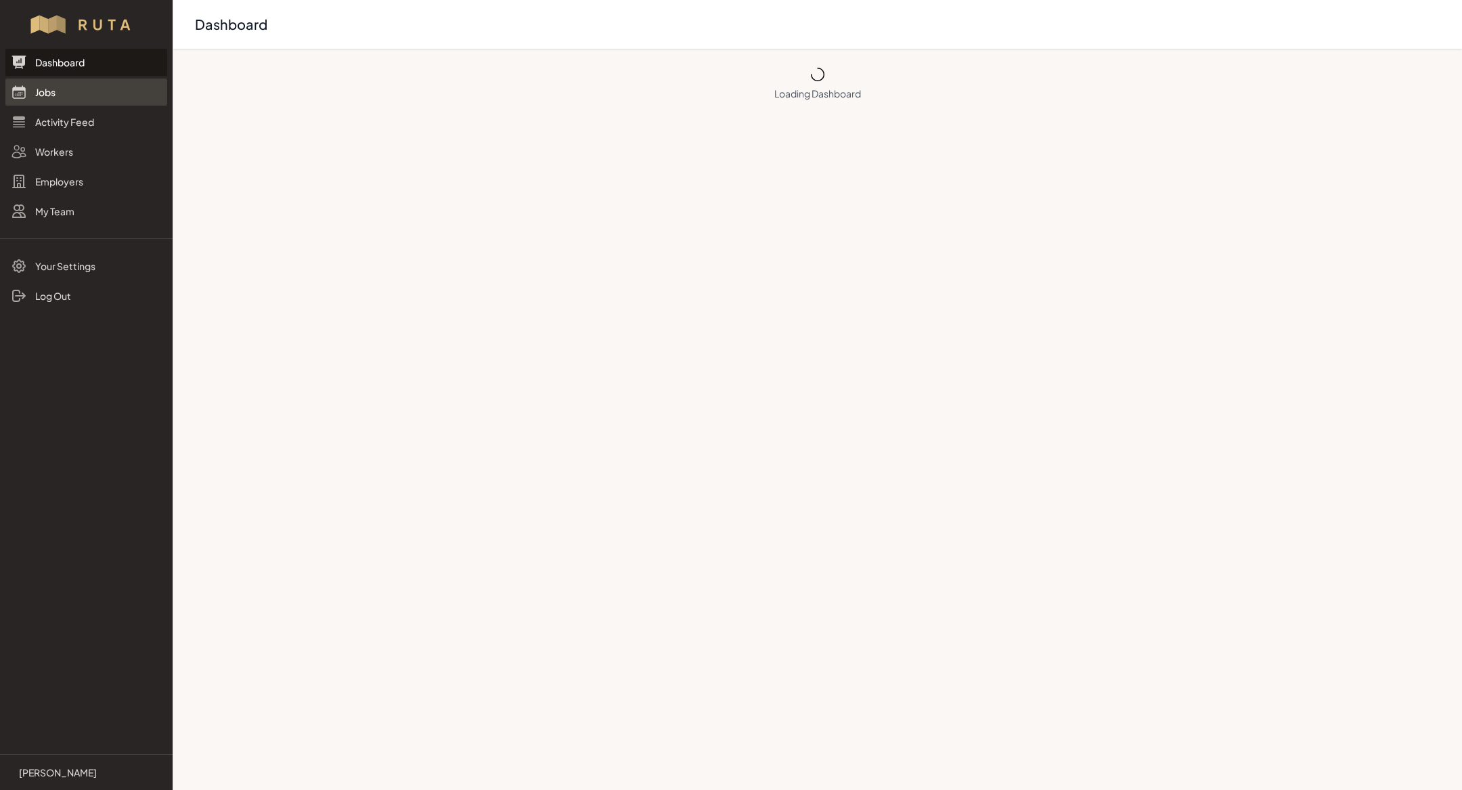
click at [58, 100] on link "Jobs" at bounding box center [86, 92] width 162 height 27
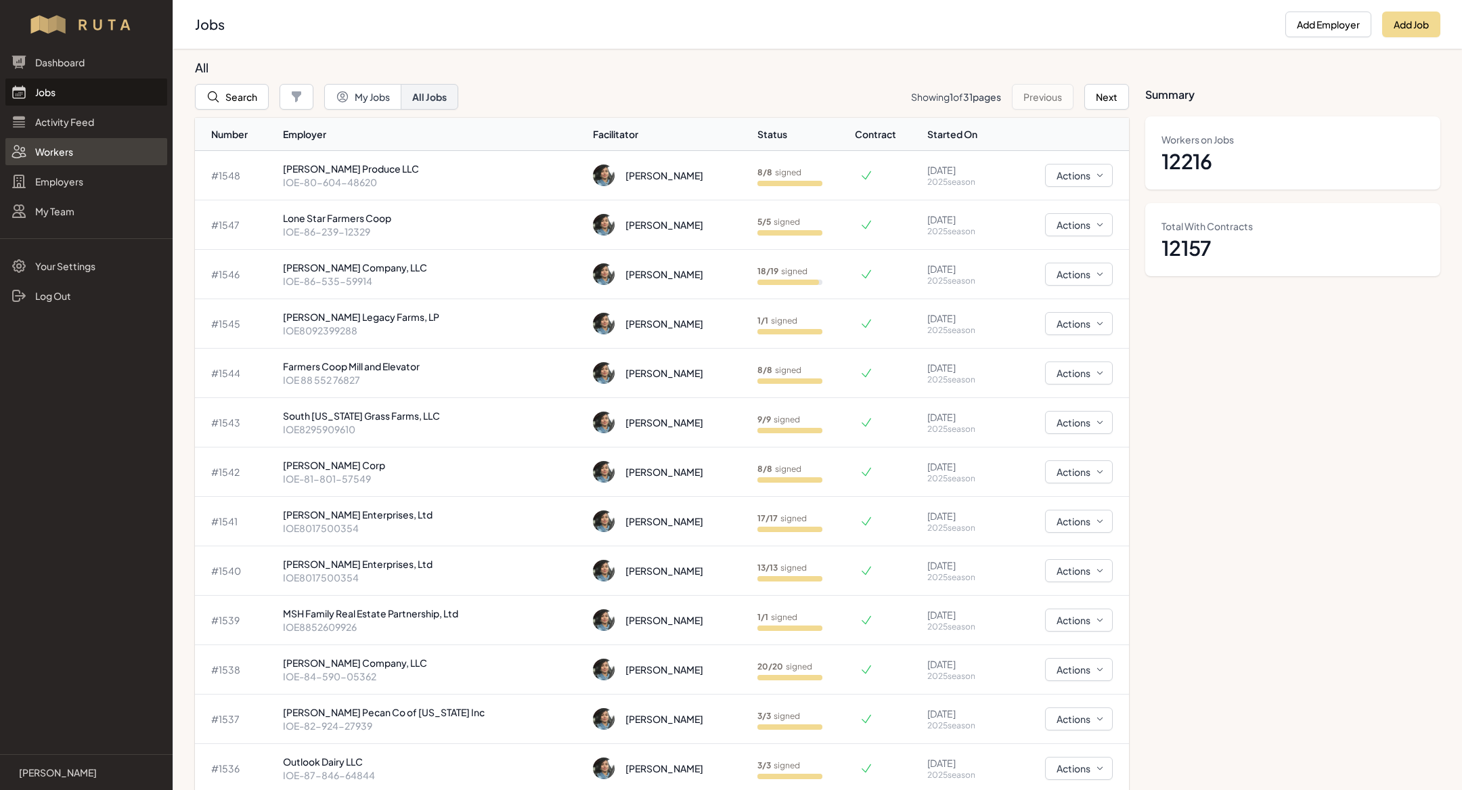
click at [83, 150] on link "Workers" at bounding box center [86, 151] width 162 height 27
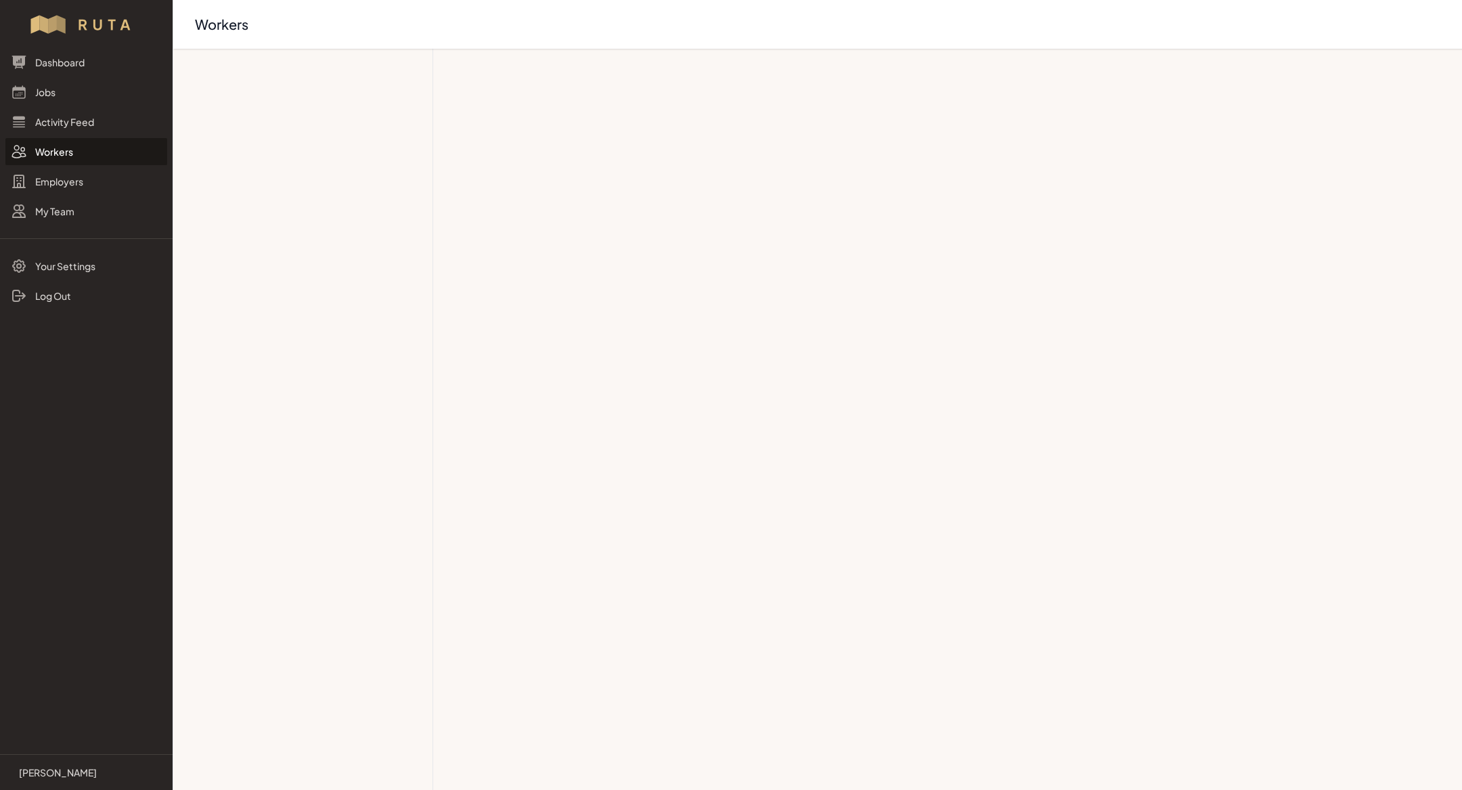
click at [82, 152] on link "Workers" at bounding box center [86, 151] width 162 height 27
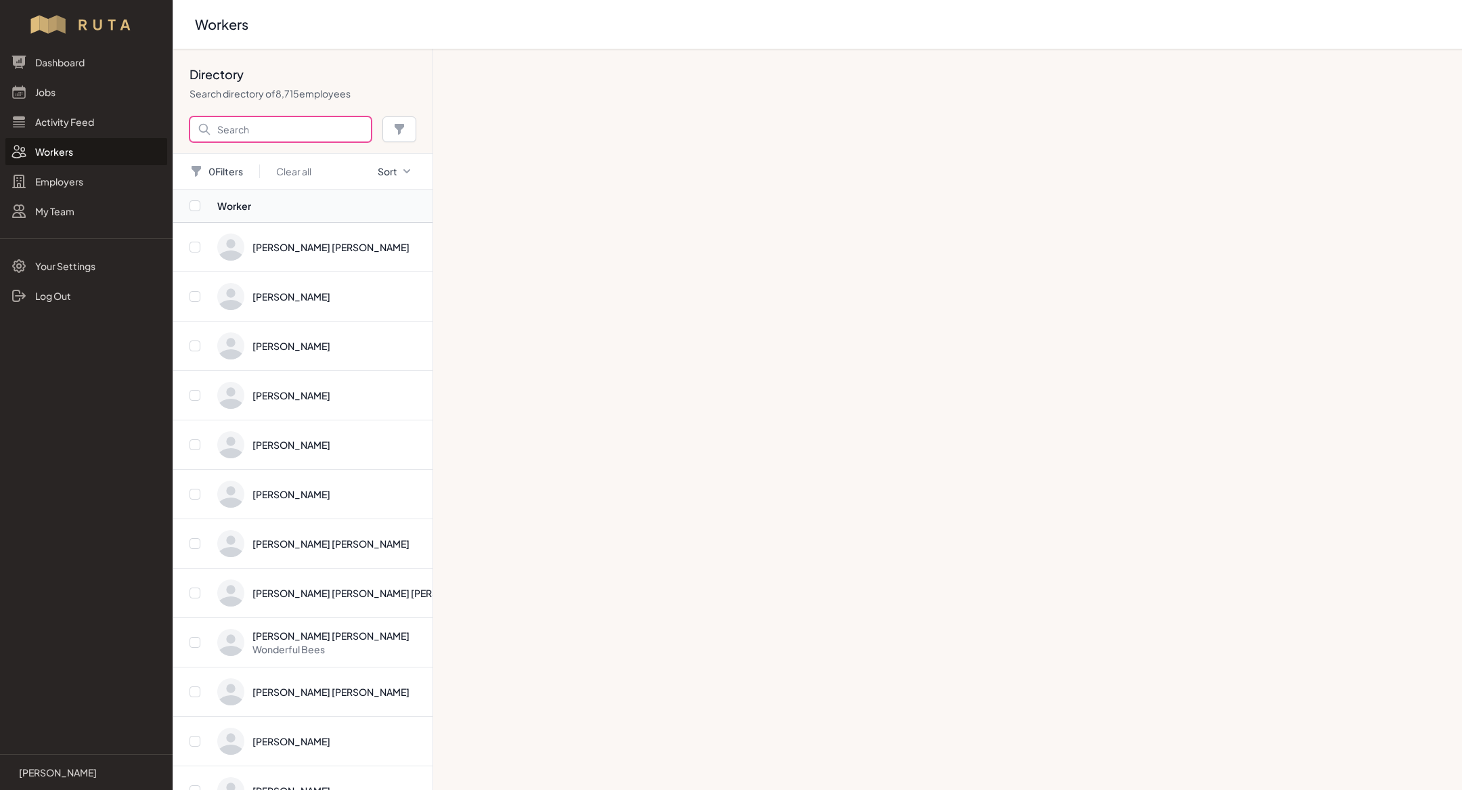
click at [300, 131] on input "Search" at bounding box center [281, 129] width 182 height 26
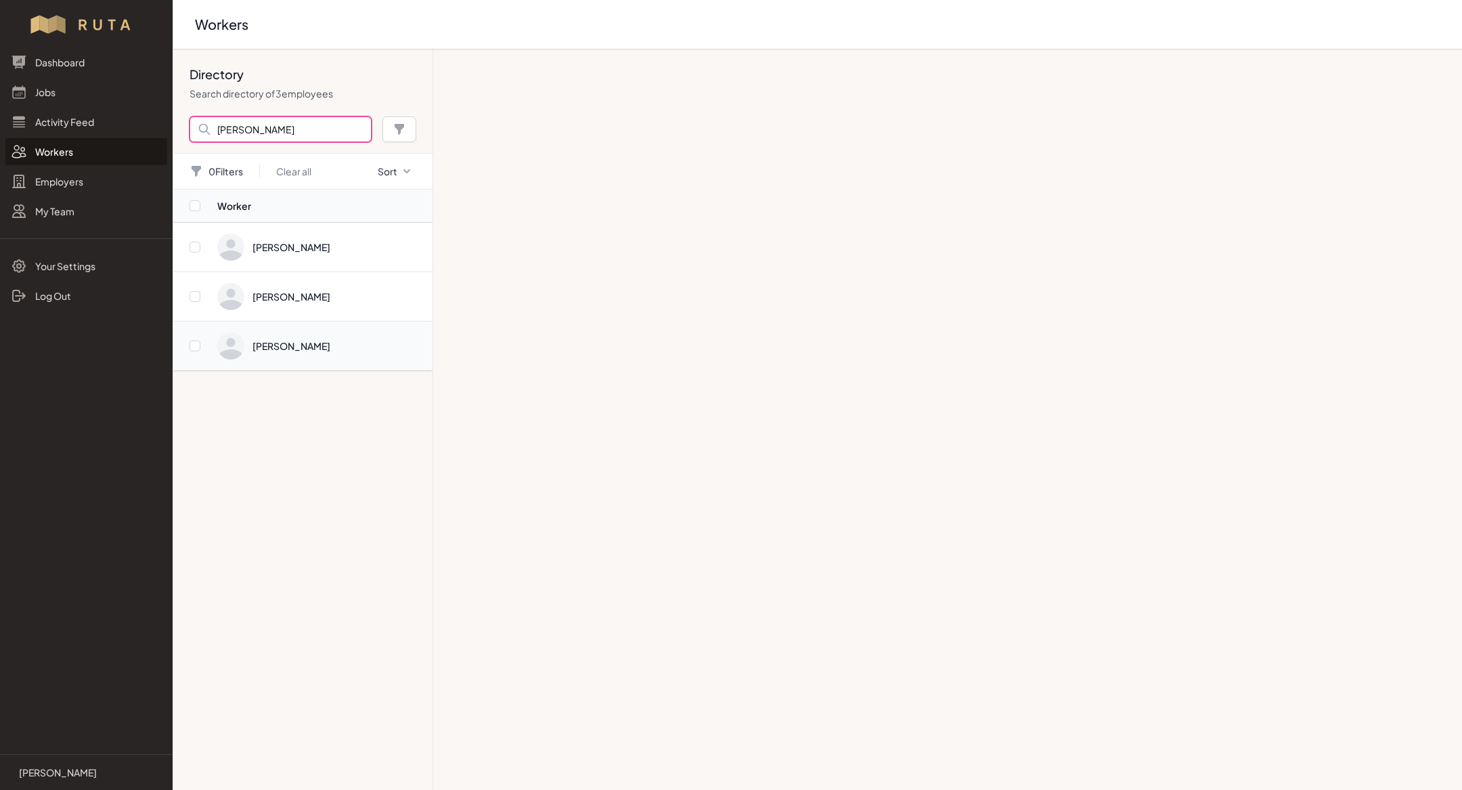
type input "[PERSON_NAME]"
click at [334, 352] on span "Directory" at bounding box center [320, 345] width 207 height 27
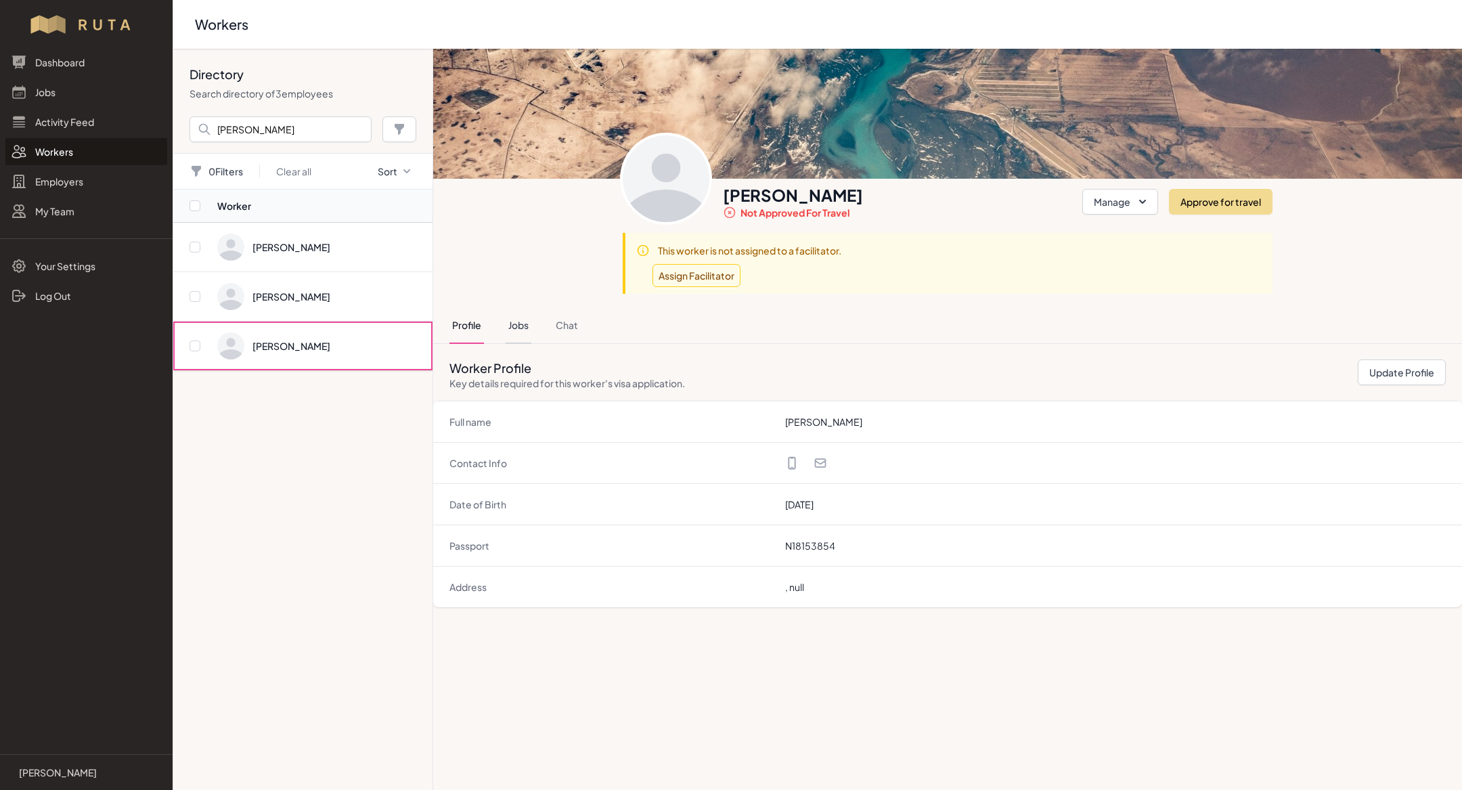
click at [511, 324] on button "Jobs" at bounding box center [519, 325] width 26 height 37
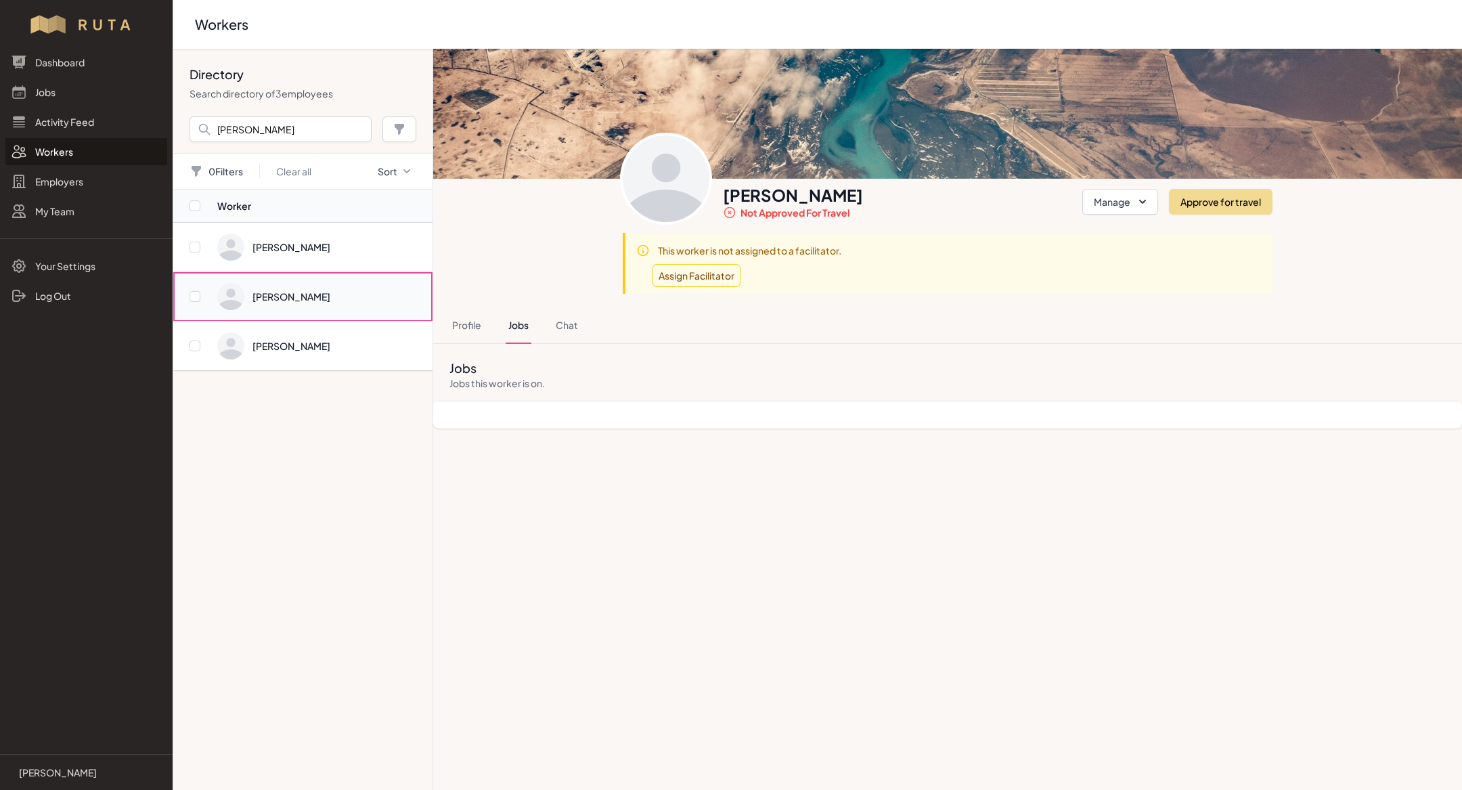
click at [340, 301] on span "Directory" at bounding box center [320, 296] width 207 height 27
click at [508, 309] on button "Jobs" at bounding box center [519, 325] width 26 height 37
click at [306, 239] on span "Directory" at bounding box center [320, 247] width 207 height 27
click at [277, 292] on span "Directory" at bounding box center [320, 296] width 207 height 27
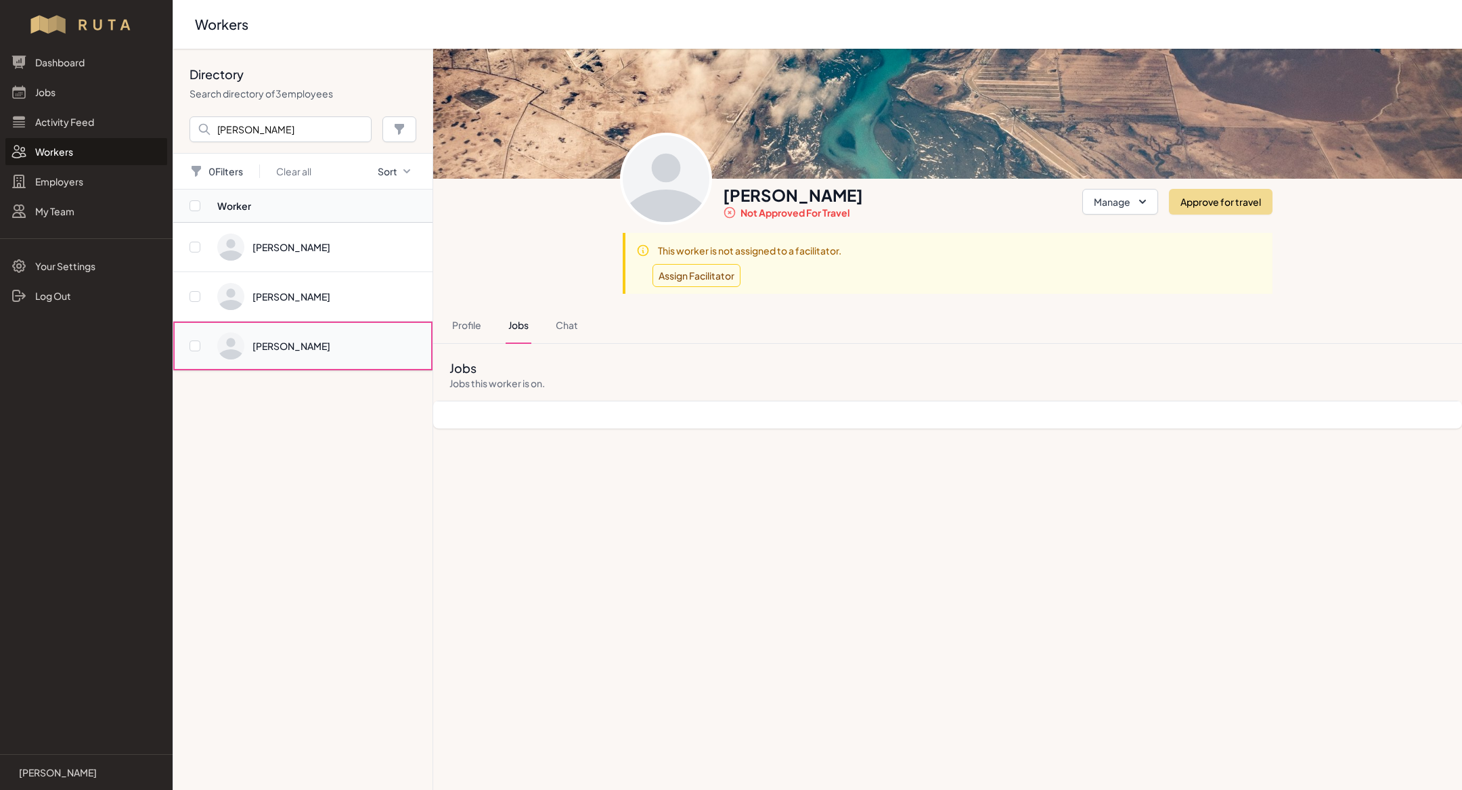
click at [293, 336] on span "Directory" at bounding box center [320, 345] width 207 height 27
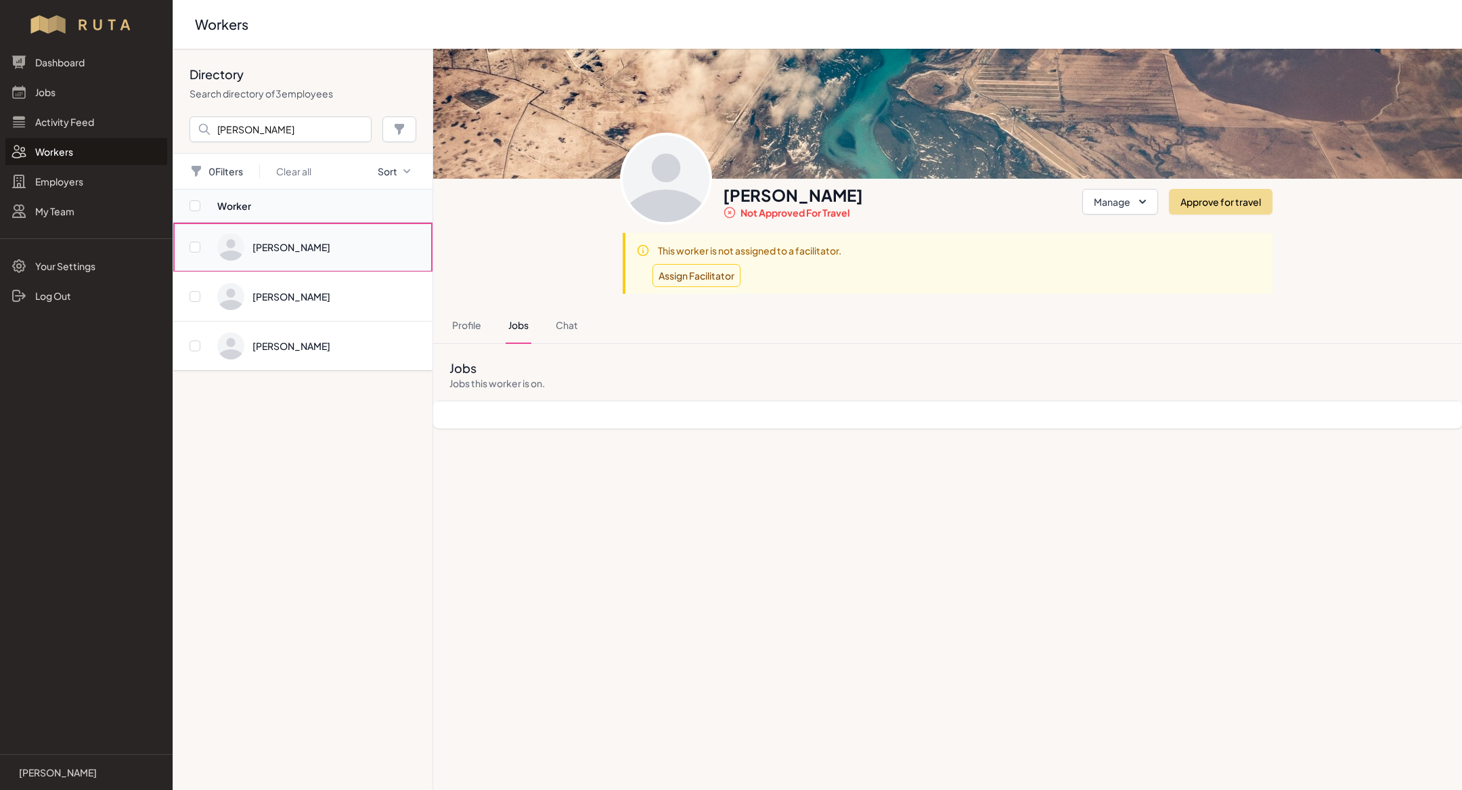
click at [291, 247] on span "Directory" at bounding box center [320, 247] width 207 height 27
click at [318, 298] on span "Directory" at bounding box center [320, 296] width 207 height 27
click at [326, 329] on td "[PERSON_NAME]" at bounding box center [325, 346] width 216 height 49
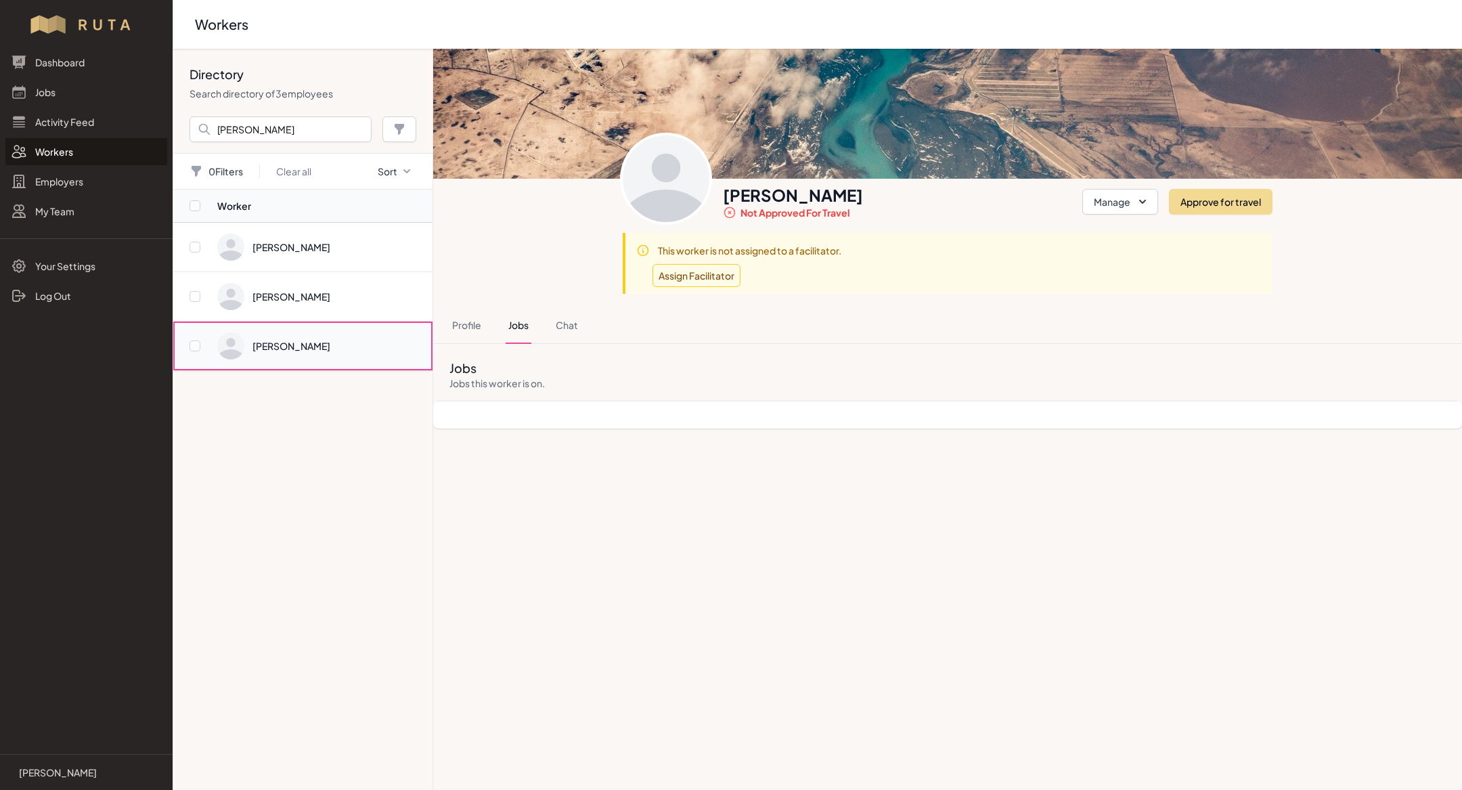
click at [319, 345] on span "Directory" at bounding box center [320, 345] width 207 height 27
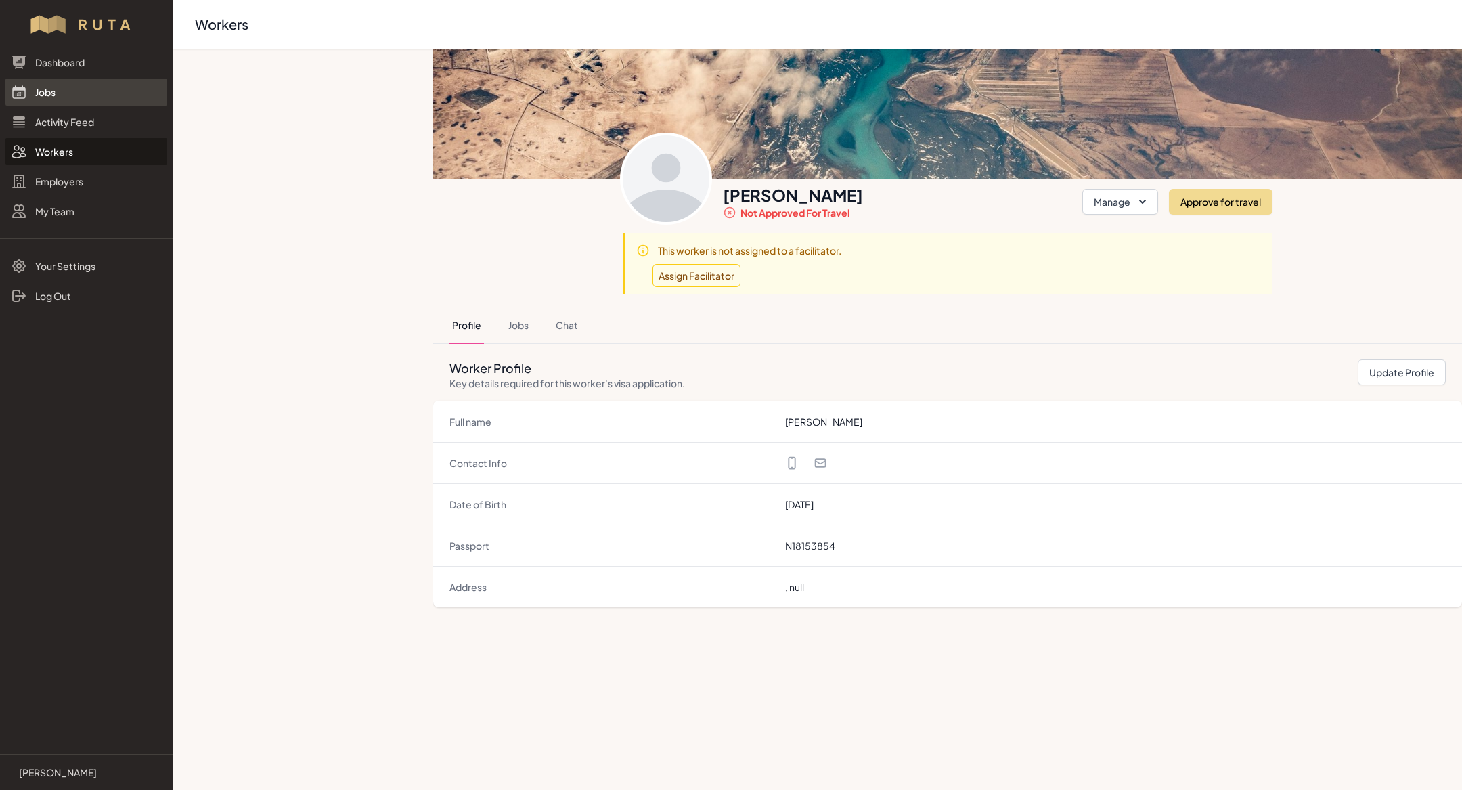
click at [49, 86] on link "Jobs" at bounding box center [86, 92] width 162 height 27
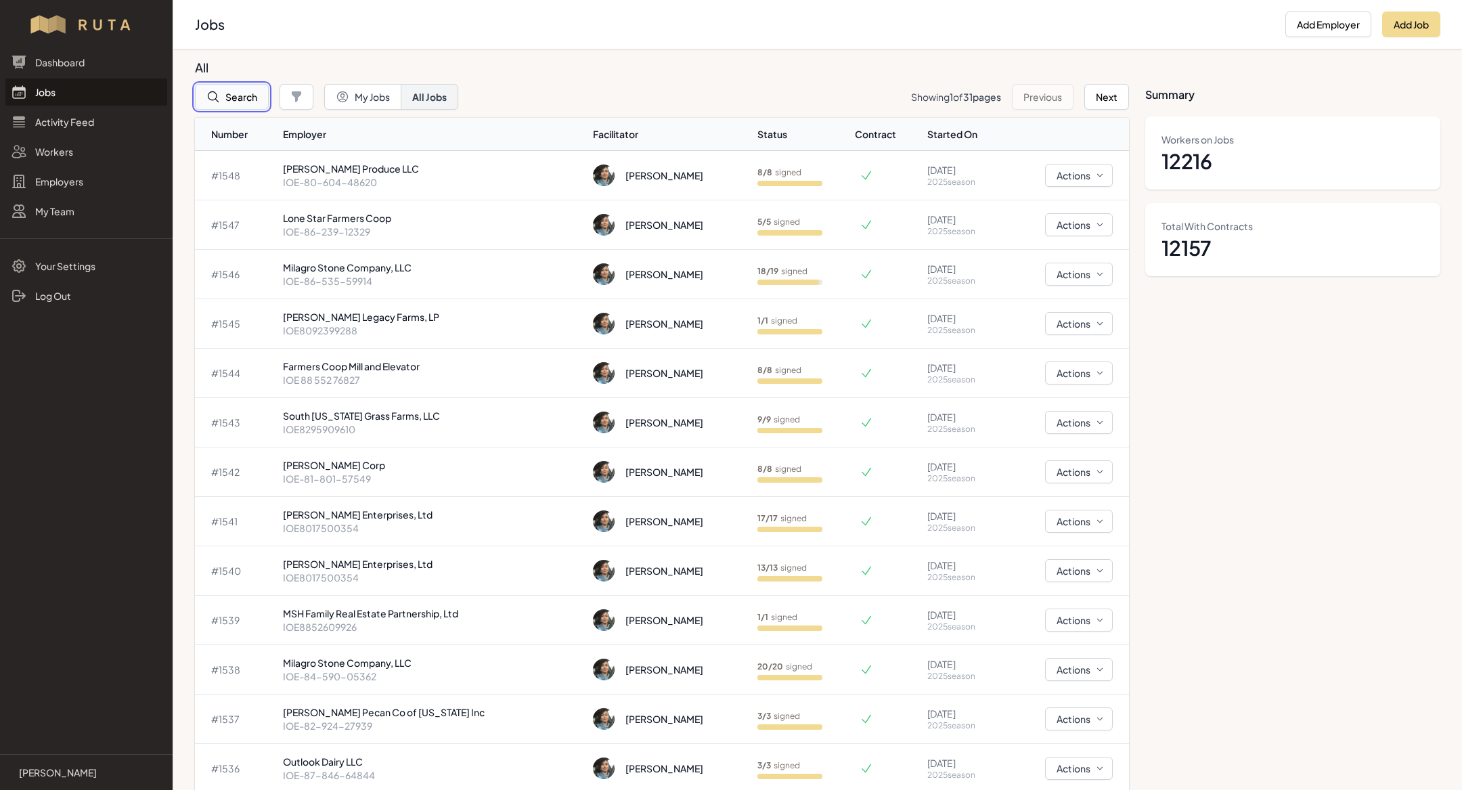
click at [248, 99] on button "Search" at bounding box center [232, 97] width 74 height 26
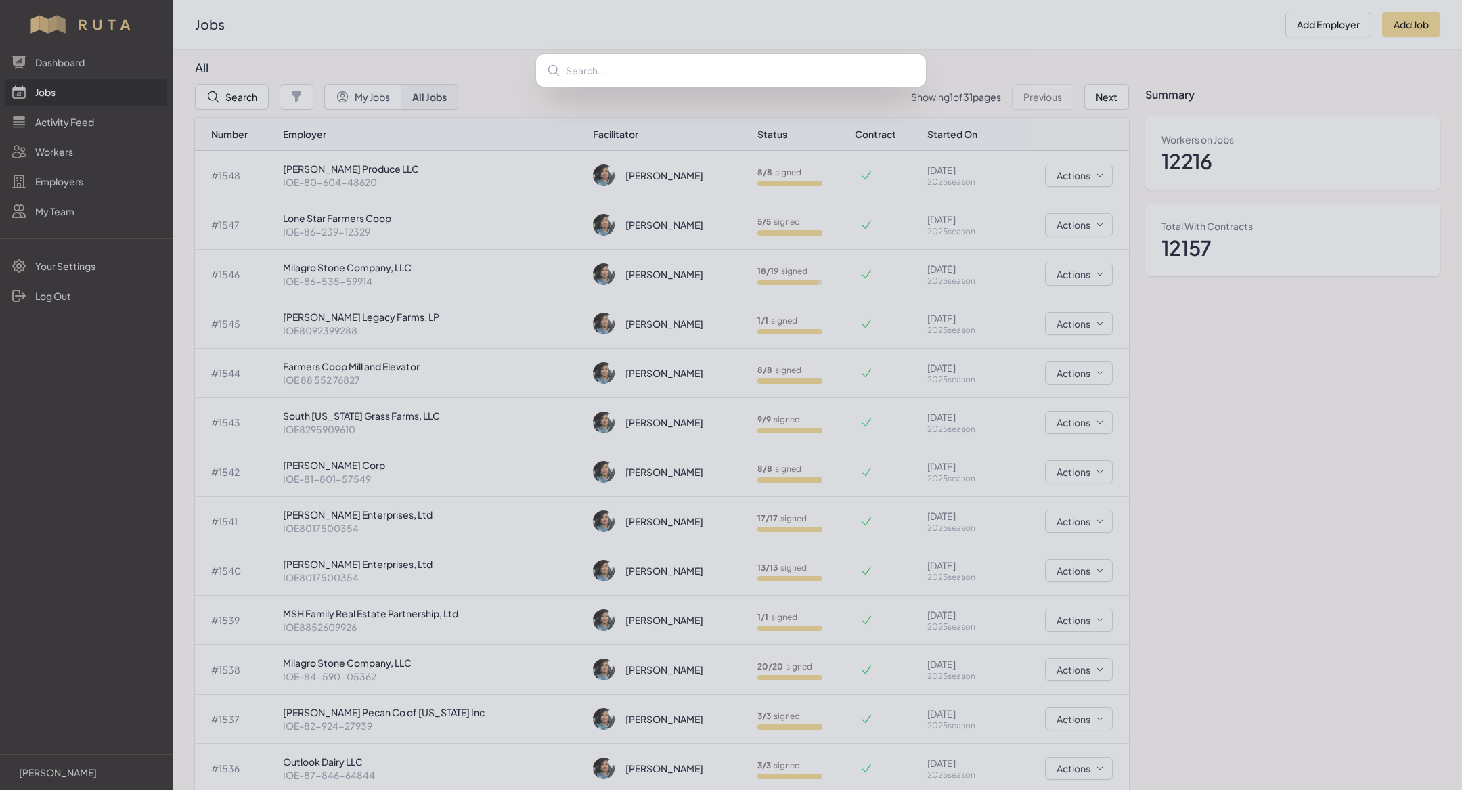
click at [97, 150] on div at bounding box center [731, 395] width 1462 height 790
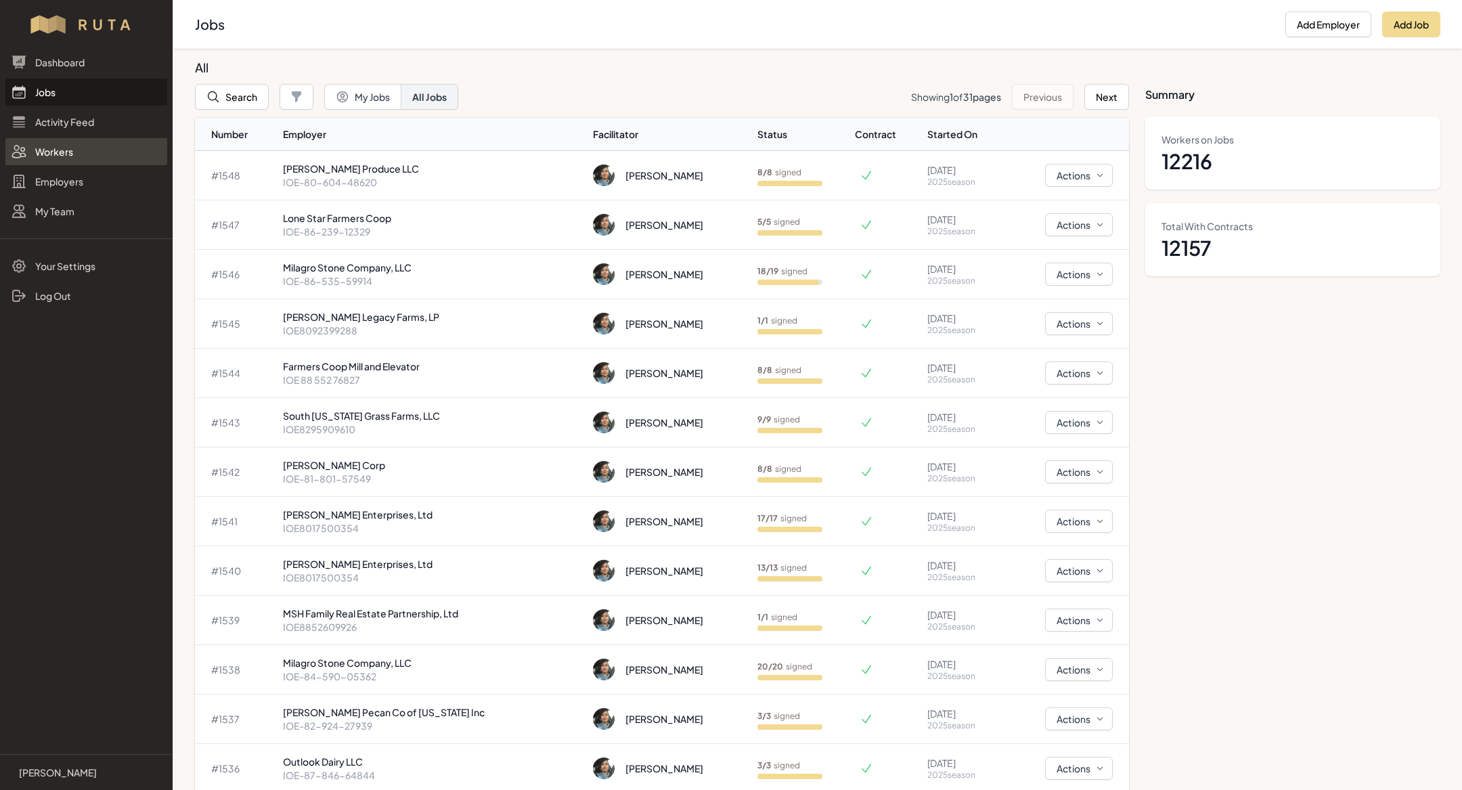
click at [51, 162] on link "Workers" at bounding box center [86, 151] width 162 height 27
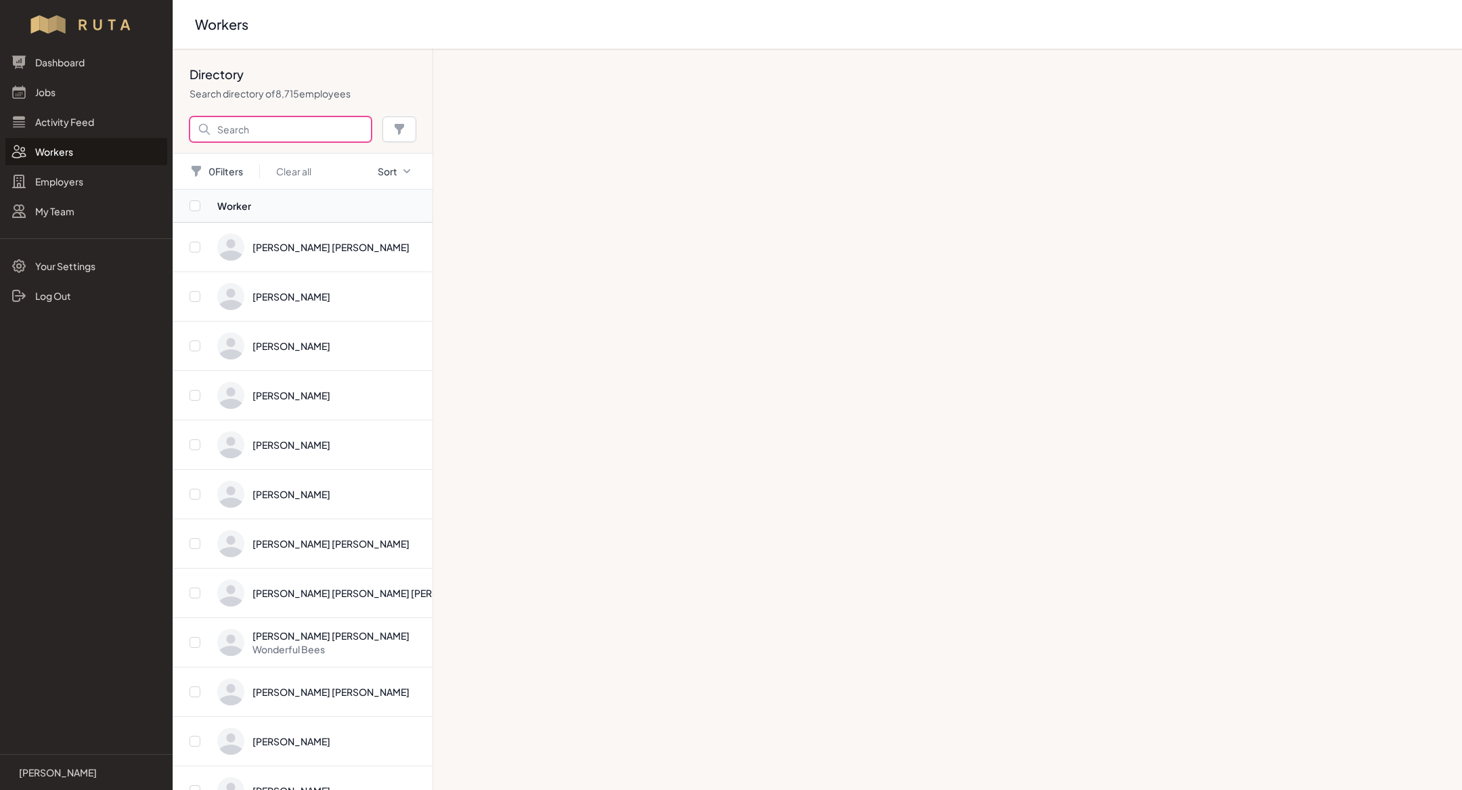
click at [280, 121] on input "Search" at bounding box center [281, 129] width 182 height 26
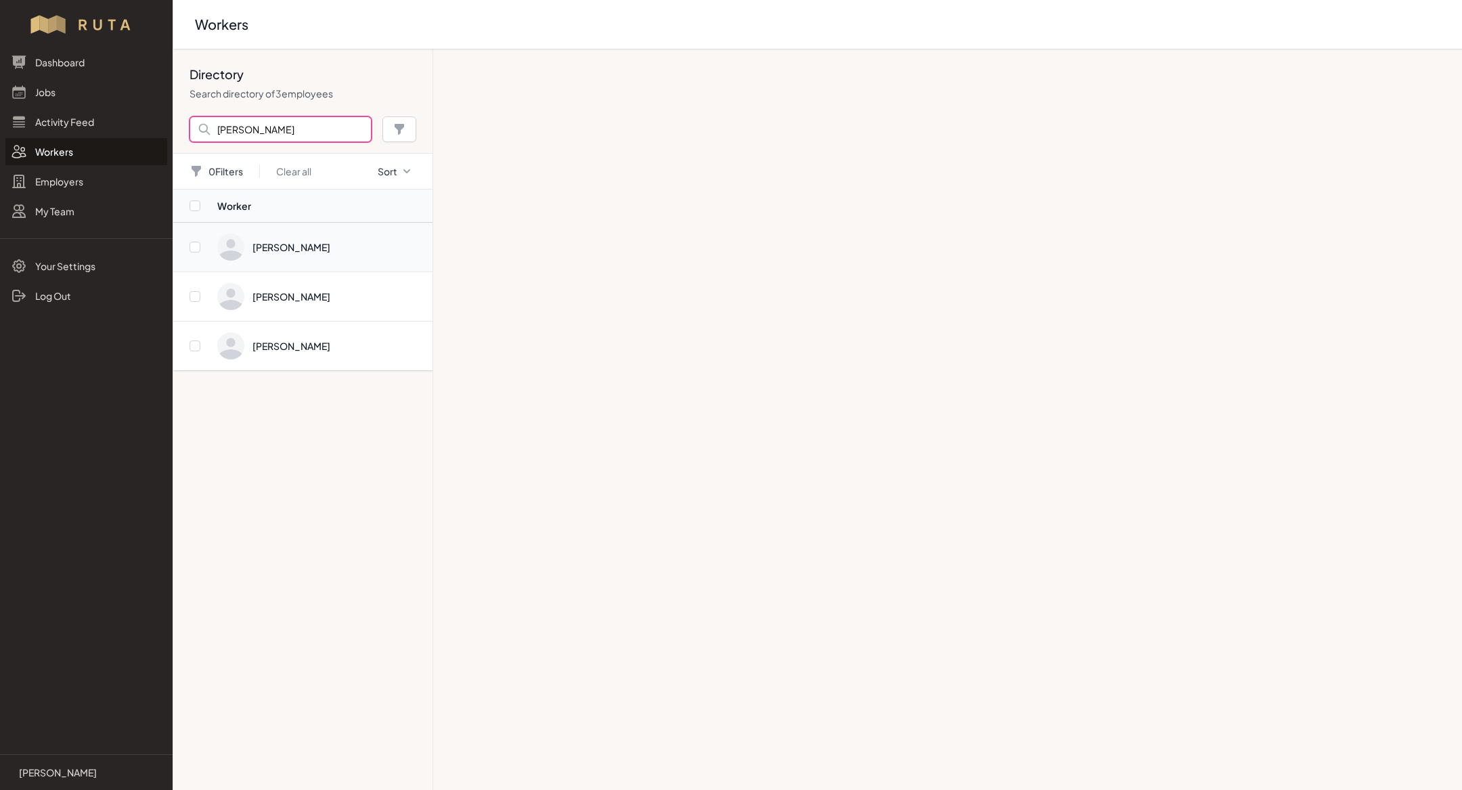
type input "[PERSON_NAME]"
click at [317, 230] on td "[PERSON_NAME]" at bounding box center [325, 247] width 216 height 49
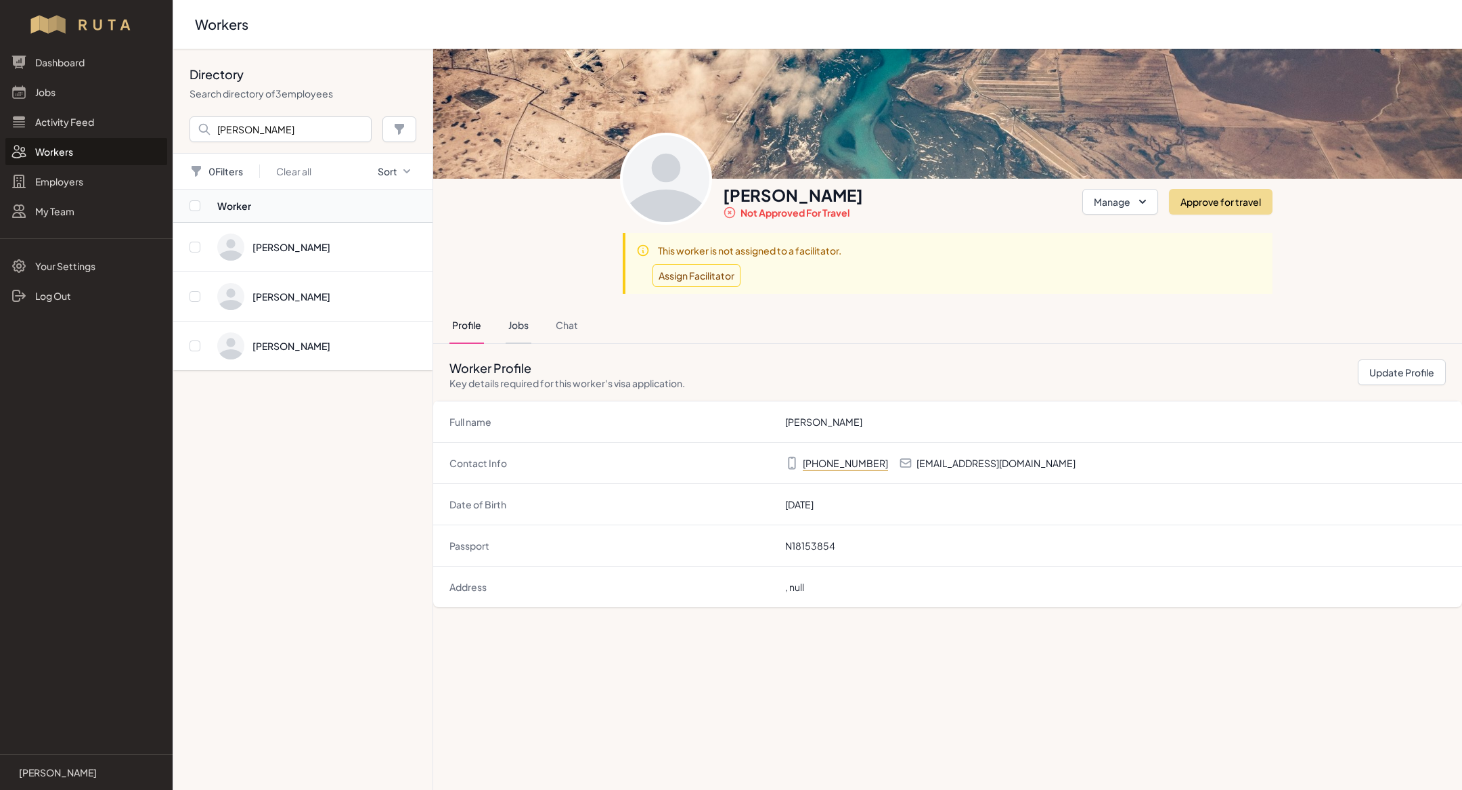
click at [508, 315] on button "Jobs" at bounding box center [519, 325] width 26 height 37
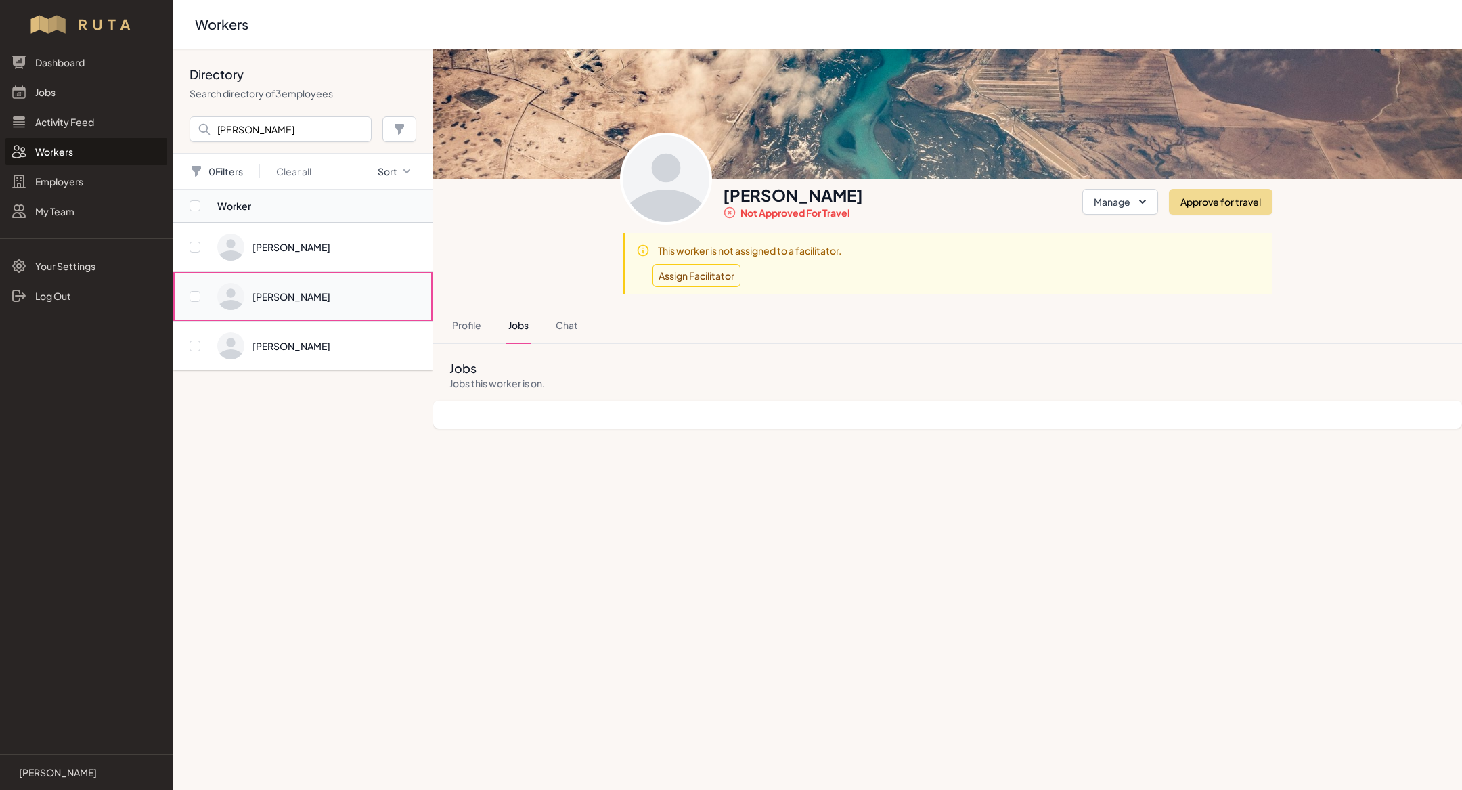
click at [294, 297] on span "Directory" at bounding box center [320, 296] width 207 height 27
click at [517, 324] on button "Jobs" at bounding box center [519, 325] width 26 height 37
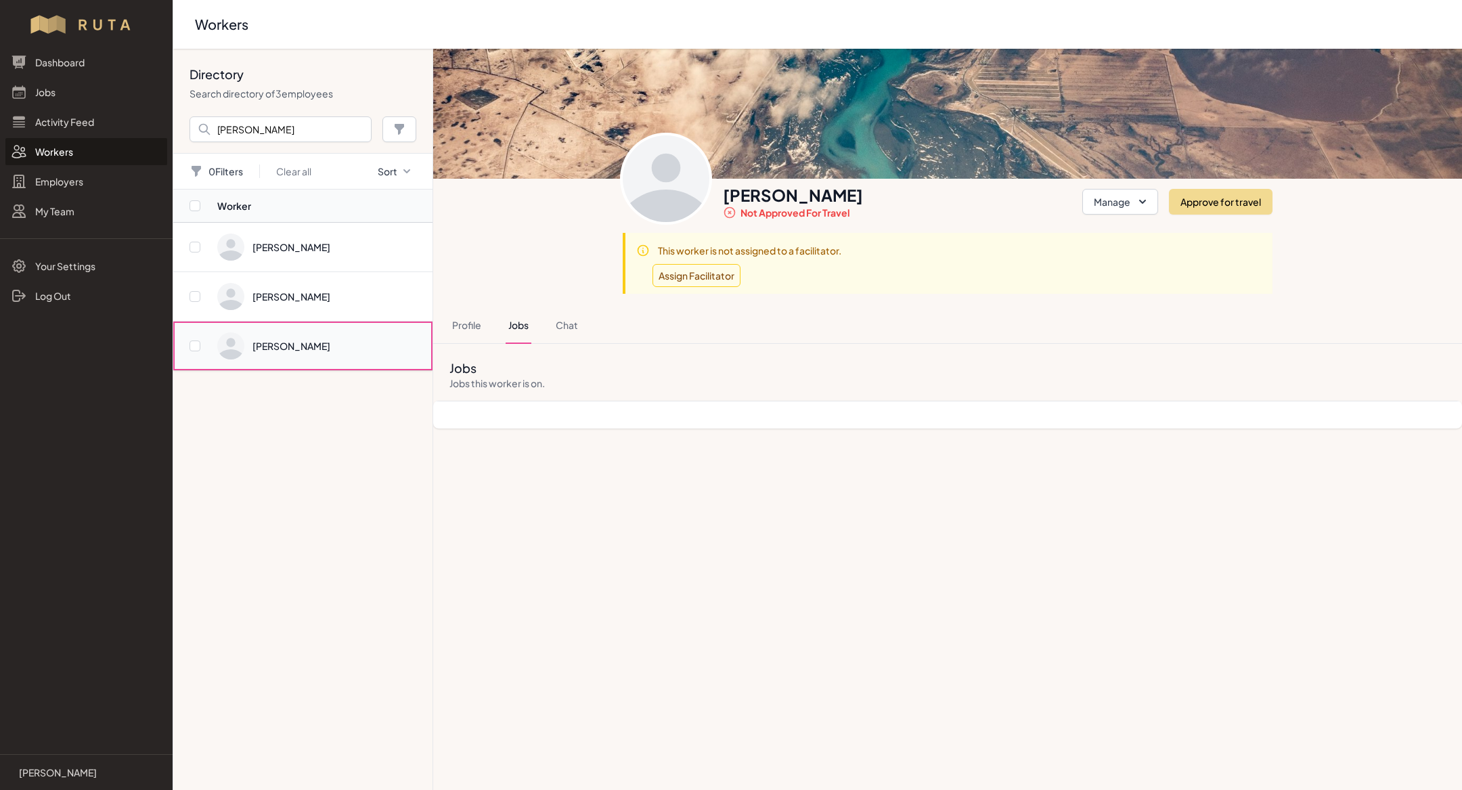
click at [287, 332] on span "Directory" at bounding box center [320, 345] width 207 height 27
click at [507, 320] on button "Jobs" at bounding box center [519, 325] width 26 height 37
click at [324, 344] on span "Directory" at bounding box center [320, 345] width 207 height 27
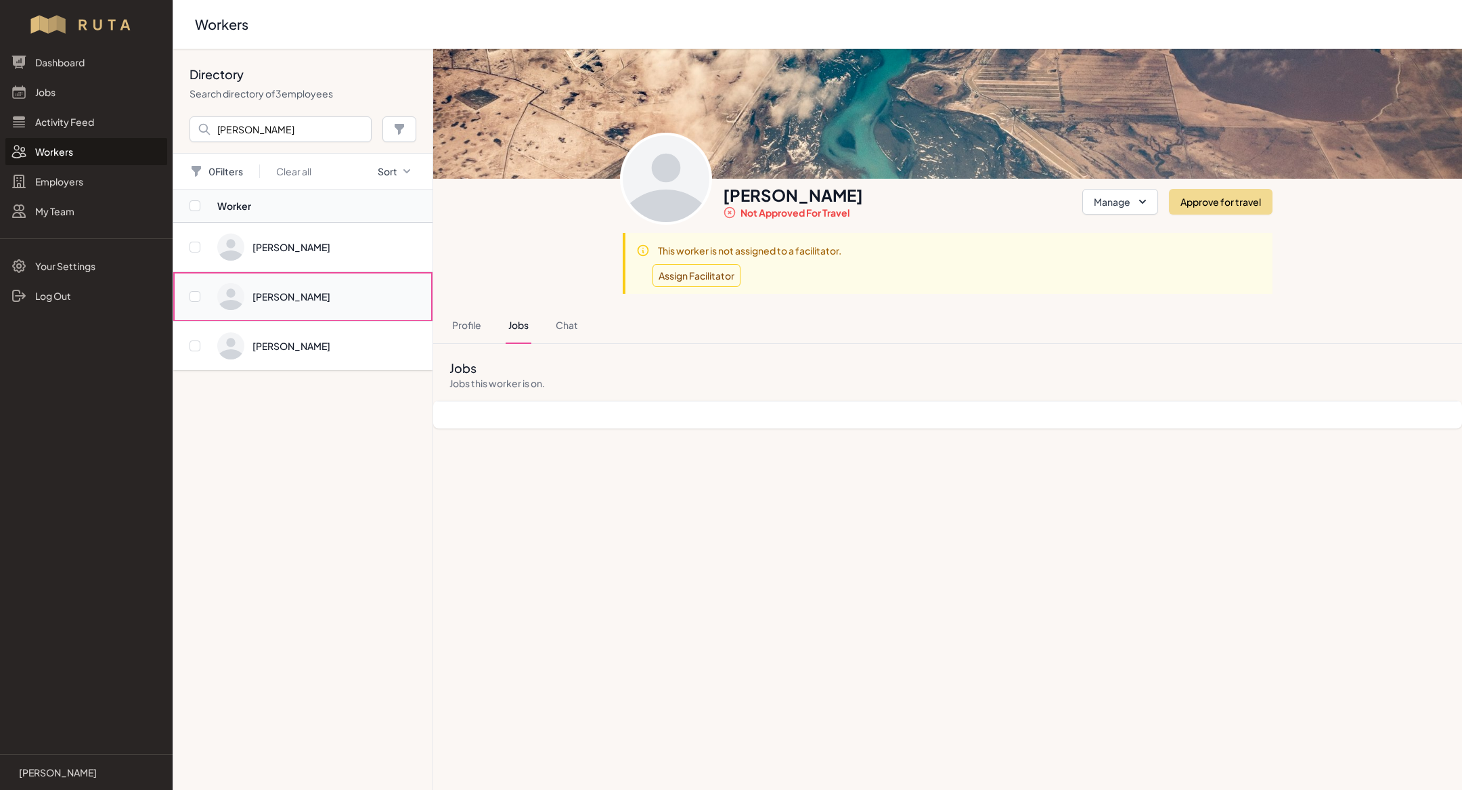
click at [294, 303] on span "Directory" at bounding box center [320, 296] width 207 height 27
click at [297, 259] on span "Directory" at bounding box center [320, 247] width 207 height 27
click at [85, 90] on link "Jobs" at bounding box center [86, 92] width 162 height 27
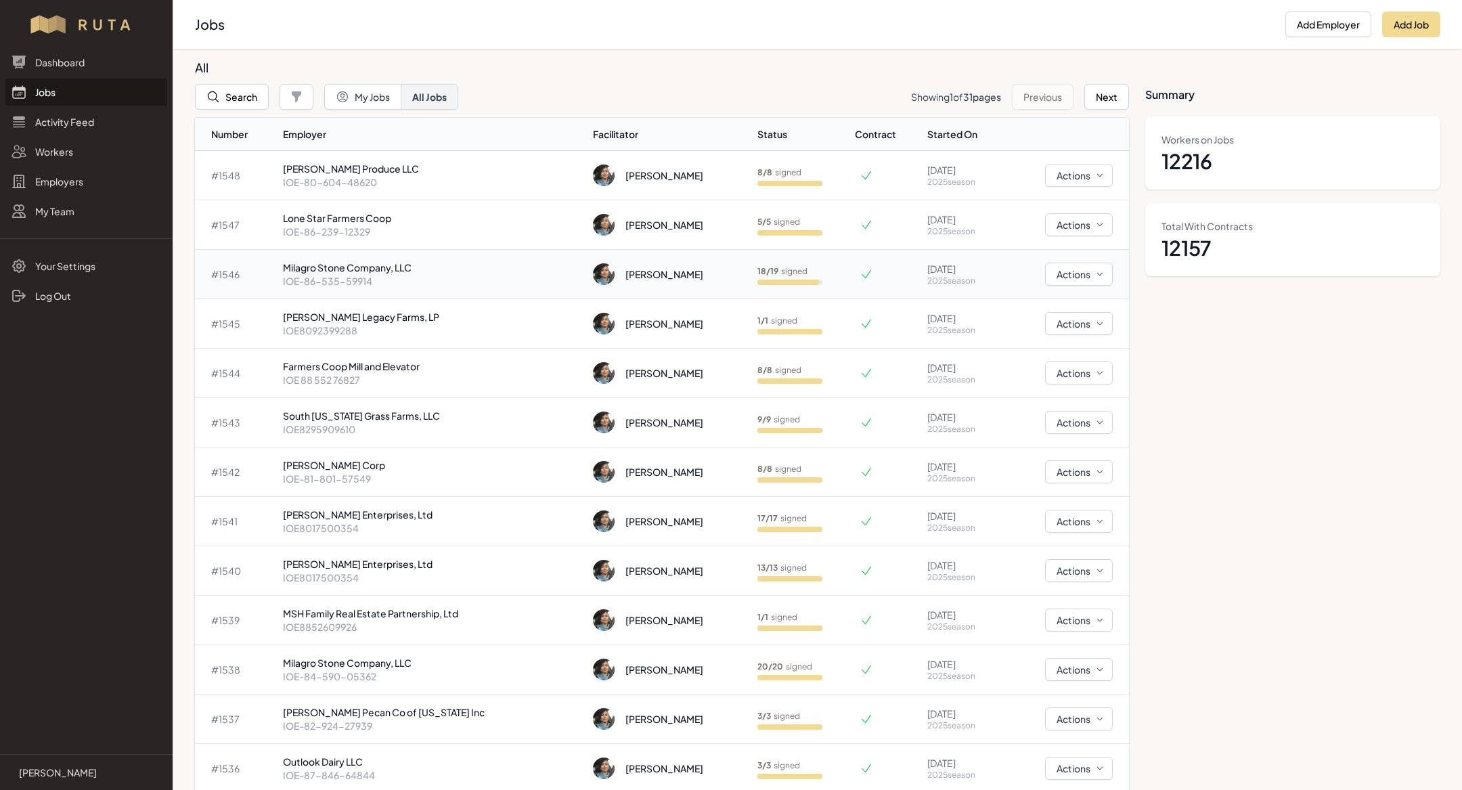
click at [391, 271] on p "[PERSON_NAME] Company, LLC" at bounding box center [433, 268] width 300 height 14
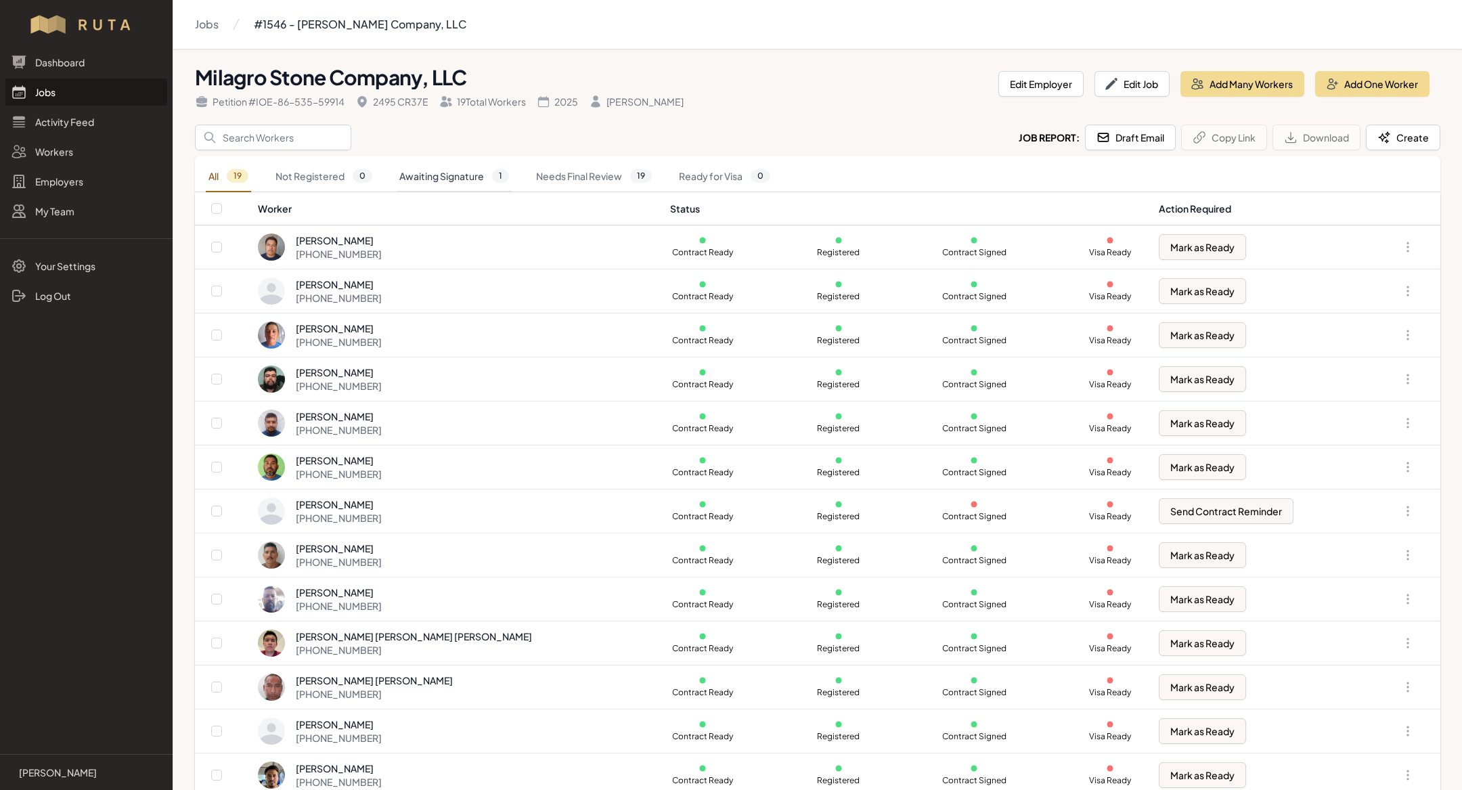
click at [451, 165] on link "Awaiting Signature 1" at bounding box center [454, 176] width 115 height 31
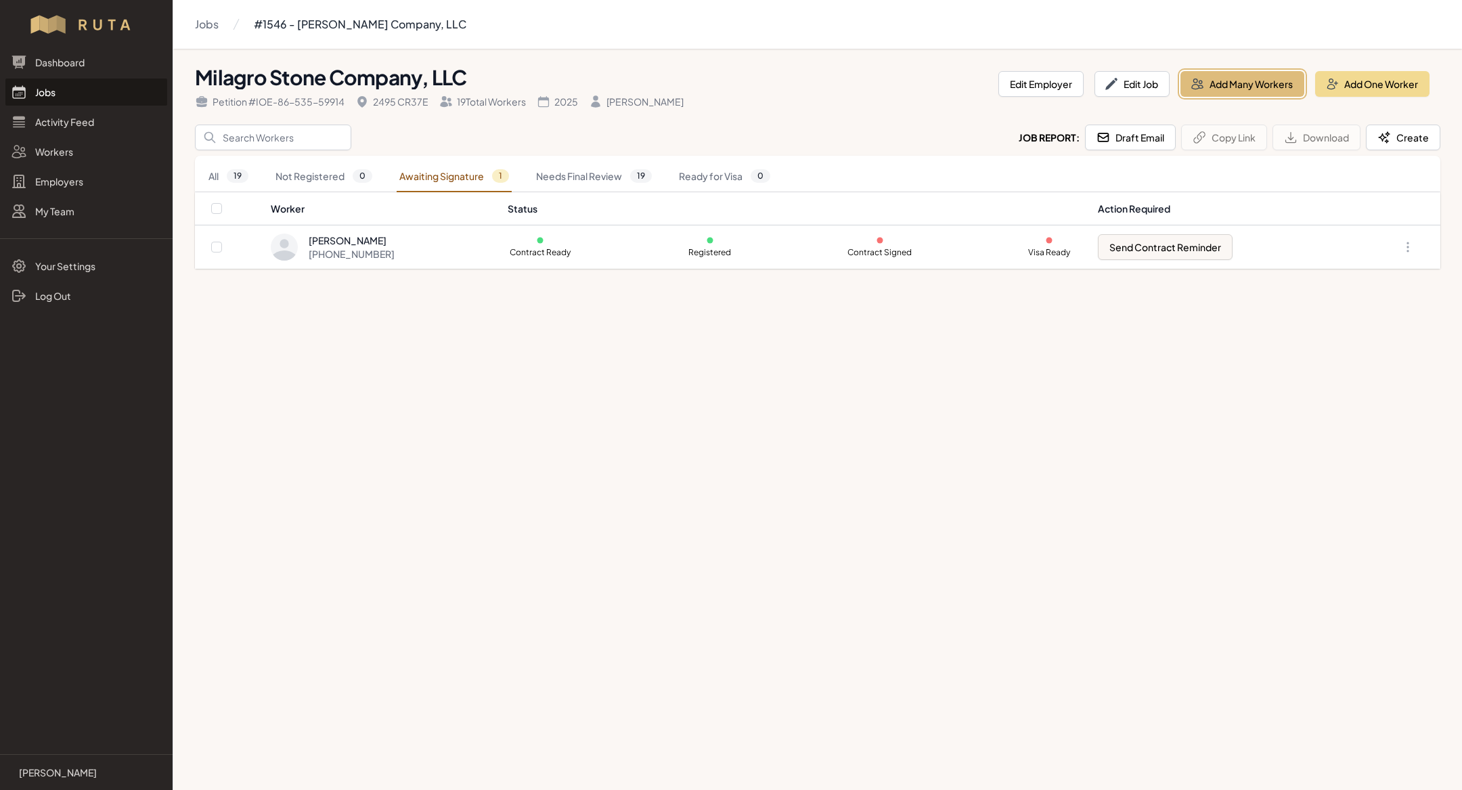
click at [1248, 81] on button "Add Many Workers" at bounding box center [1243, 84] width 124 height 26
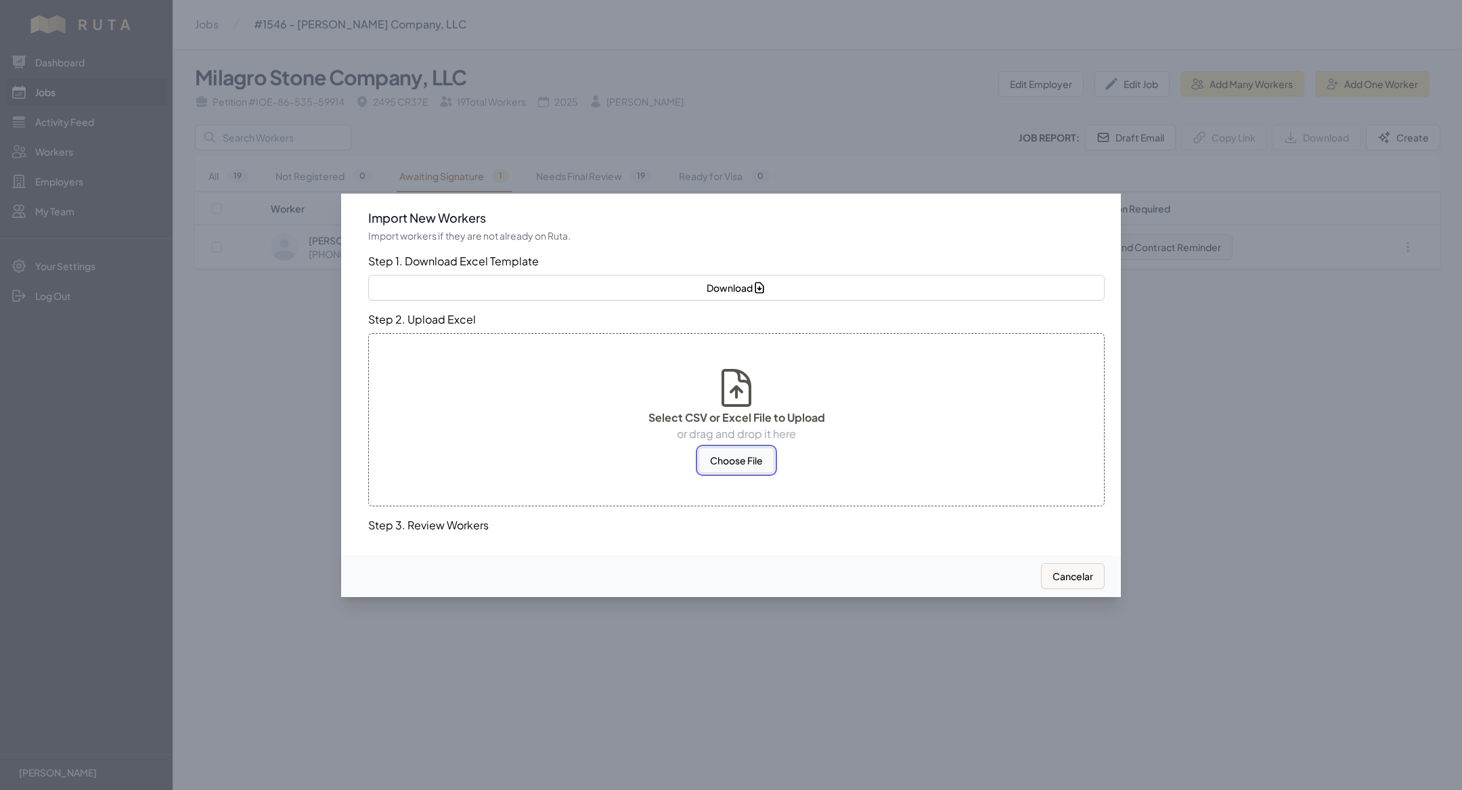
click at [745, 458] on button "Choose File" at bounding box center [737, 460] width 76 height 26
click at [721, 462] on button "Choose File" at bounding box center [737, 460] width 76 height 26
select select "US"
select select "MX"
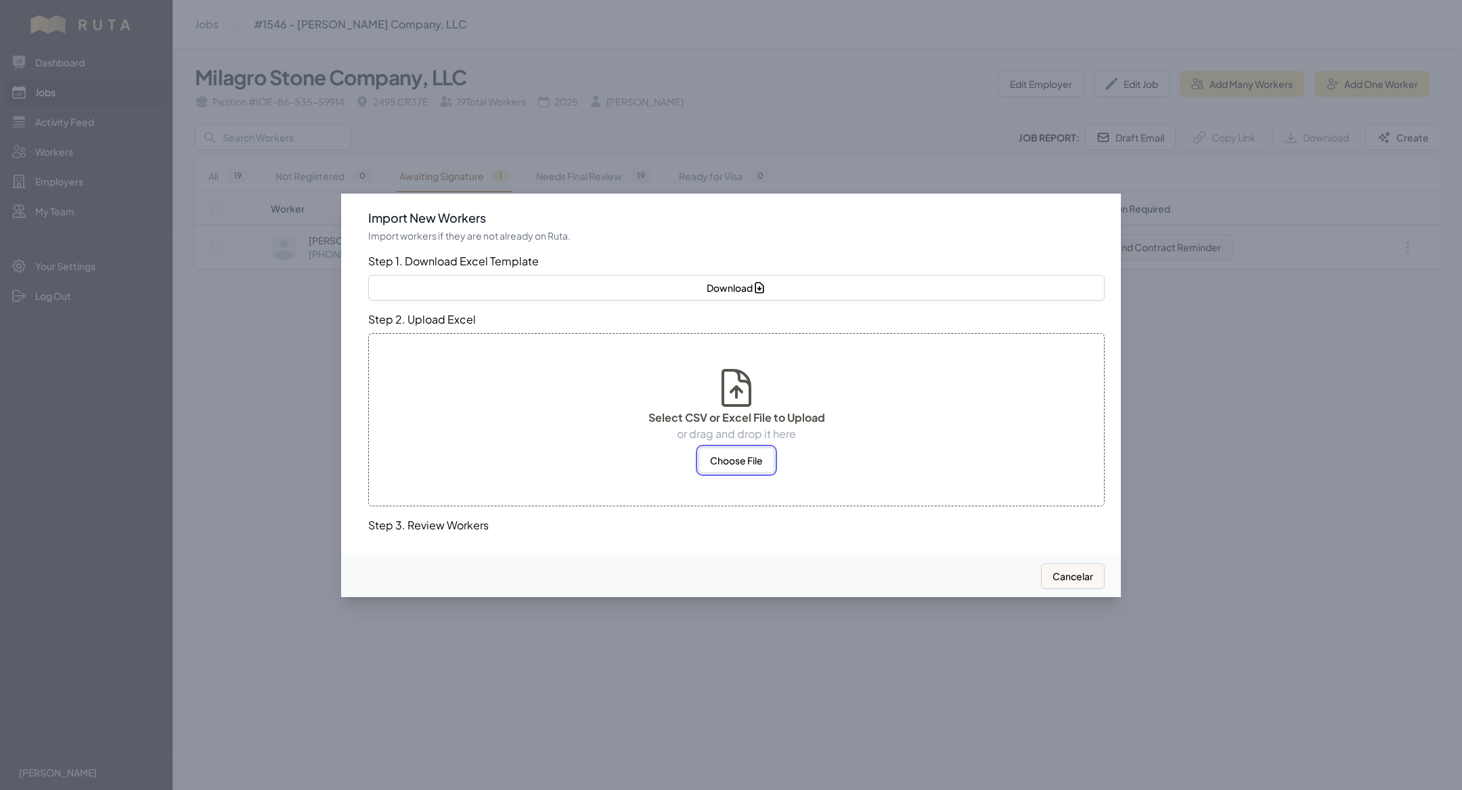
select select "US"
select select "MX"
select select "US"
select select "MX"
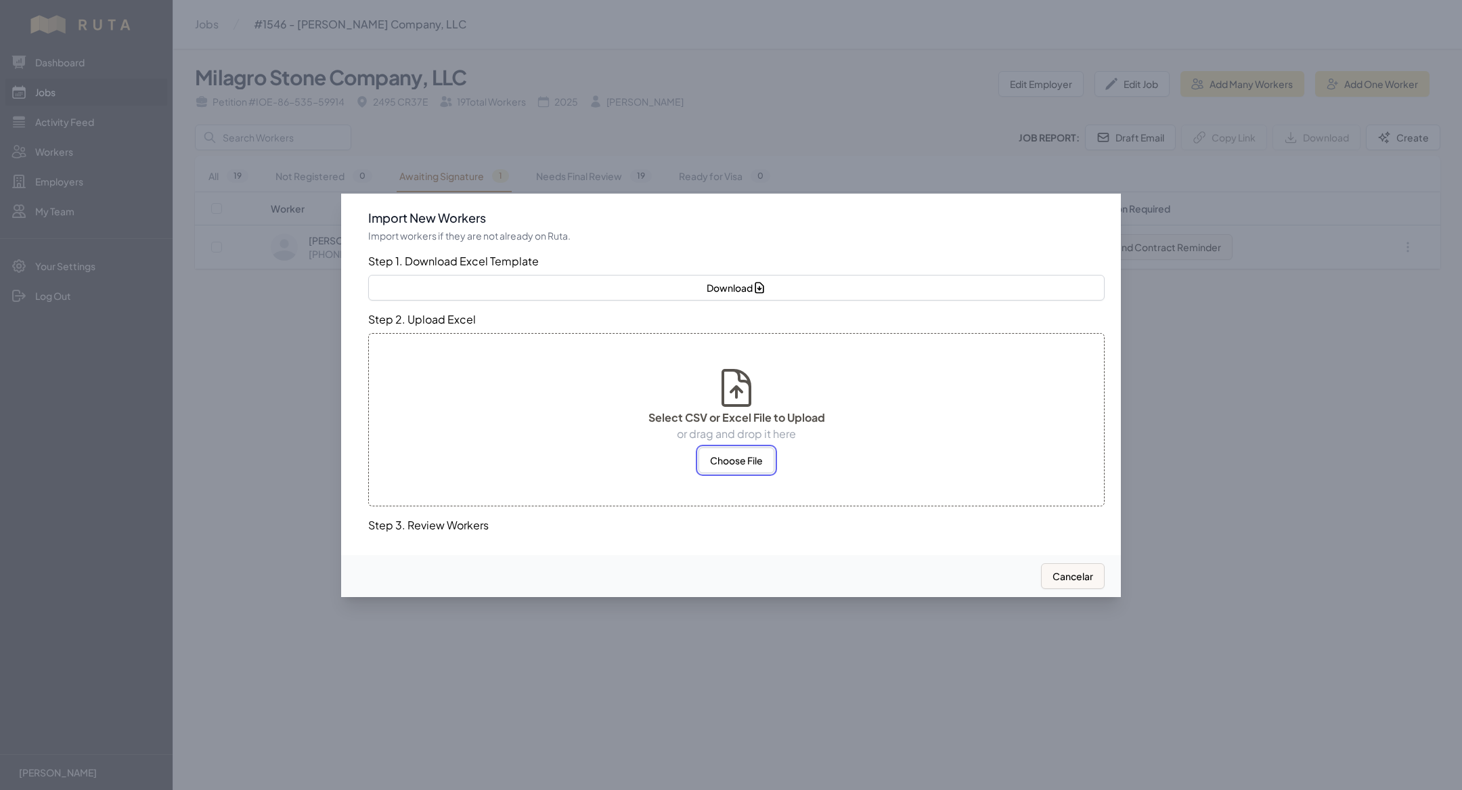
select select "US"
select select "MX"
select select "US"
select select "MX"
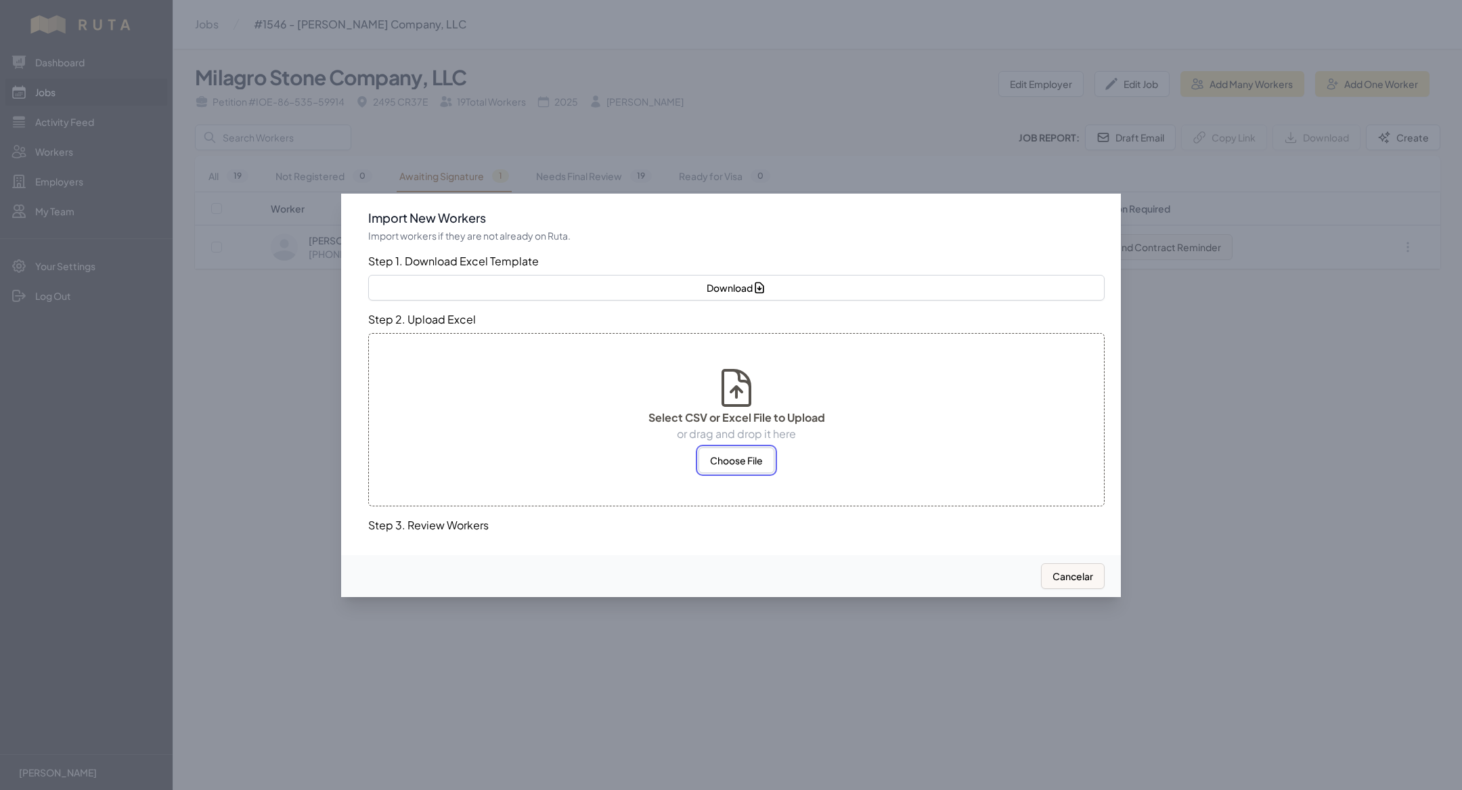
select select "US"
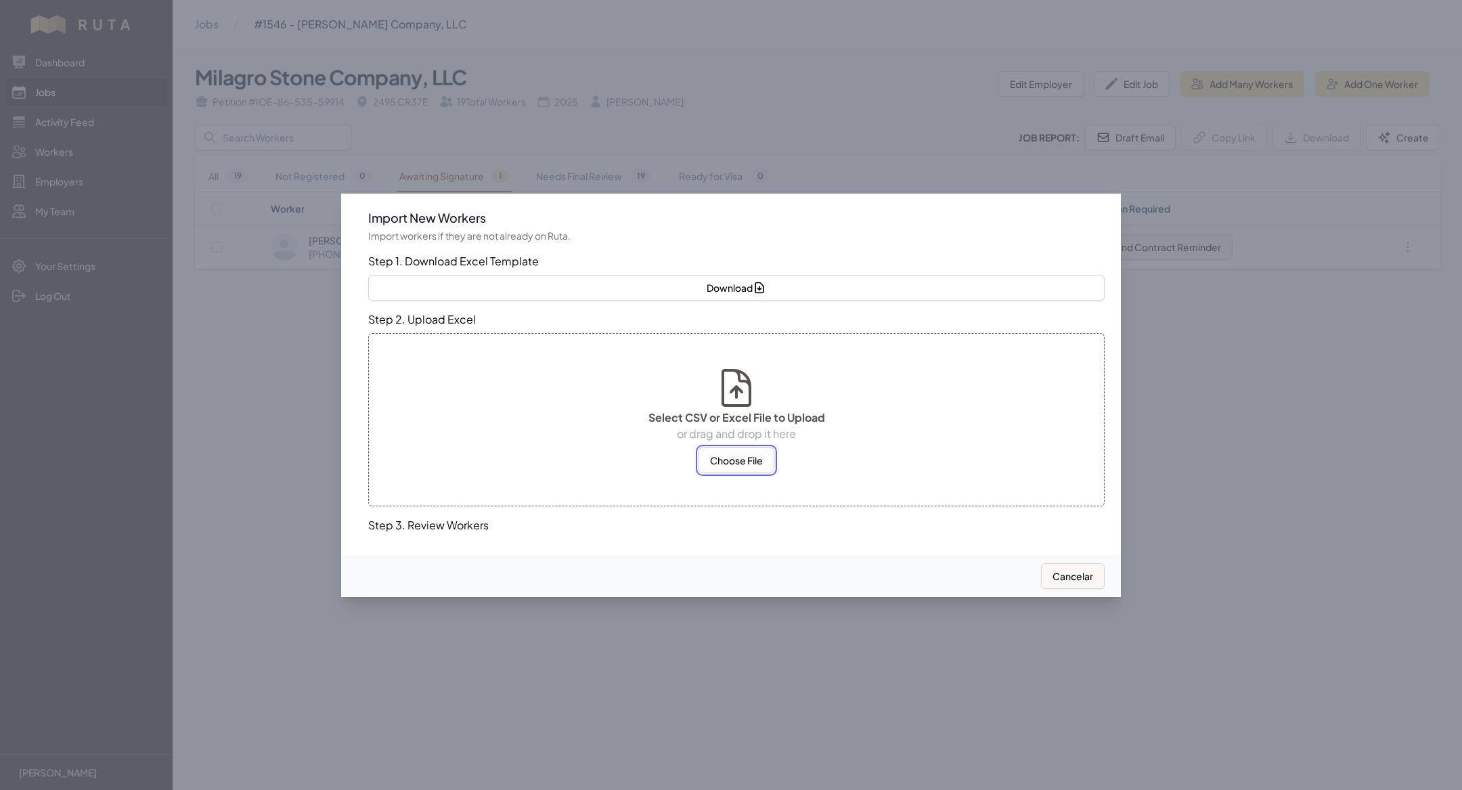
select select "US"
select select "MX"
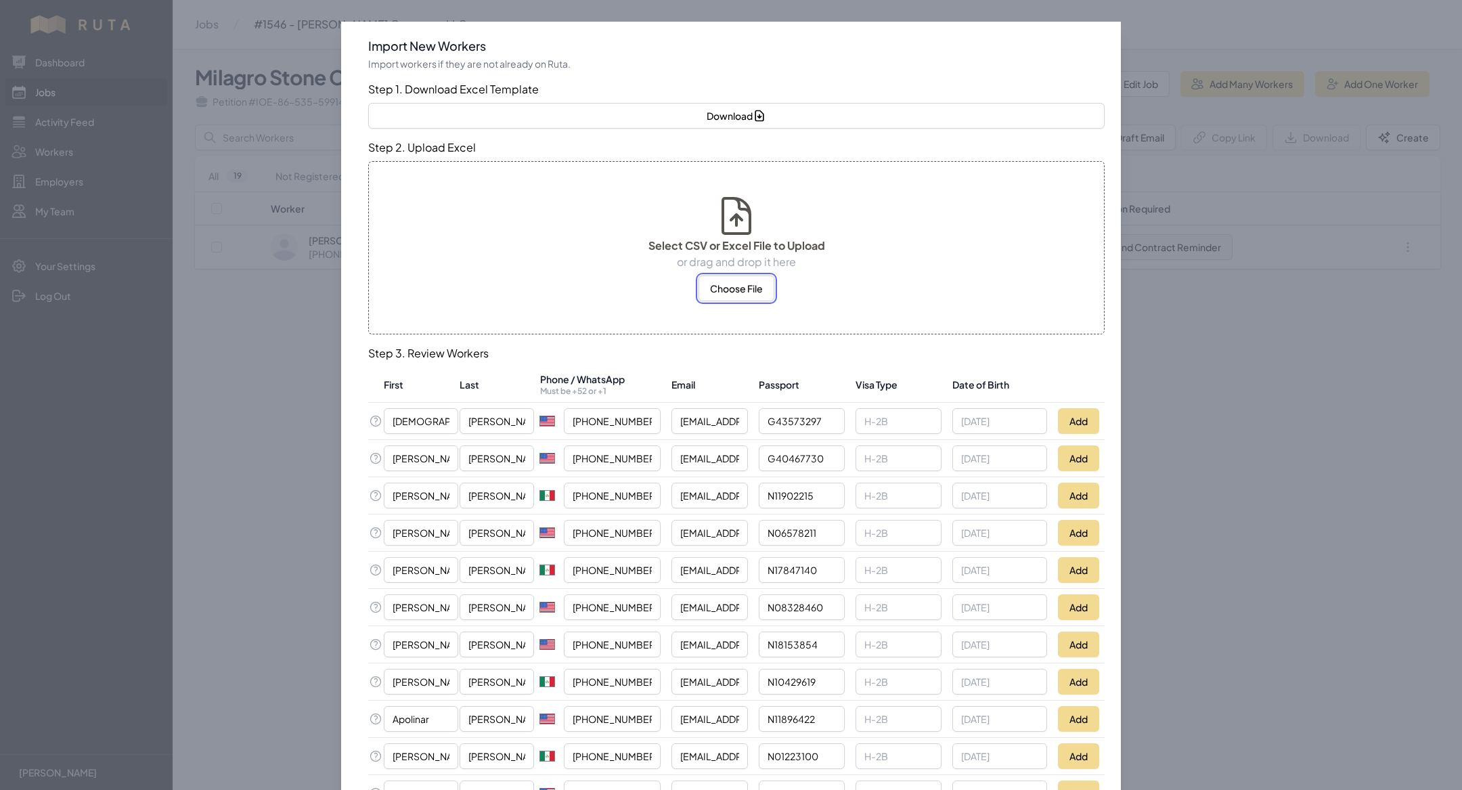
scroll to position [37, 0]
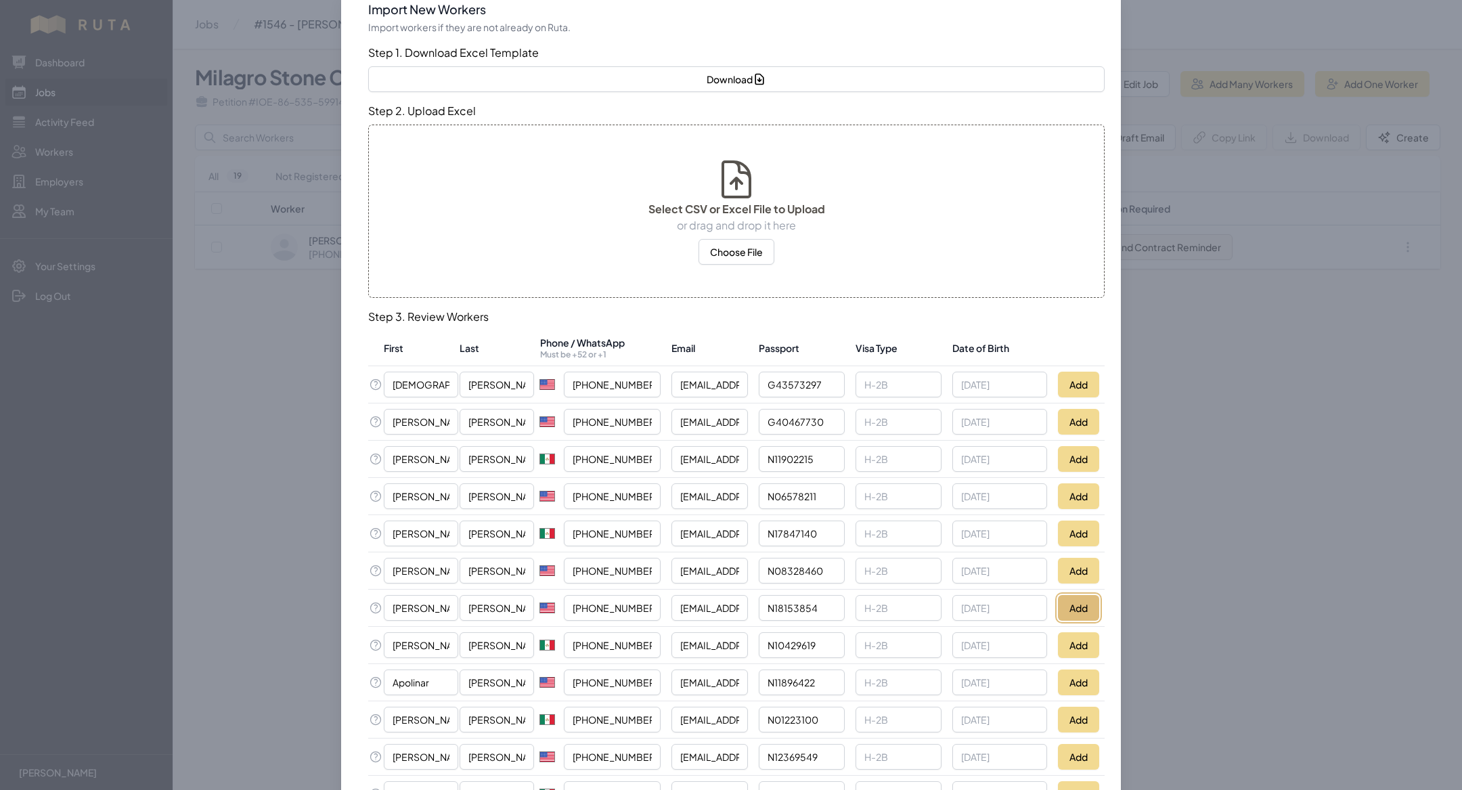
click at [1085, 605] on button "Add" at bounding box center [1078, 608] width 41 height 26
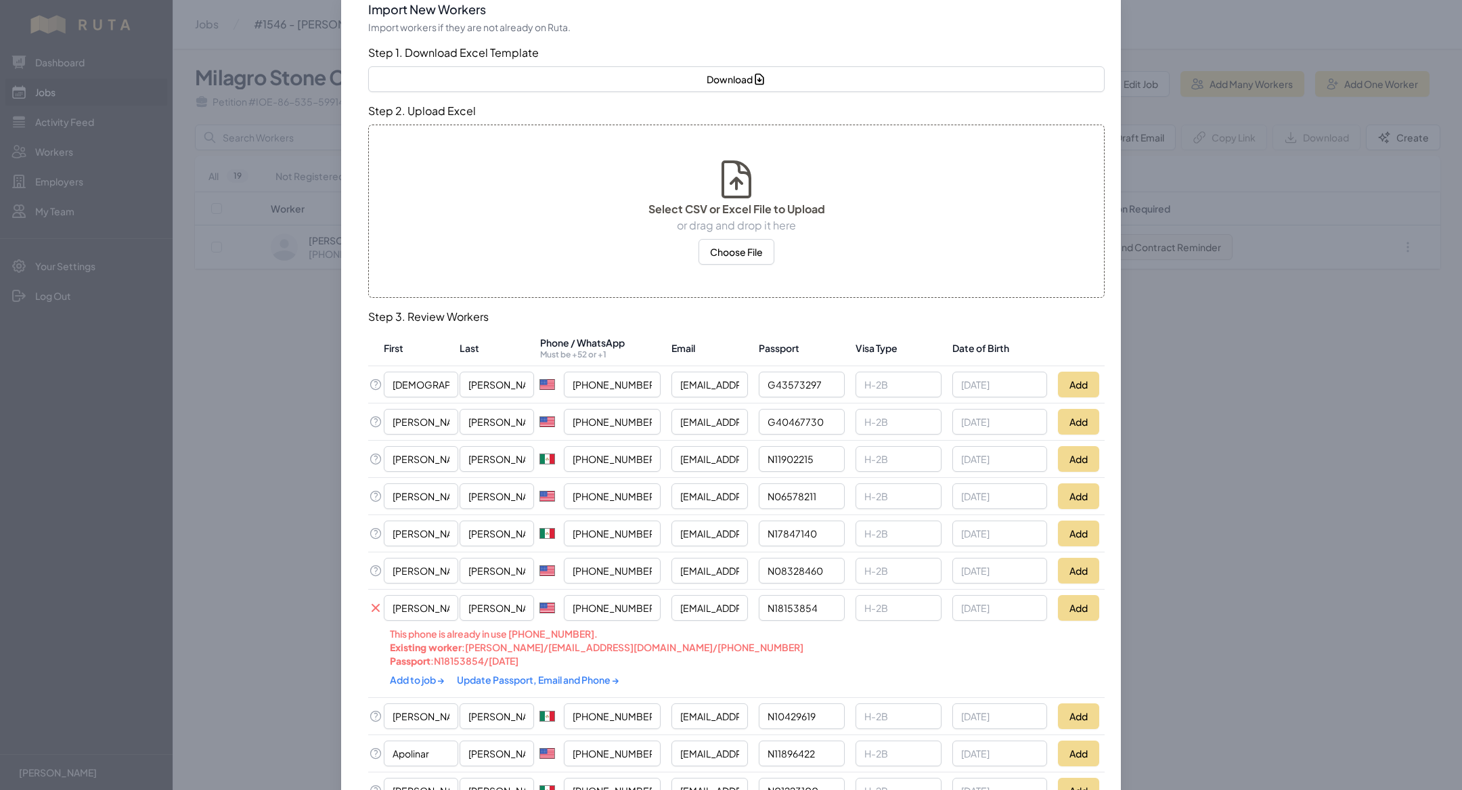
click at [551, 674] on link "Update Passport, Email and Phone →" at bounding box center [538, 680] width 162 height 12
click at [426, 674] on link "Add to job →" at bounding box center [418, 680] width 56 height 12
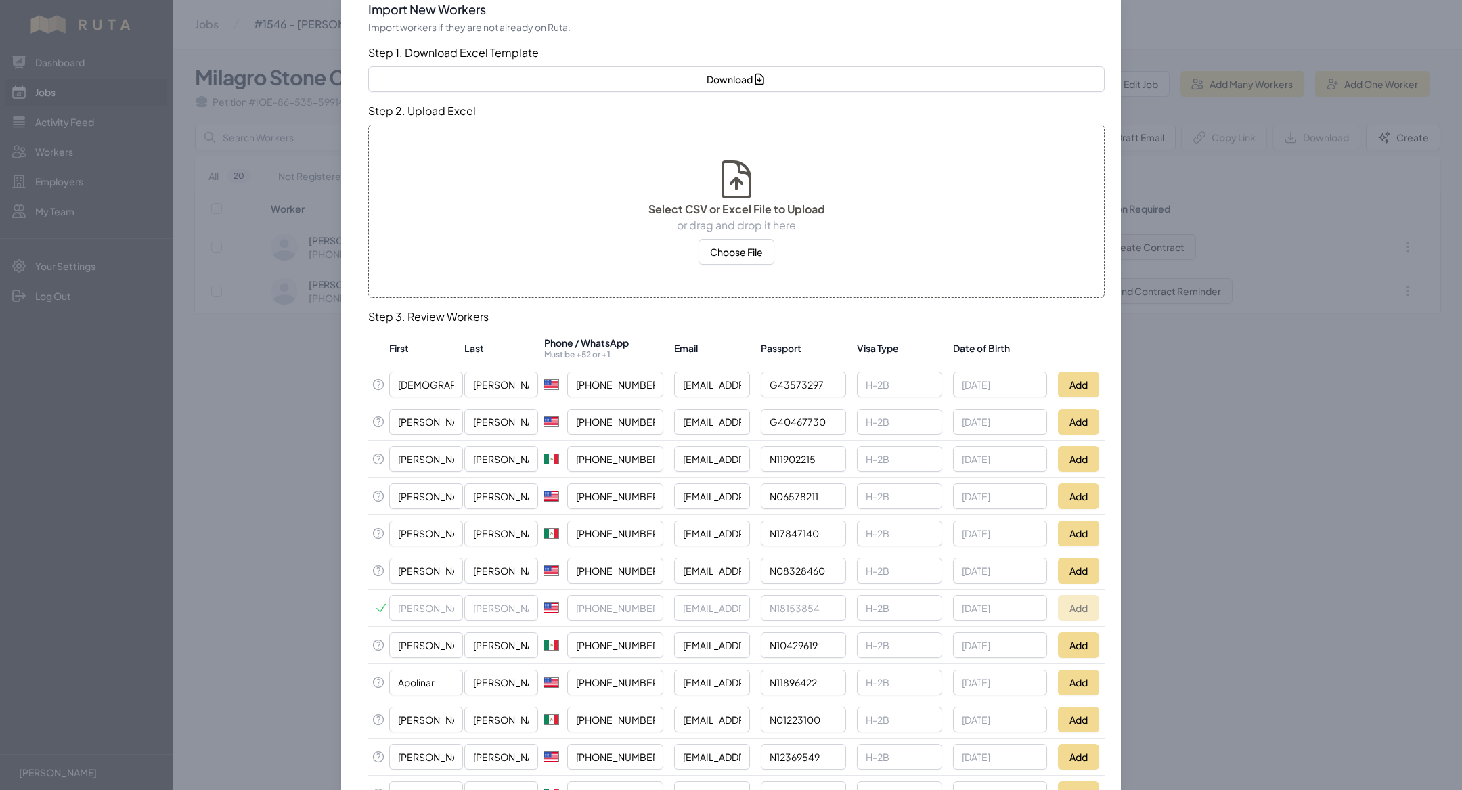
click at [261, 538] on div at bounding box center [731, 395] width 1462 height 790
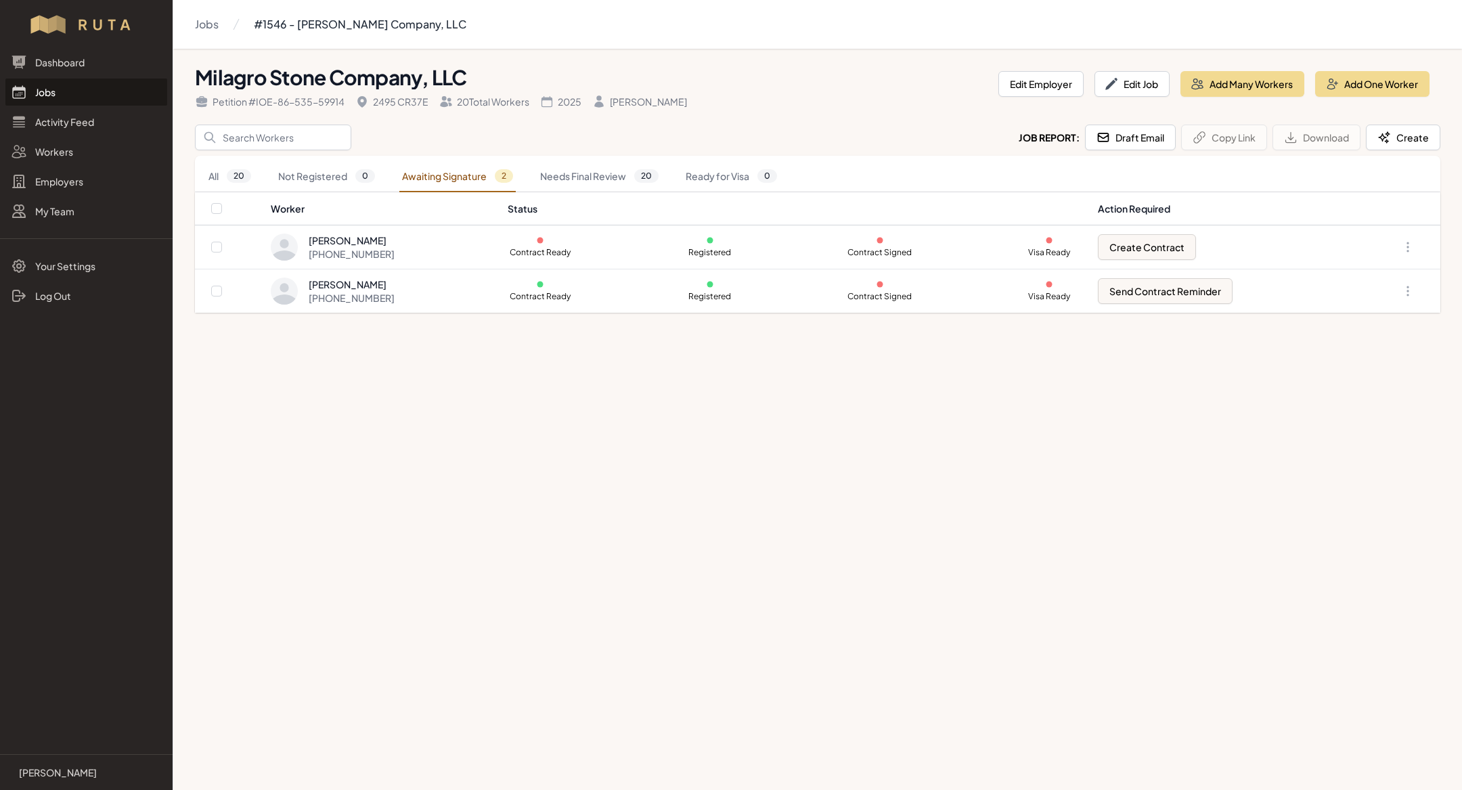
scroll to position [0, 0]
click at [1177, 244] on button "Create Contract" at bounding box center [1147, 247] width 98 height 26
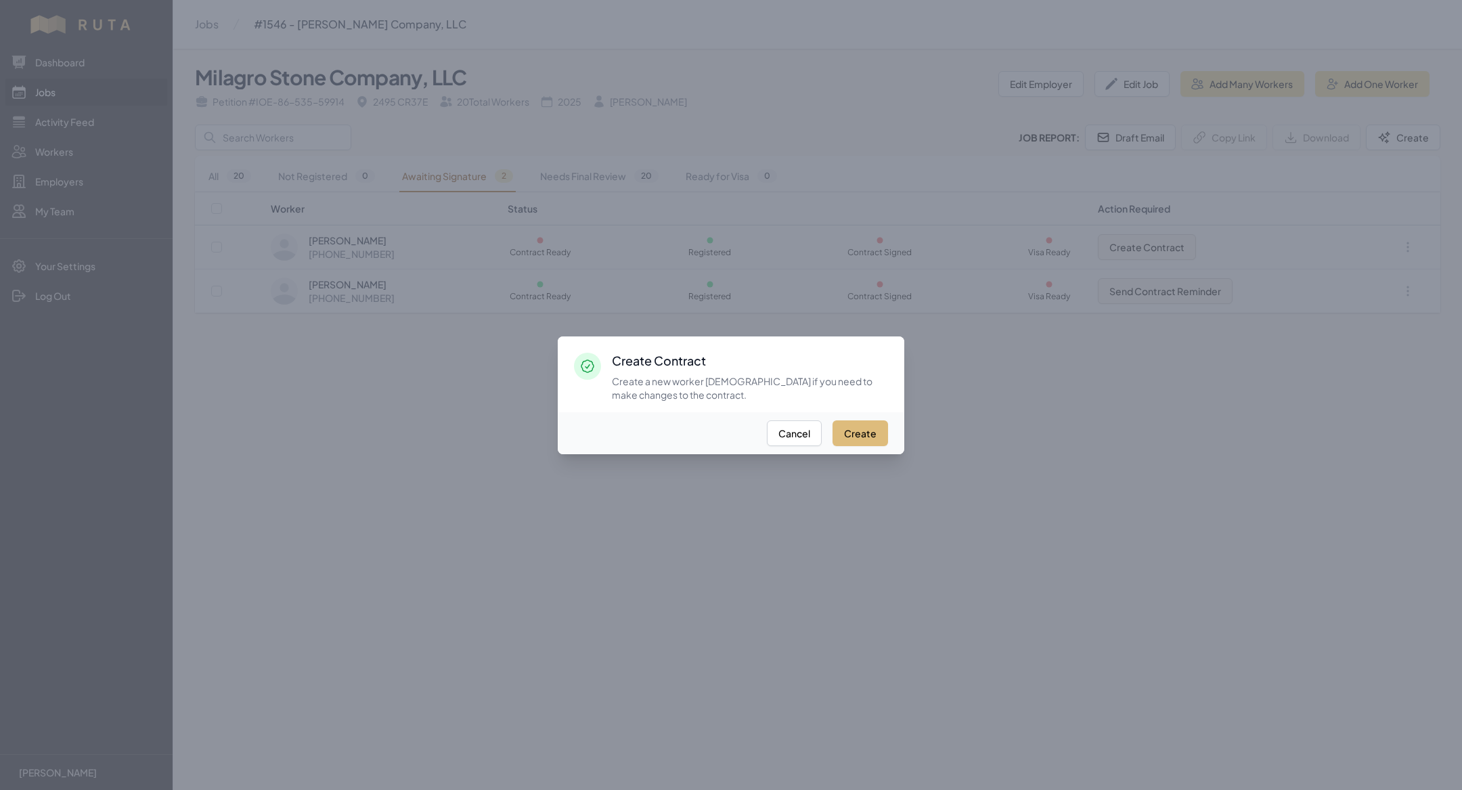
click at [881, 431] on button "Create" at bounding box center [861, 433] width 56 height 26
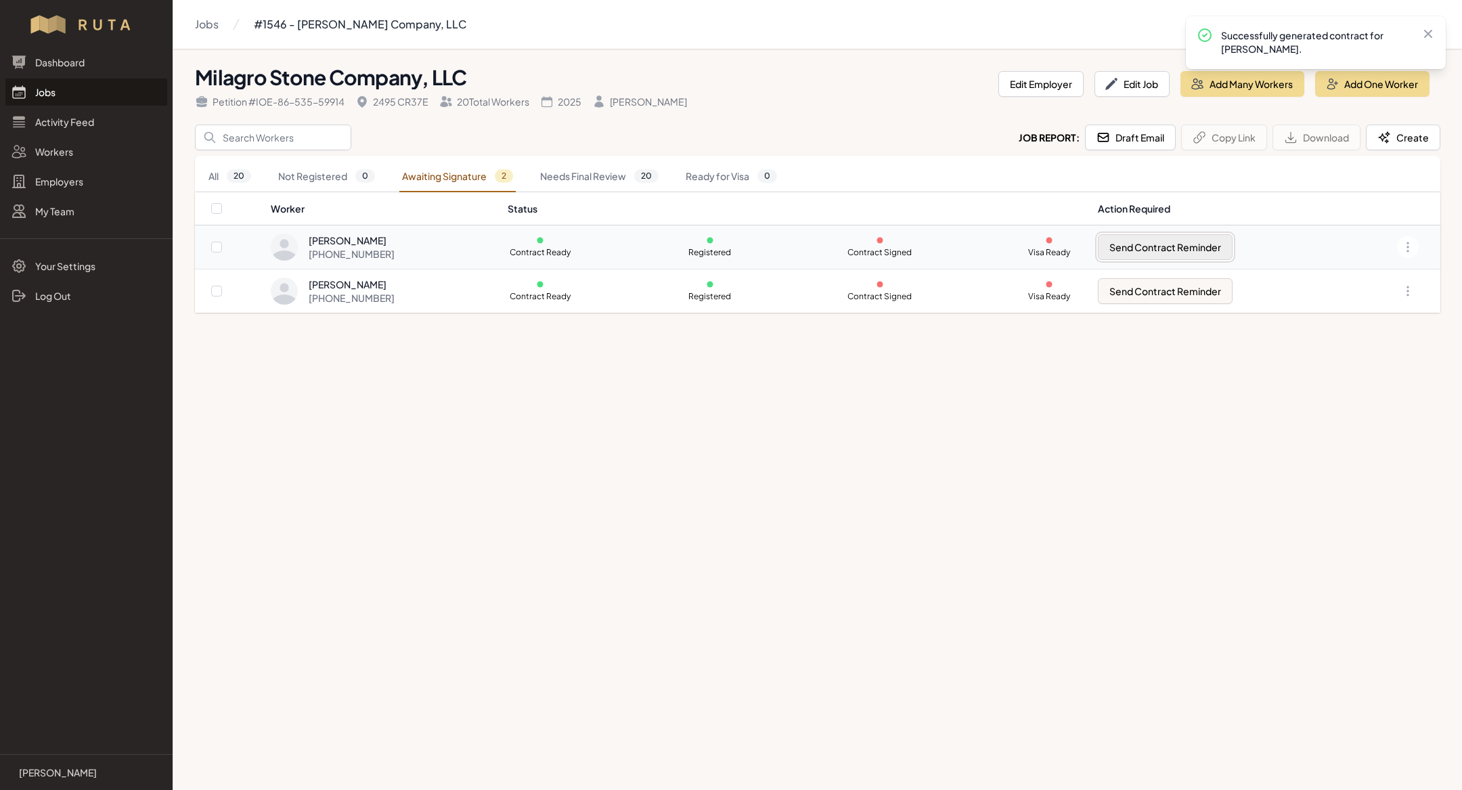
click at [1188, 249] on button "Send Contract Reminder" at bounding box center [1165, 247] width 135 height 26
checkbox input "true"
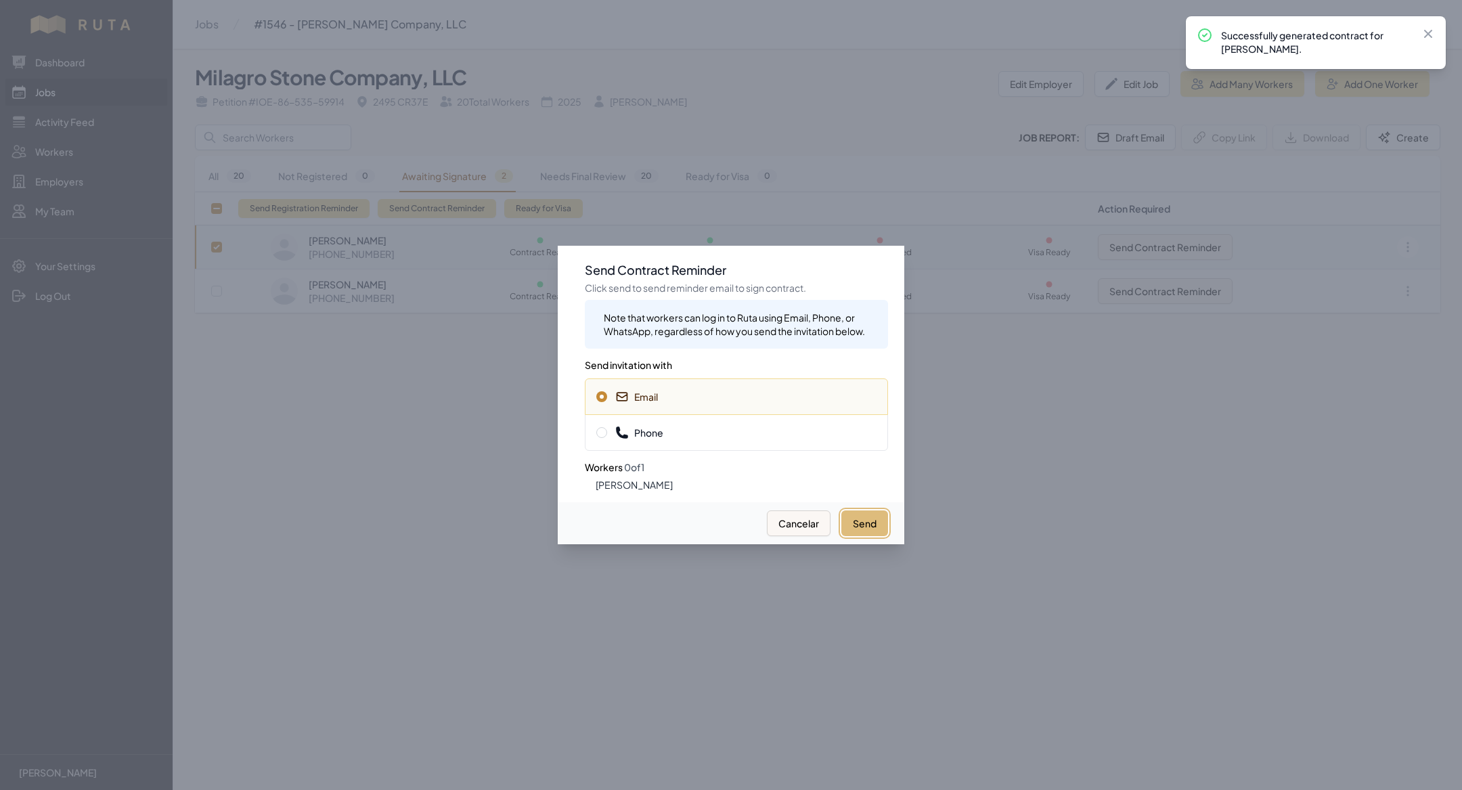
click at [871, 517] on button "Send" at bounding box center [864, 523] width 47 height 26
click at [761, 443] on div "Phone" at bounding box center [736, 432] width 303 height 37
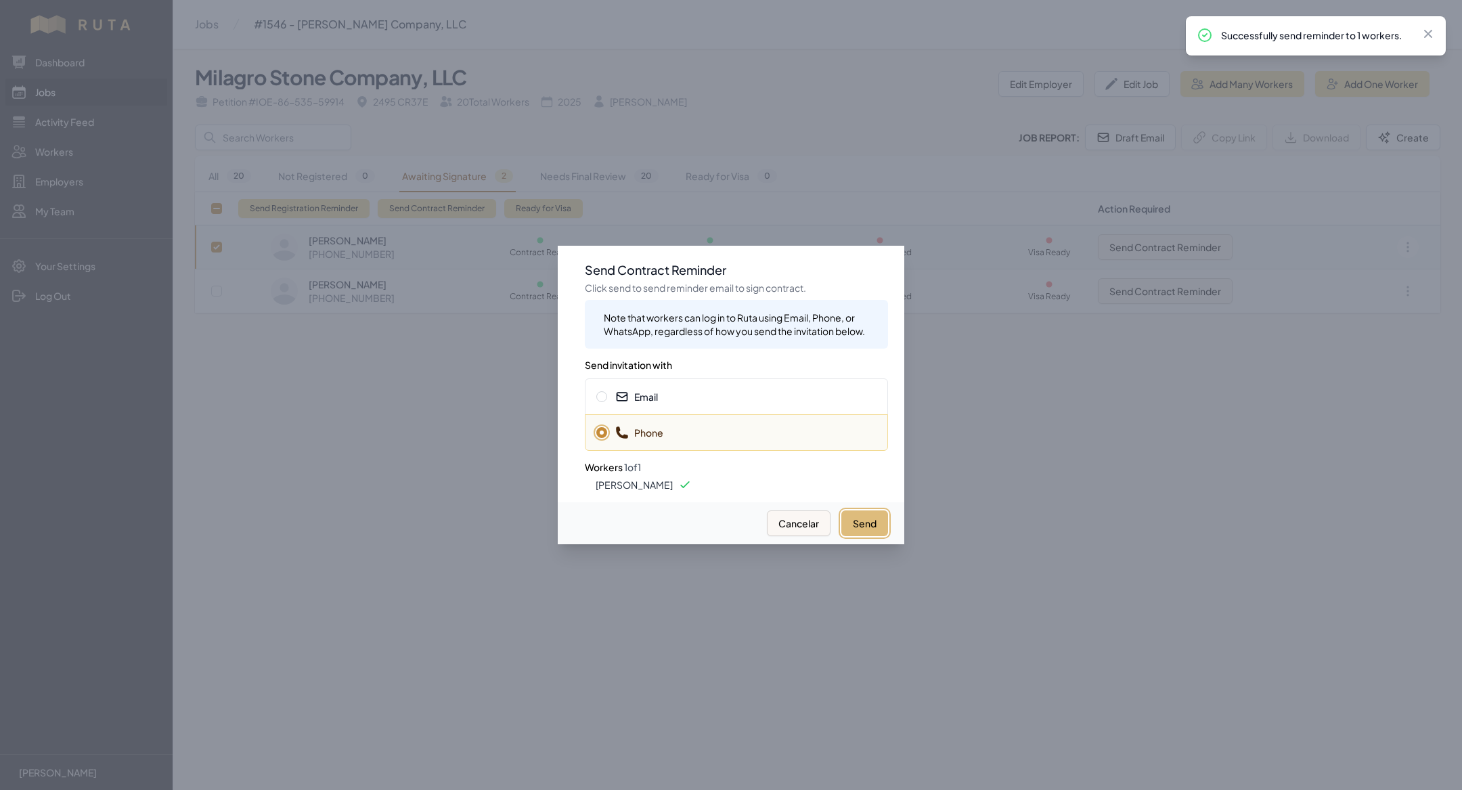
click at [860, 520] on button "Send" at bounding box center [864, 523] width 47 height 26
click at [814, 389] on div "Email" at bounding box center [736, 396] width 303 height 37
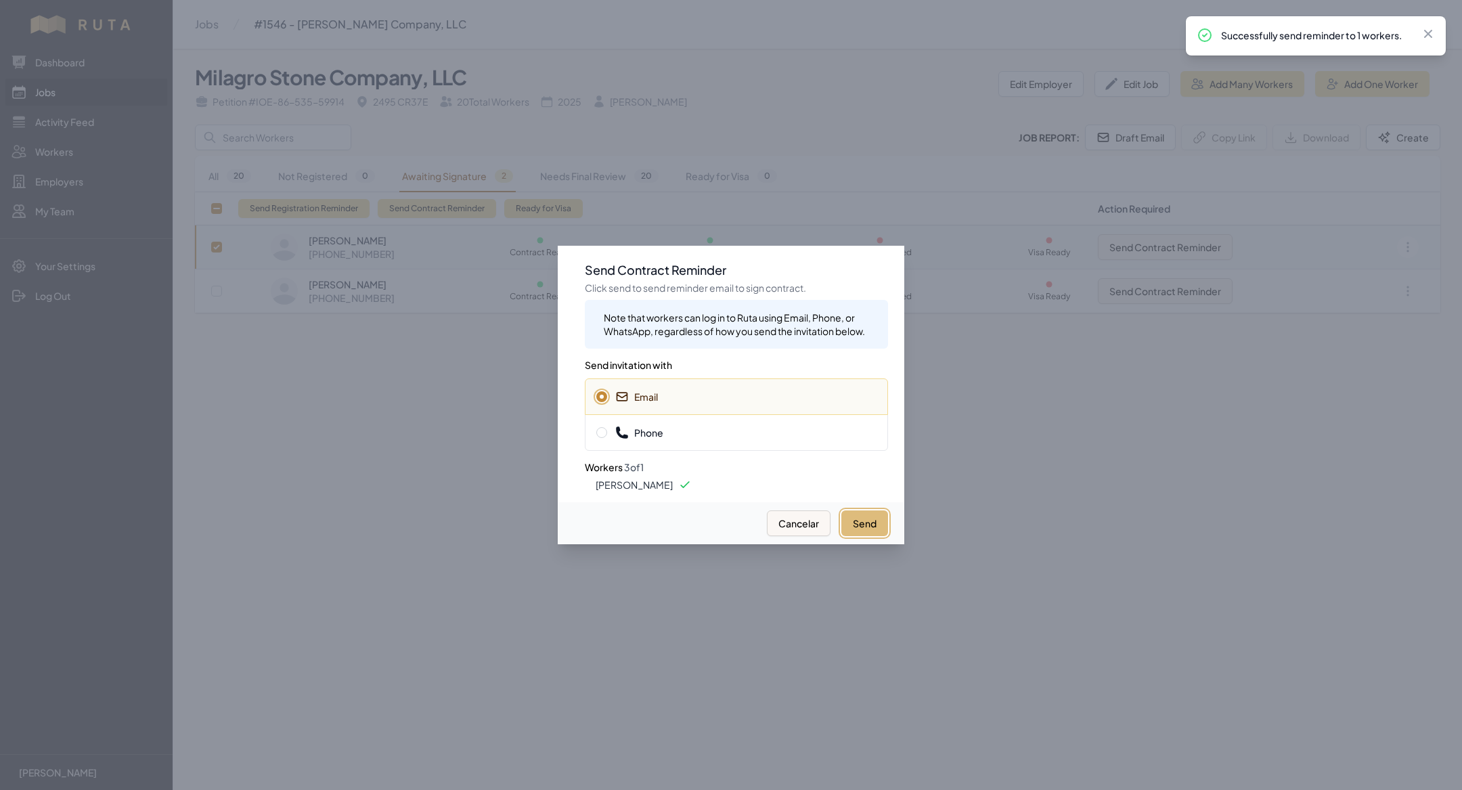
click at [874, 529] on button "Send" at bounding box center [864, 523] width 47 height 26
click at [328, 594] on div at bounding box center [731, 395] width 1462 height 790
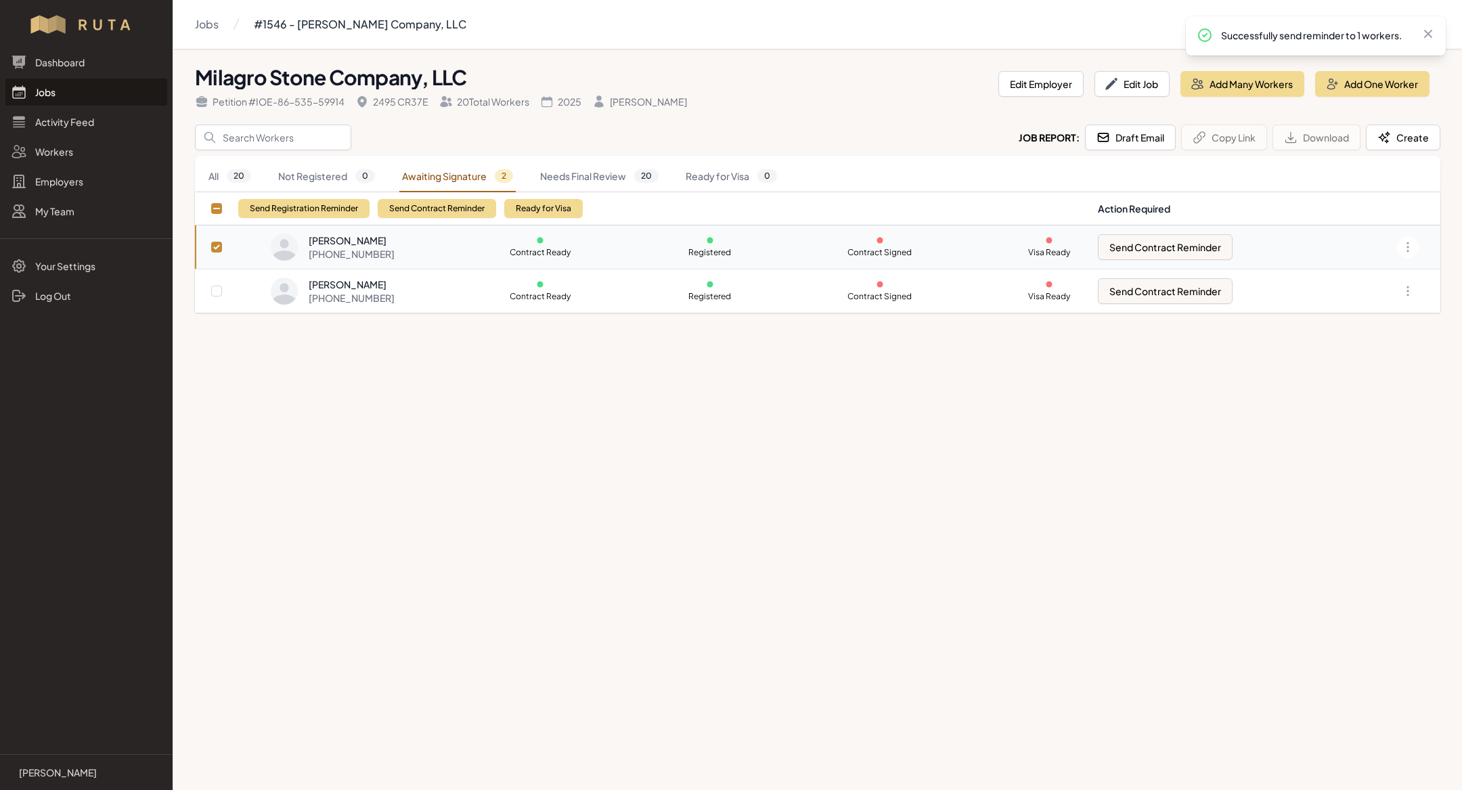
click at [87, 94] on link "Jobs" at bounding box center [86, 92] width 162 height 27
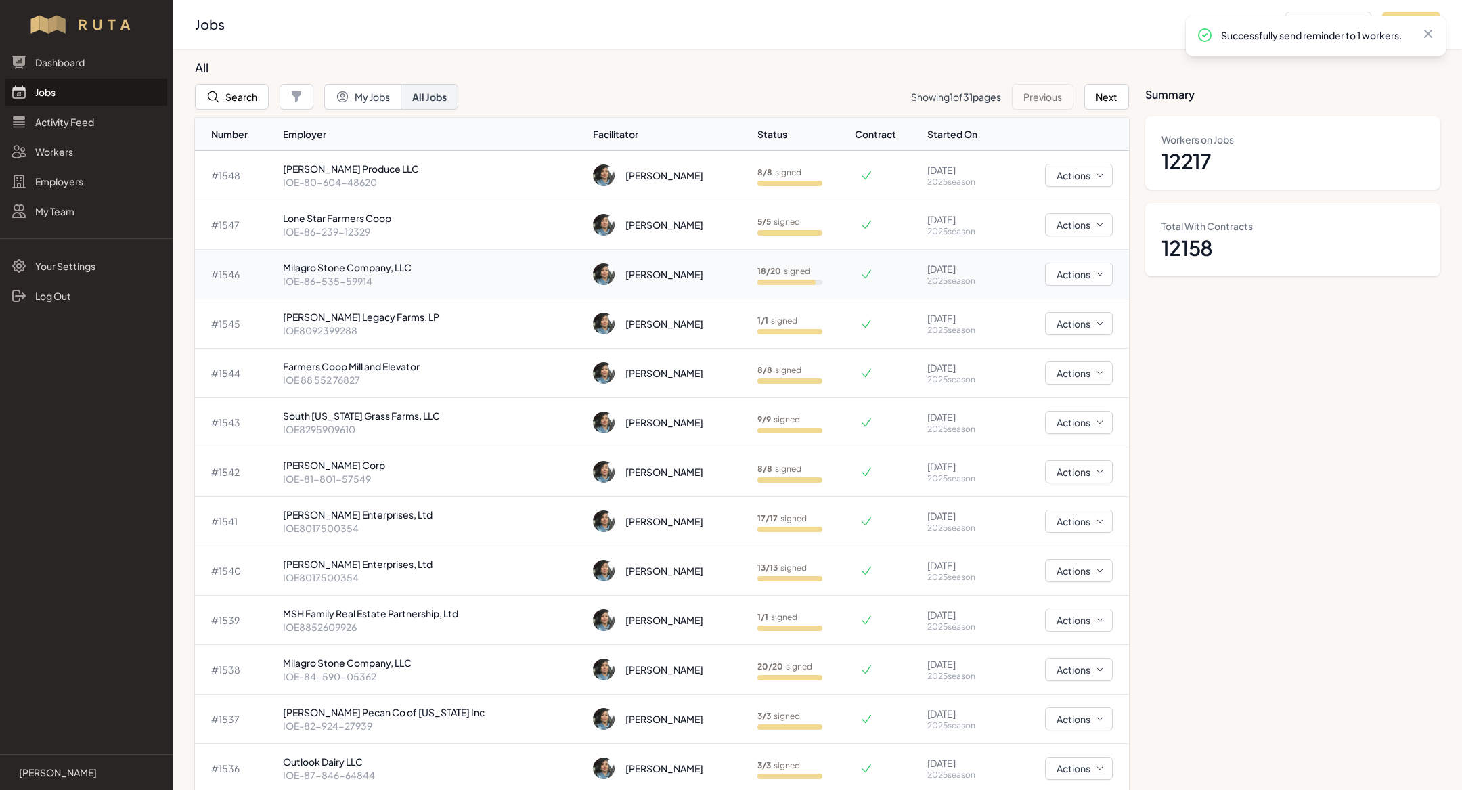
click at [394, 270] on p "[PERSON_NAME] Company, LLC" at bounding box center [433, 268] width 300 height 14
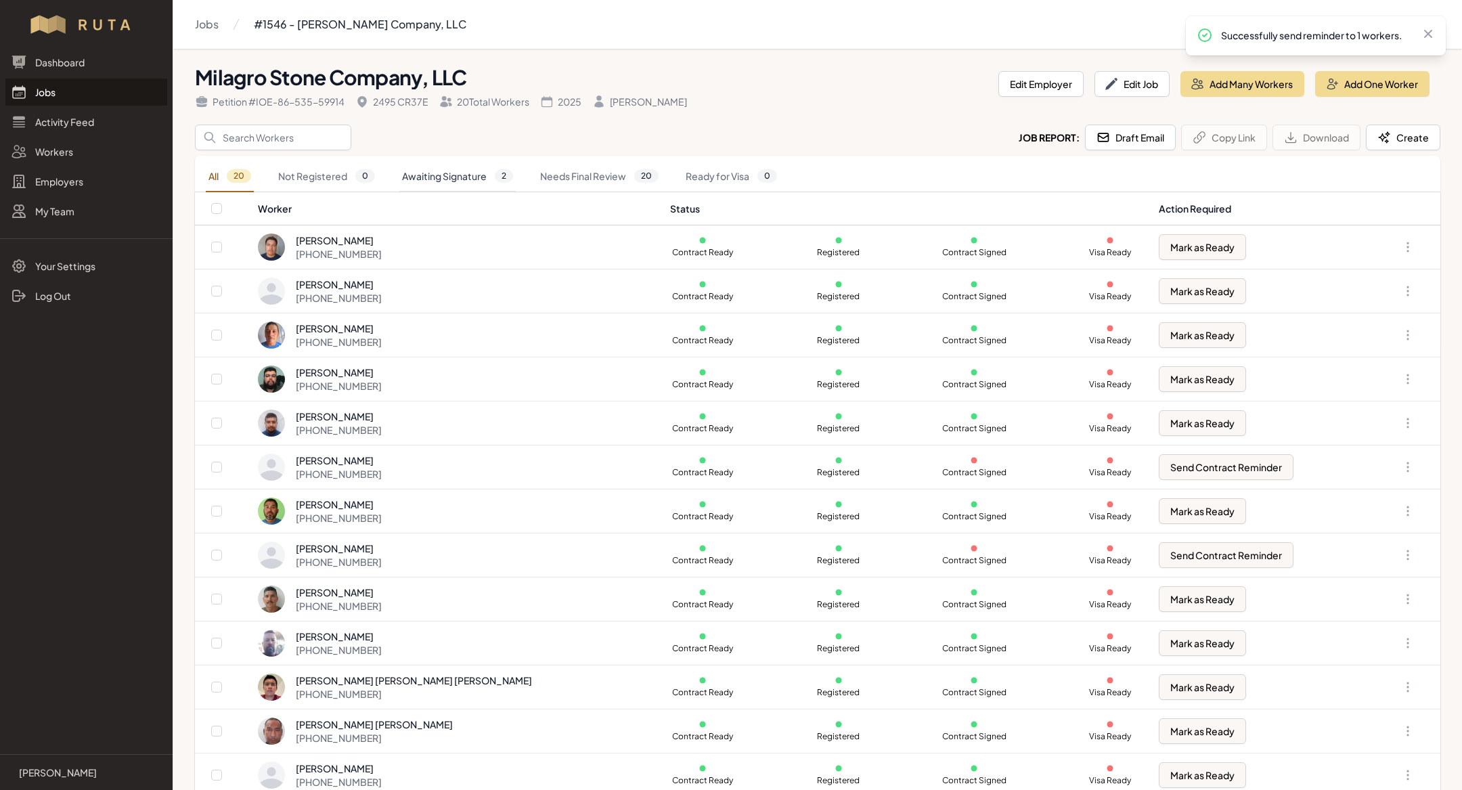
click at [430, 180] on link "Awaiting Signature 2" at bounding box center [457, 176] width 116 height 31
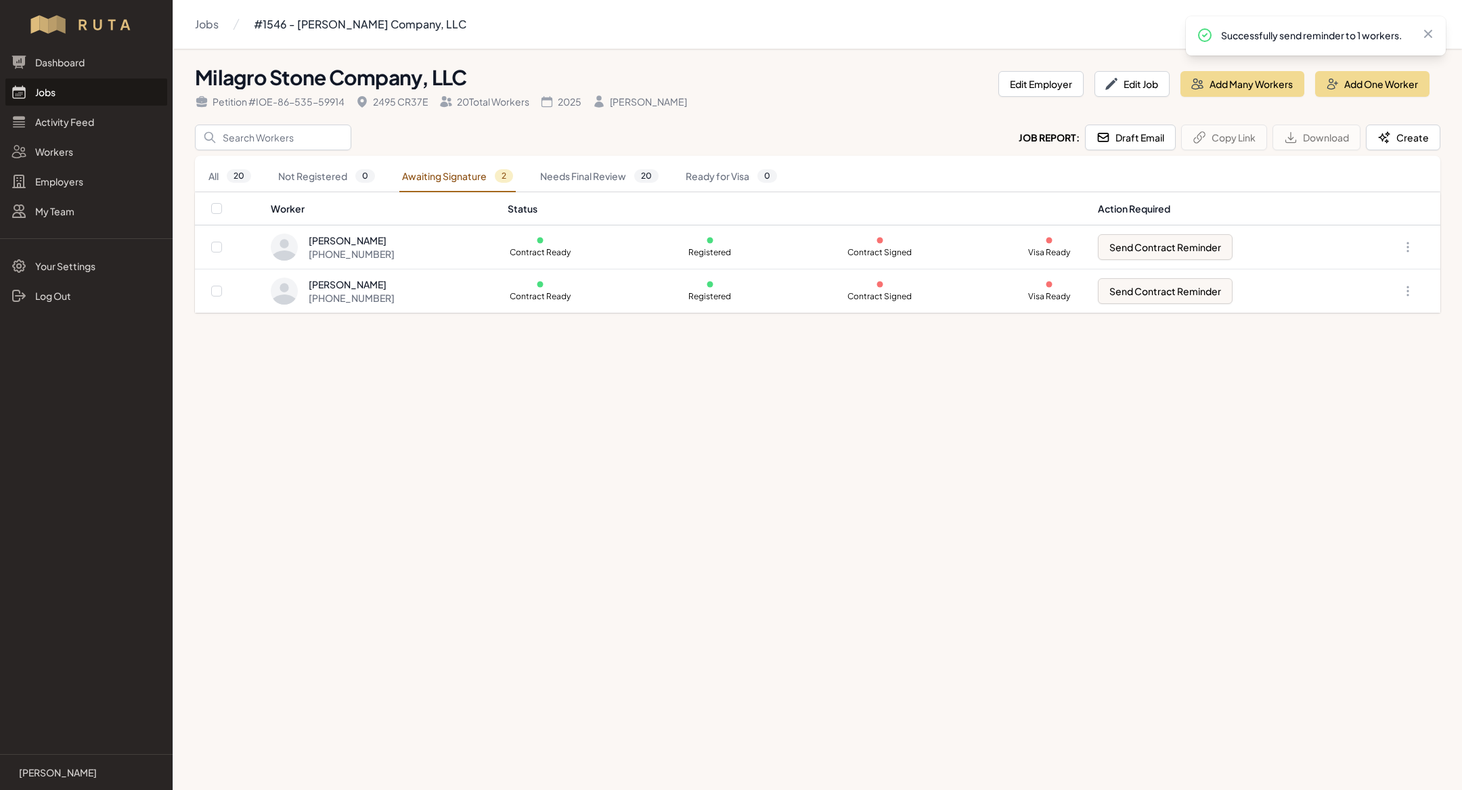
click at [62, 98] on link "Jobs" at bounding box center [86, 92] width 162 height 27
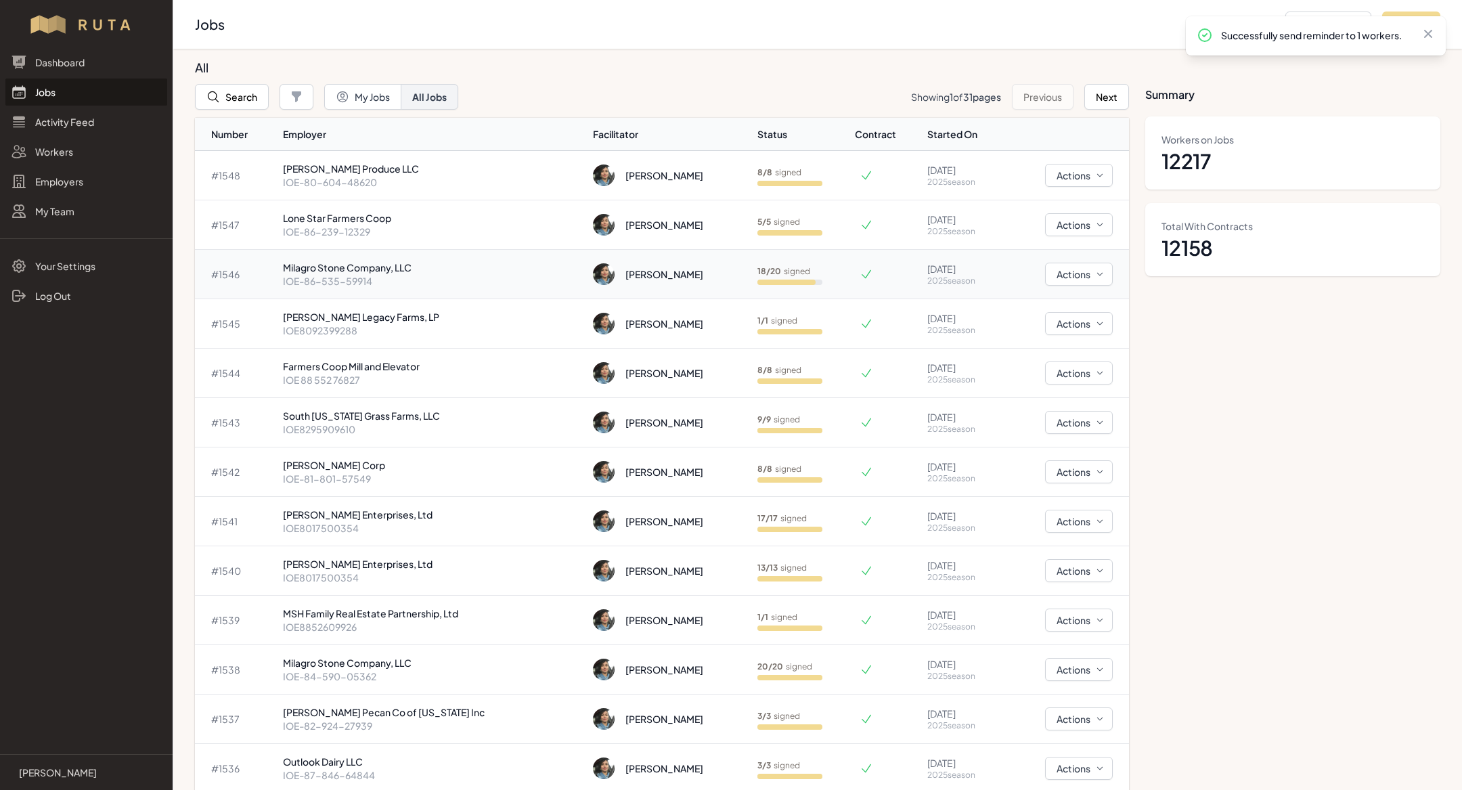
click at [409, 294] on td "Milagro Stone Company, LLC IOE-86-535-59914" at bounding box center [433, 274] width 311 height 49
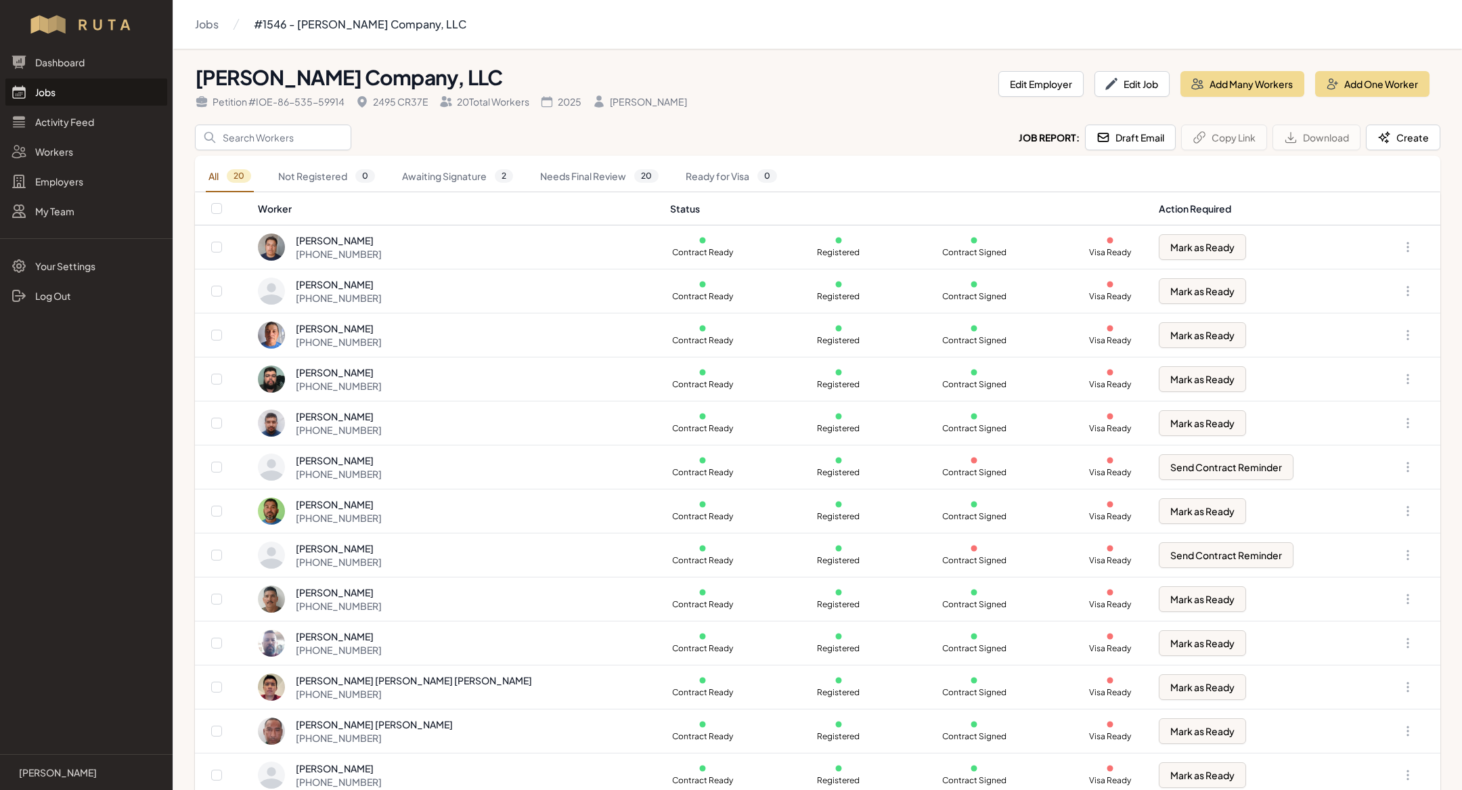
click at [81, 89] on link "Jobs" at bounding box center [86, 92] width 162 height 27
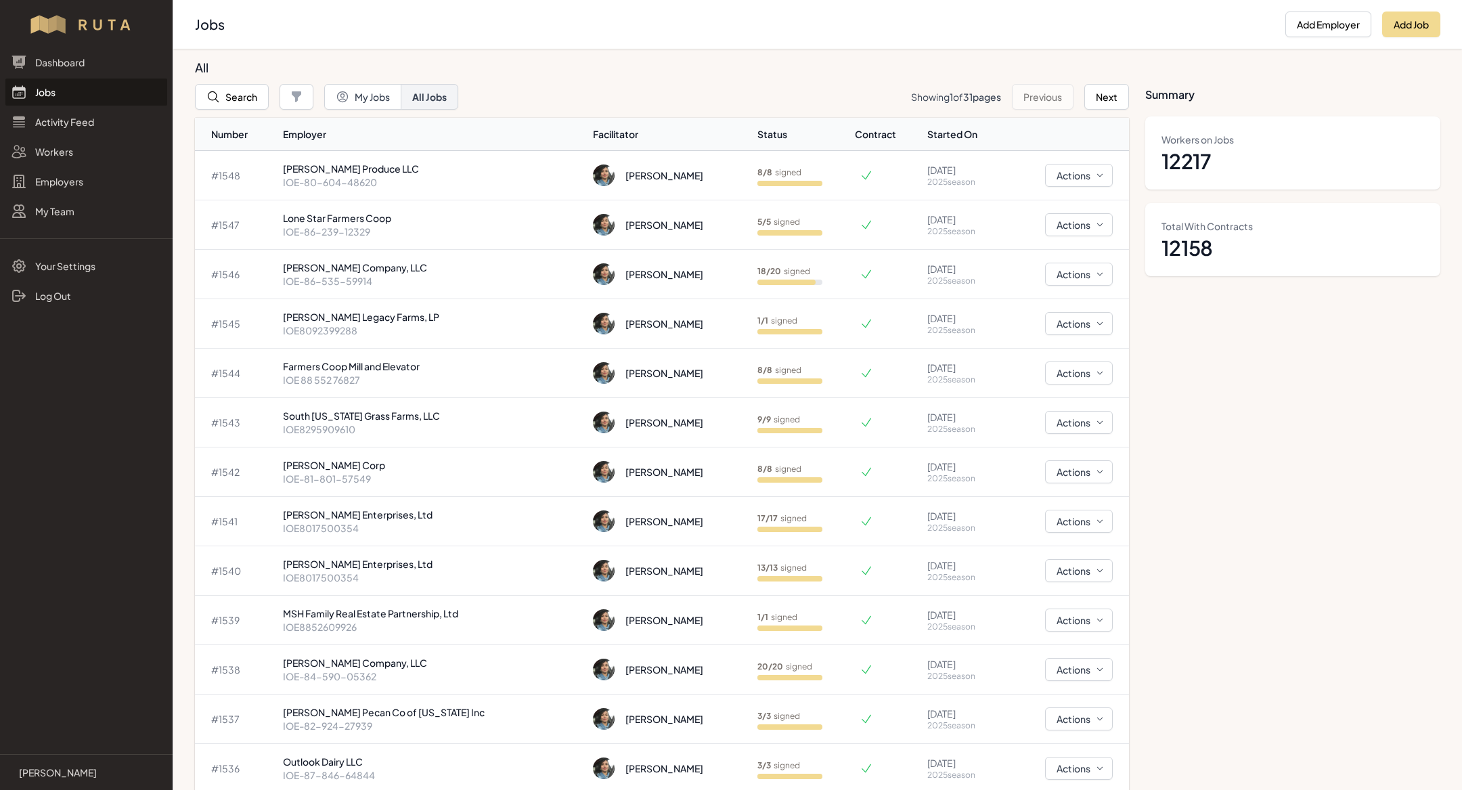
click at [83, 91] on link "Jobs" at bounding box center [86, 92] width 162 height 27
